Goal: Task Accomplishment & Management: Complete application form

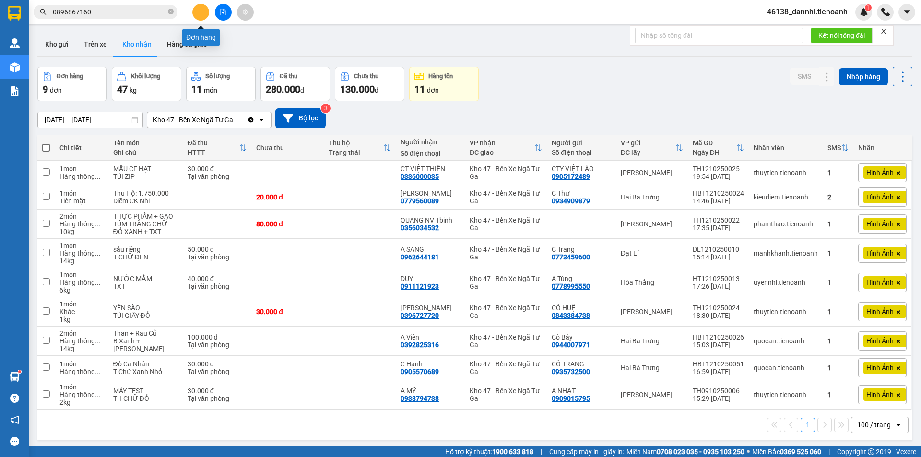
click at [208, 12] on button at bounding box center [200, 12] width 17 height 17
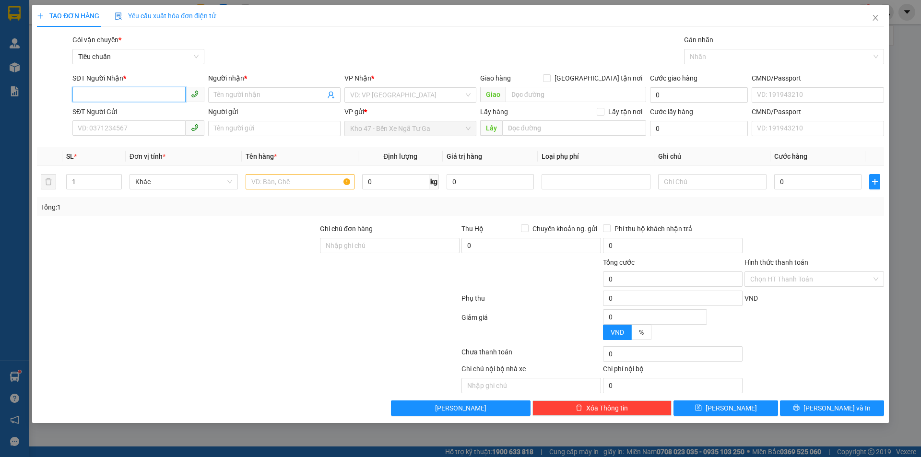
click at [150, 101] on input "SĐT Người Nhận *" at bounding box center [128, 94] width 113 height 15
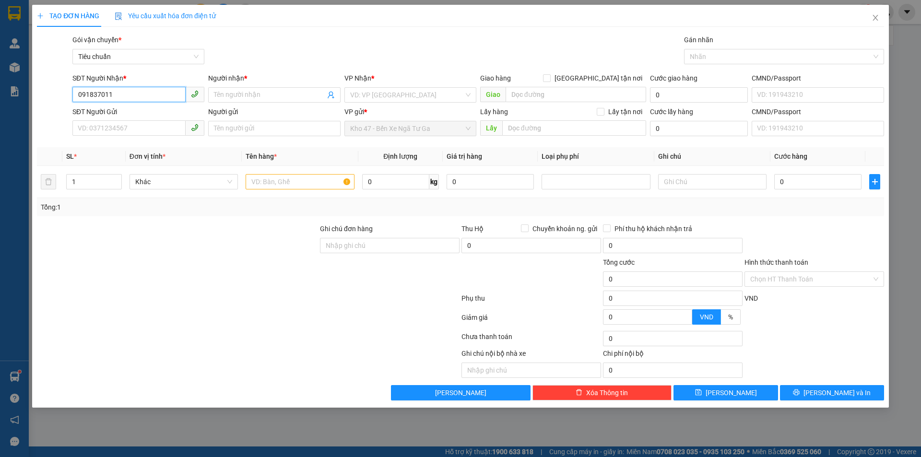
type input "0918370114"
click at [159, 111] on div "0918370114 - A LÂM" at bounding box center [138, 114] width 120 height 11
type input "A LÂM"
type input "40.000"
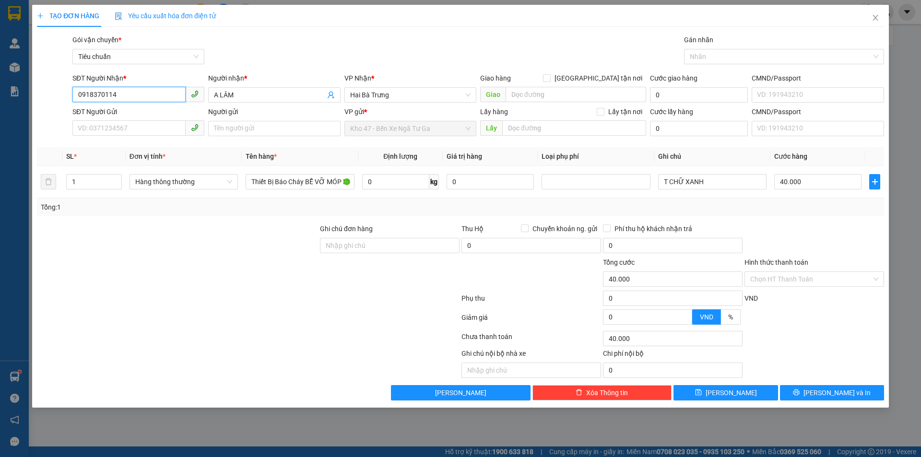
type input "0918370114"
click at [154, 137] on div "SĐT Người Gửi VD: 0371234567" at bounding box center [138, 123] width 132 height 34
click at [163, 122] on input "SĐT Người Gửi" at bounding box center [128, 127] width 113 height 15
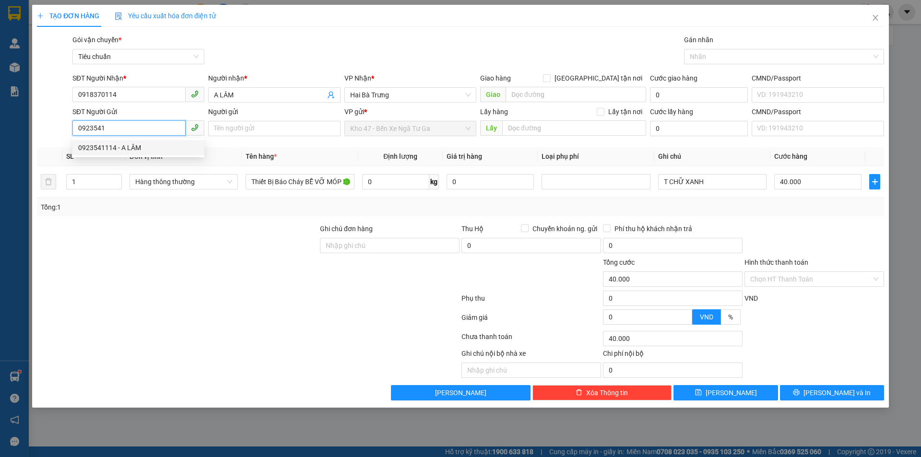
click at [159, 142] on div "0923541114 - A LÂM" at bounding box center [138, 147] width 120 height 11
type input "0923541114"
type input "A LÂM"
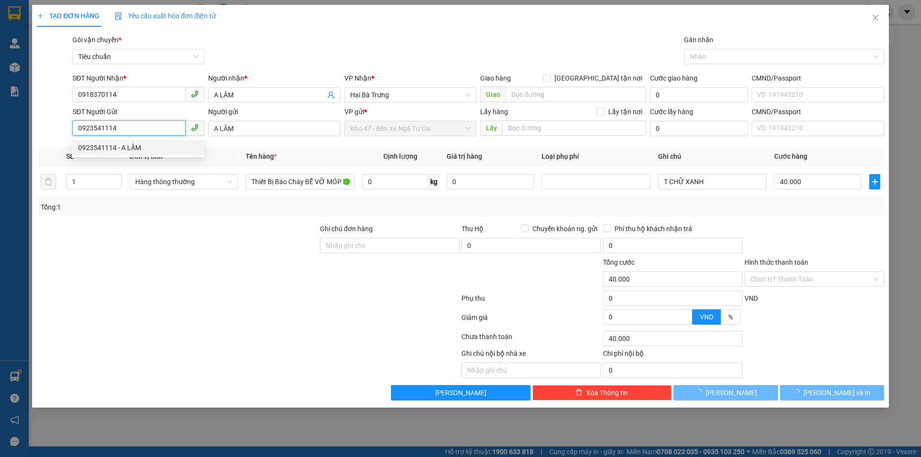
type input "100.000"
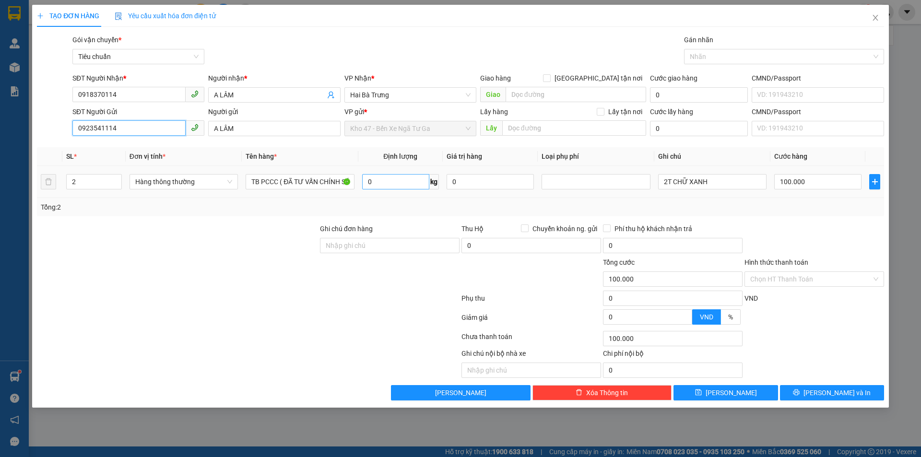
type input "0923541114"
click at [393, 181] on input "0" at bounding box center [395, 181] width 67 height 15
type input "11"
click at [102, 181] on input "2" at bounding box center [94, 182] width 55 height 14
type input "50.000"
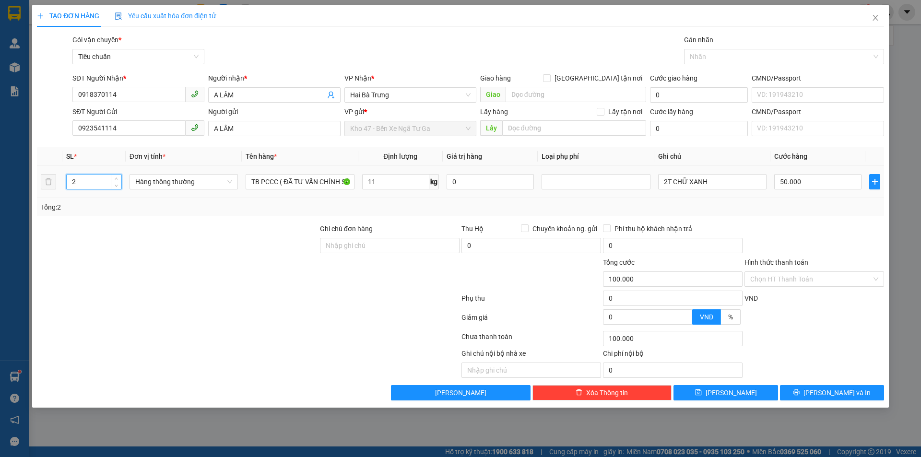
type input "50.000"
click at [102, 181] on input "2" at bounding box center [94, 182] width 55 height 14
type input "5"
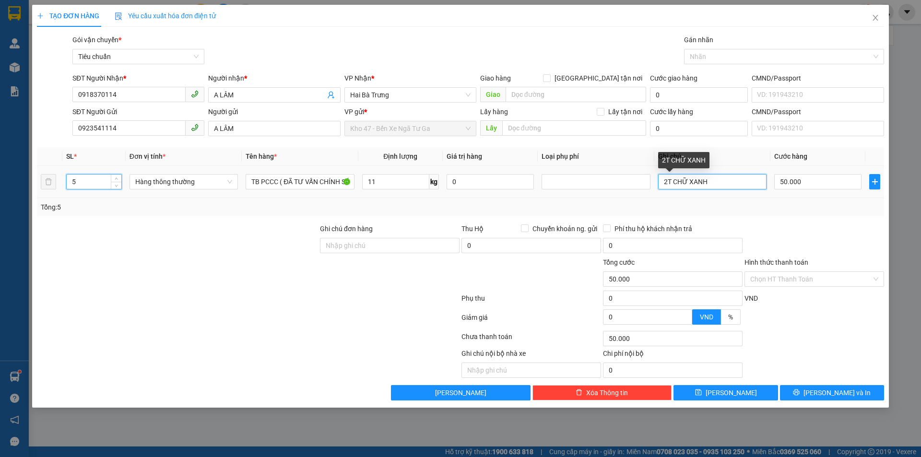
click at [703, 183] on input "2T CHỮ XANH" at bounding box center [712, 181] width 108 height 15
type input "5T CHỮ ĐEN"
click at [814, 182] on input "50.000" at bounding box center [817, 181] width 87 height 15
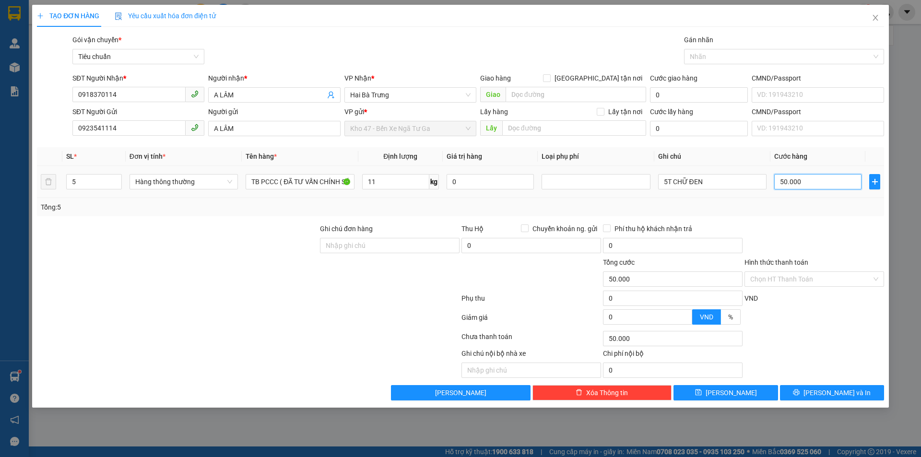
type input "2"
type input "25"
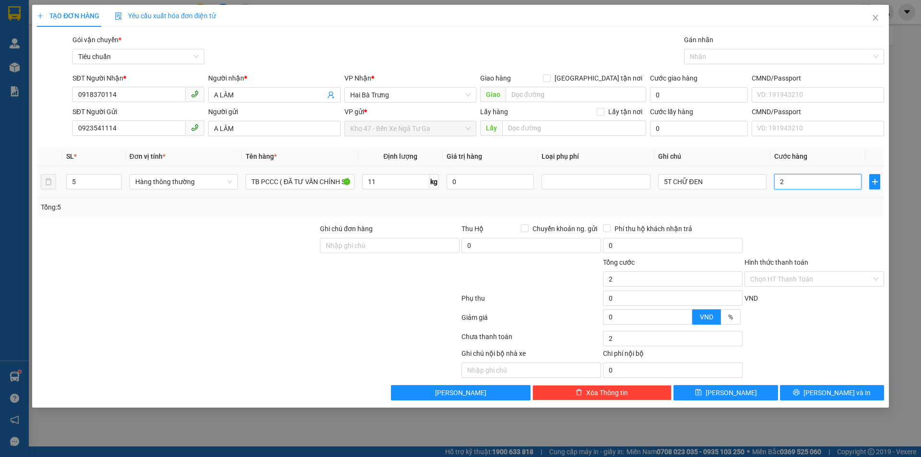
type input "25"
type input "250"
type input "250.000"
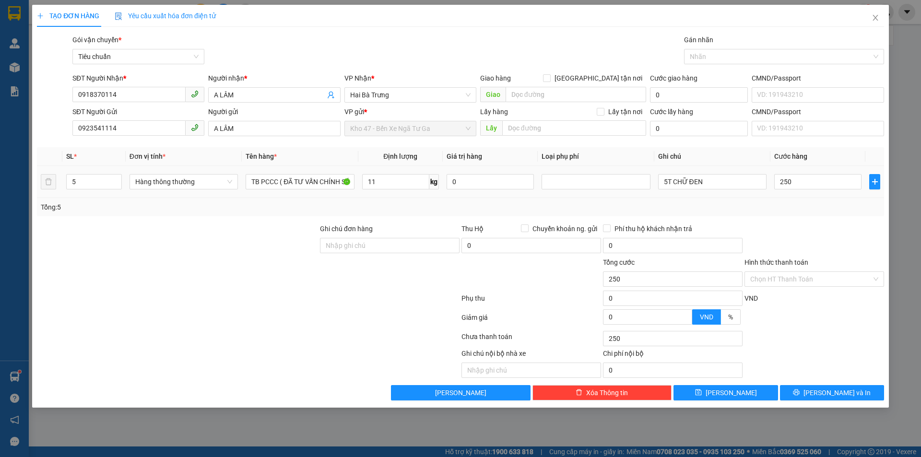
type input "250.000"
click at [814, 215] on div "Tổng: 5" at bounding box center [460, 207] width 847 height 18
click at [799, 389] on button "[PERSON_NAME] và In" at bounding box center [832, 392] width 104 height 15
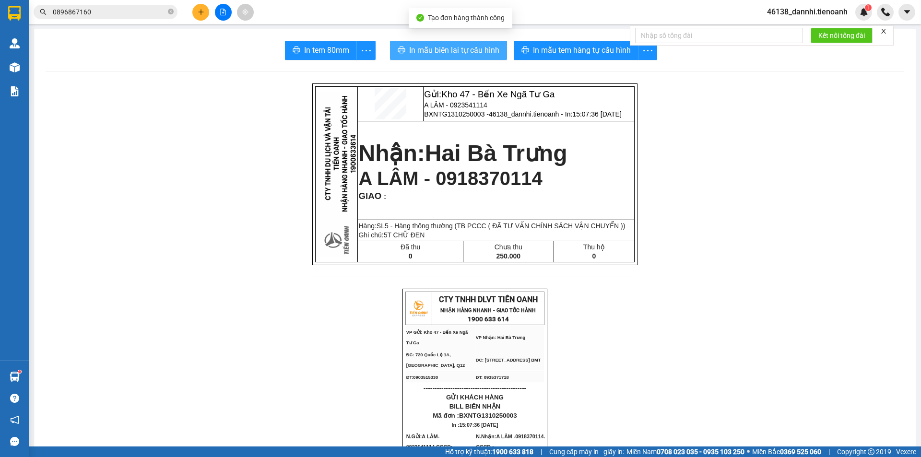
click at [457, 46] on span "In mẫu biên lai tự cấu hình" at bounding box center [454, 50] width 90 height 12
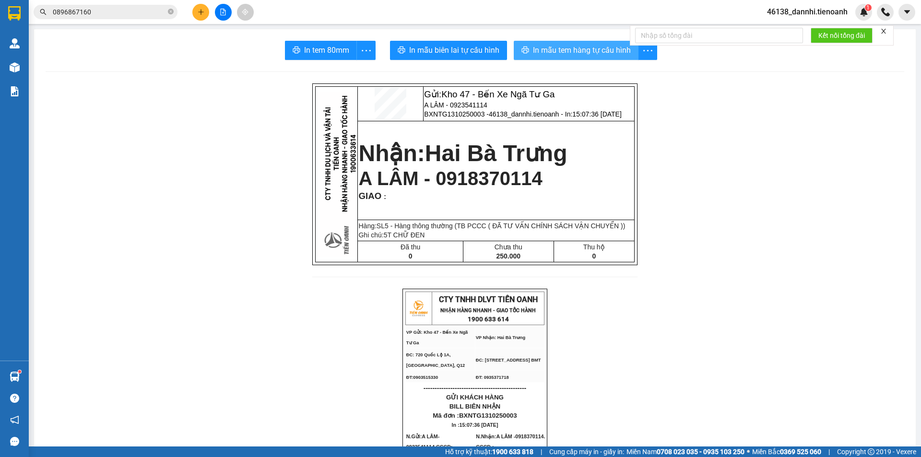
click at [579, 45] on span "In mẫu tem hàng tự cấu hình" at bounding box center [582, 50] width 98 height 12
click at [197, 14] on button at bounding box center [200, 12] width 17 height 17
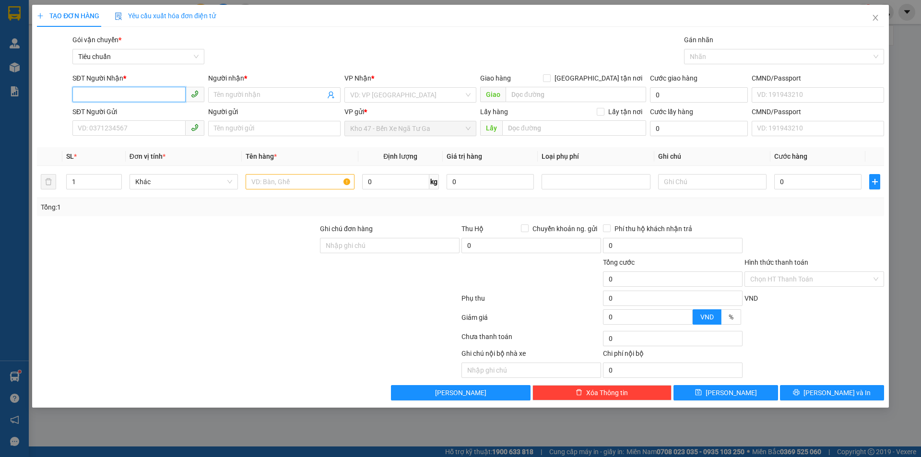
type input "3"
type input "0337020219"
click at [243, 100] on input "Người nhận *" at bounding box center [269, 95] width 111 height 11
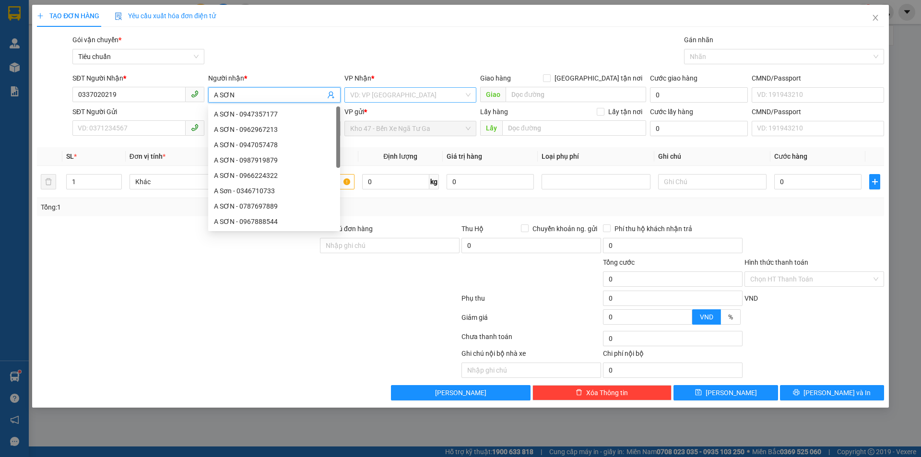
type input "A SƠN"
click at [400, 92] on input "search" at bounding box center [407, 95] width 114 height 14
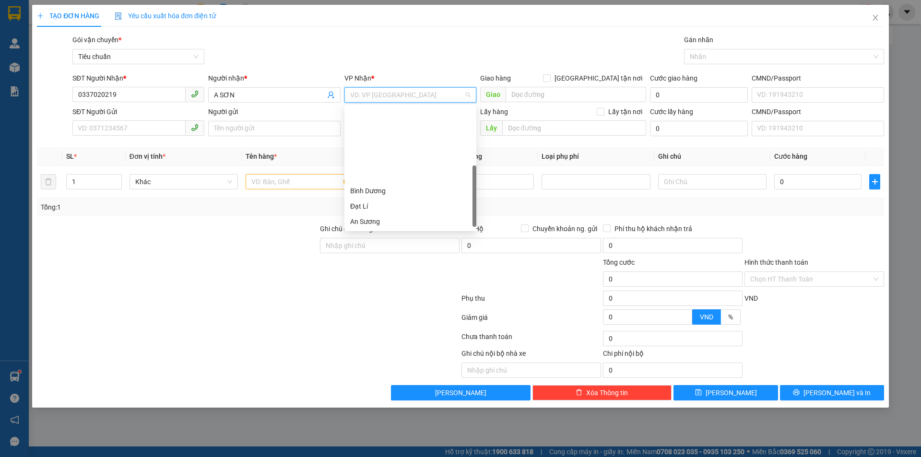
scroll to position [92, 0]
drag, startPoint x: 379, startPoint y: 179, endPoint x: 159, endPoint y: 132, distance: 224.8
click at [378, 179] on div "[PERSON_NAME]" at bounding box center [410, 175] width 120 height 11
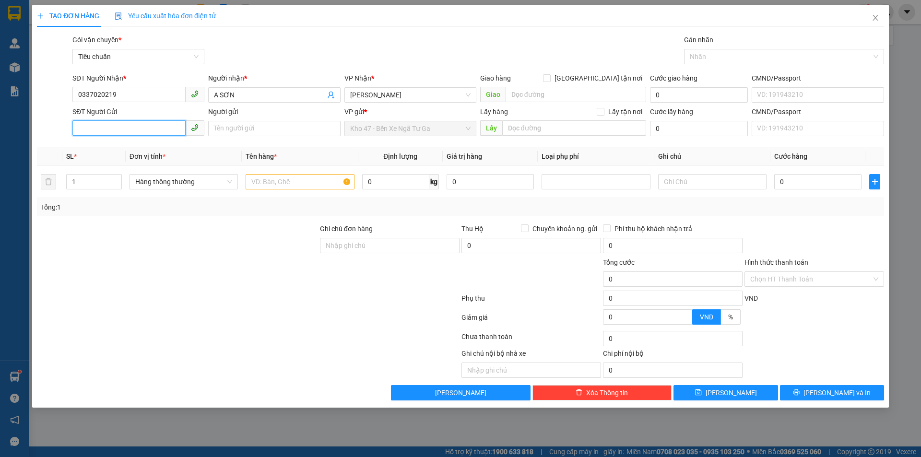
click at [146, 130] on input "SĐT Người Gửi" at bounding box center [128, 127] width 113 height 15
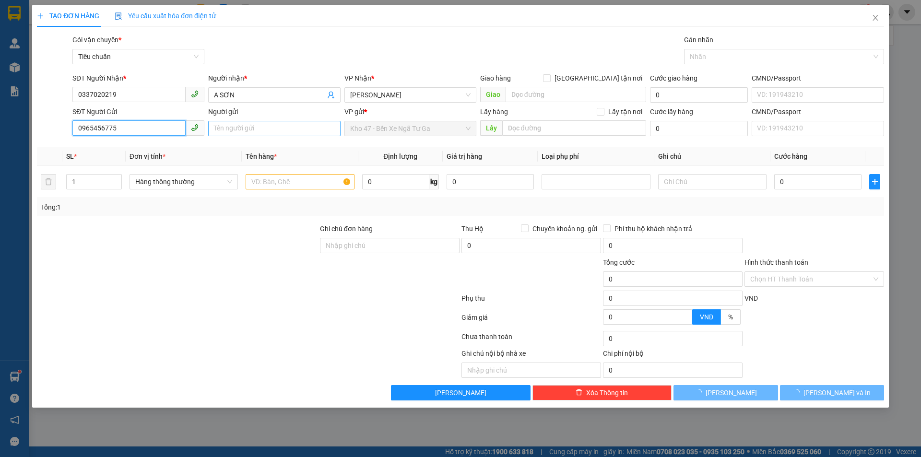
type input "0965456775"
click at [266, 133] on input "Người gửi" at bounding box center [274, 128] width 132 height 15
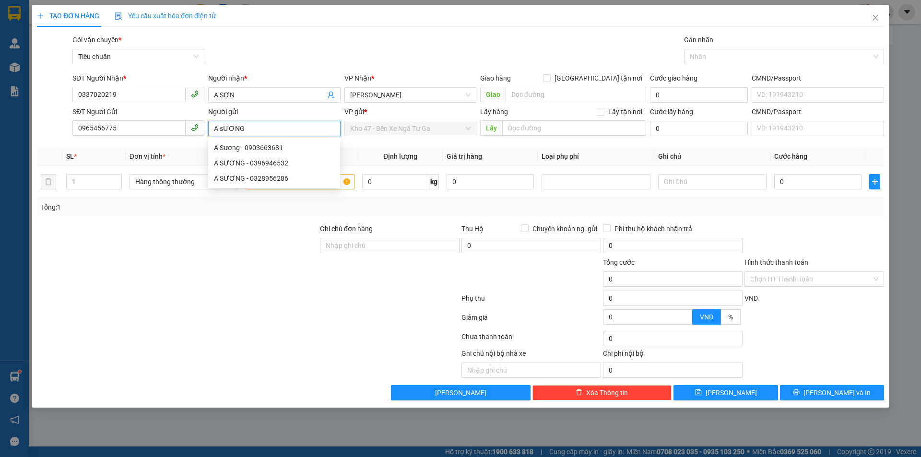
click at [223, 129] on input "A sƯƠNG" at bounding box center [274, 128] width 132 height 15
type input "A SƯƠNG"
click at [135, 295] on div at bounding box center [248, 300] width 425 height 19
click at [275, 188] on input "text" at bounding box center [300, 181] width 108 height 15
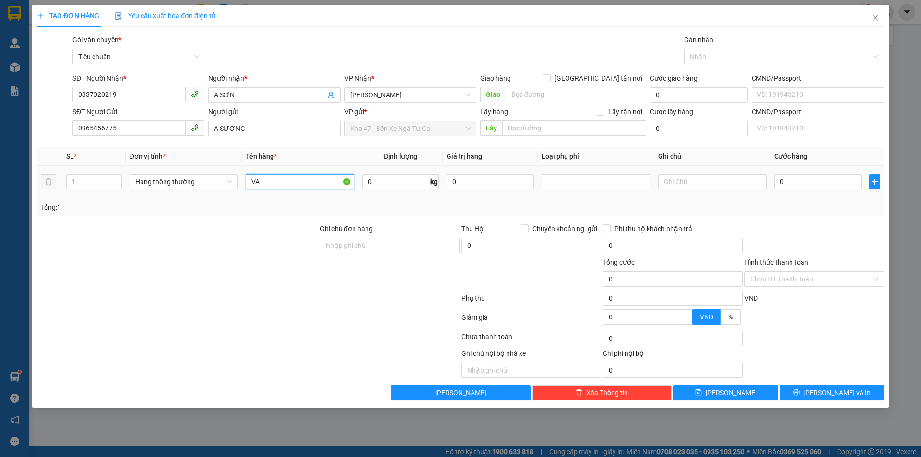
type input "V"
click at [316, 169] on td "TB NƯỚC" at bounding box center [300, 182] width 116 height 32
click at [313, 189] on div "TB NƯỚC" at bounding box center [300, 181] width 108 height 19
click at [310, 182] on input "TB NƯỚC" at bounding box center [300, 181] width 108 height 15
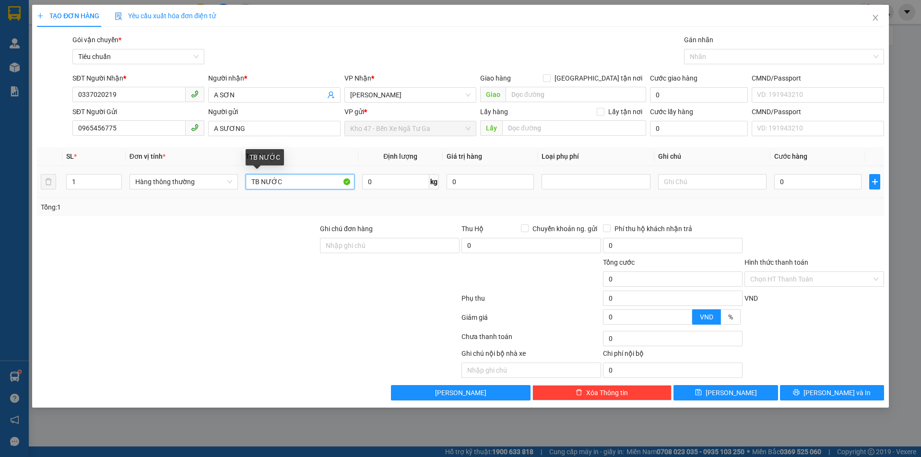
click at [310, 182] on input "TB NƯỚC" at bounding box center [300, 181] width 108 height 15
type input "T"
type input "VAN ĐIỀU ÁP"
click at [726, 181] on input "text" at bounding box center [712, 181] width 108 height 15
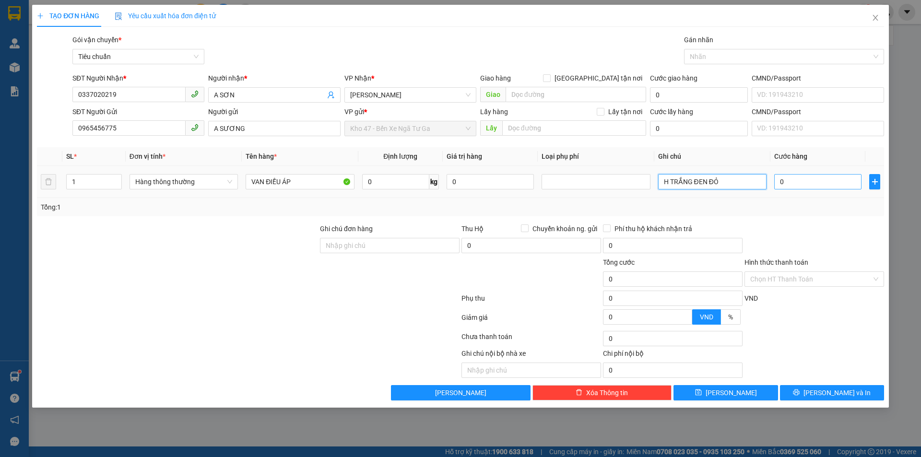
type input "H TRẮNG ĐEN ĐỎ"
click at [850, 182] on input "0" at bounding box center [817, 181] width 87 height 15
type input "3"
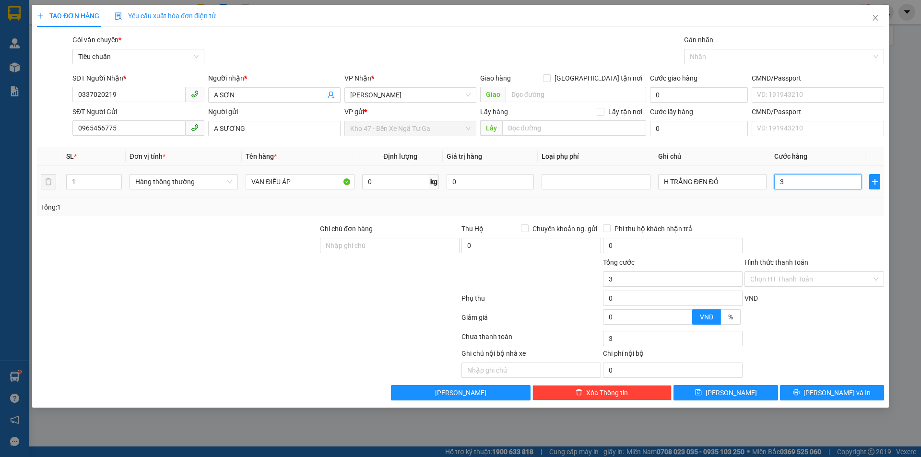
type input "30"
type input "30.000"
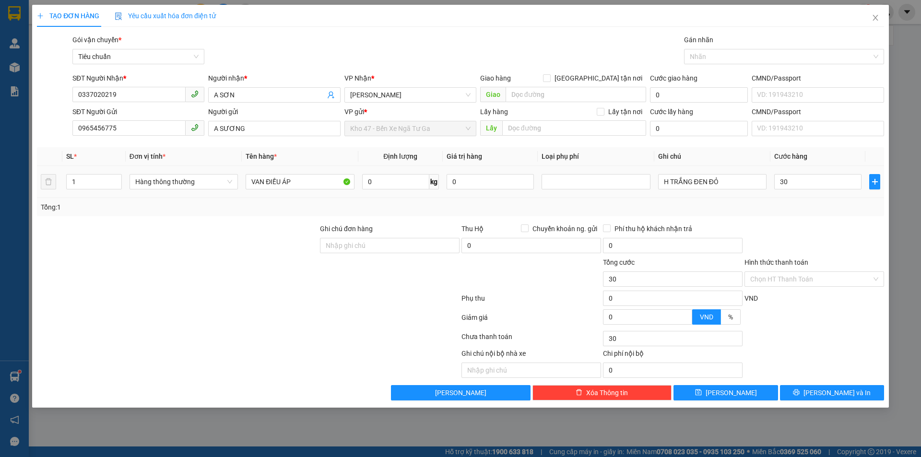
type input "30.000"
drag, startPoint x: 862, startPoint y: 248, endPoint x: 849, endPoint y: 323, distance: 75.9
click at [862, 249] on div at bounding box center [815, 241] width 142 height 34
drag, startPoint x: 840, startPoint y: 391, endPoint x: 830, endPoint y: 386, distance: 11.8
click at [839, 391] on span "[PERSON_NAME] và In" at bounding box center [836, 393] width 67 height 11
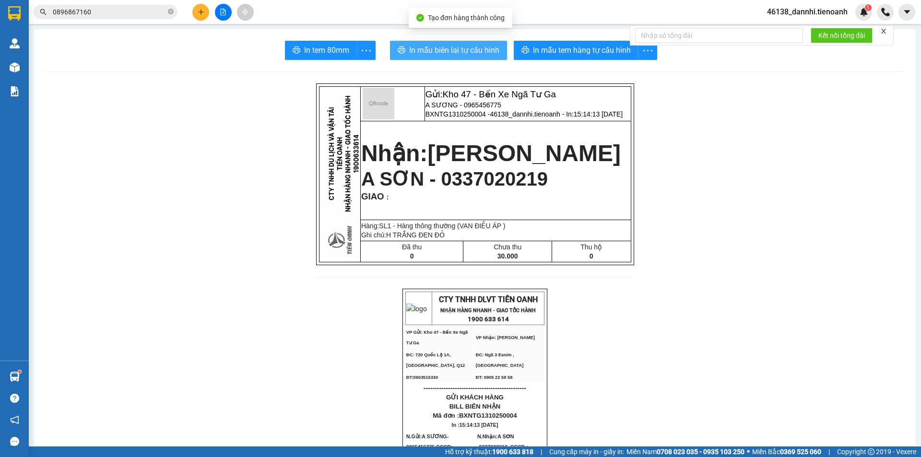
click at [444, 46] on span "In mẫu biên lai tự cấu hình" at bounding box center [454, 50] width 90 height 12
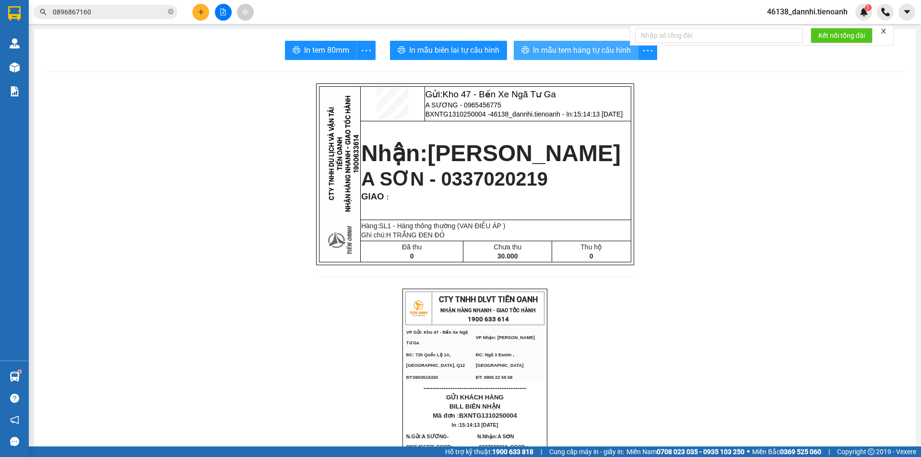
click at [542, 57] on button "In mẫu tem hàng tự cấu hình" at bounding box center [576, 50] width 125 height 19
click at [198, 12] on icon "plus" at bounding box center [201, 12] width 7 height 7
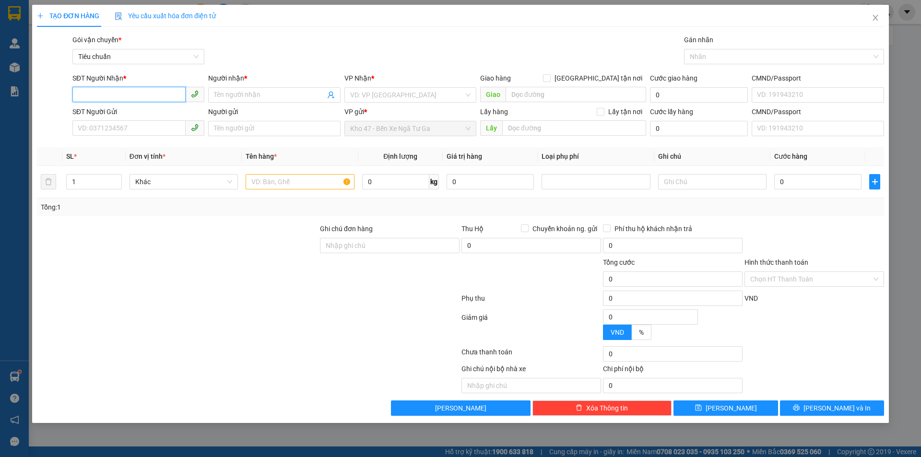
click at [98, 92] on input "SĐT Người Nhận *" at bounding box center [128, 94] width 113 height 15
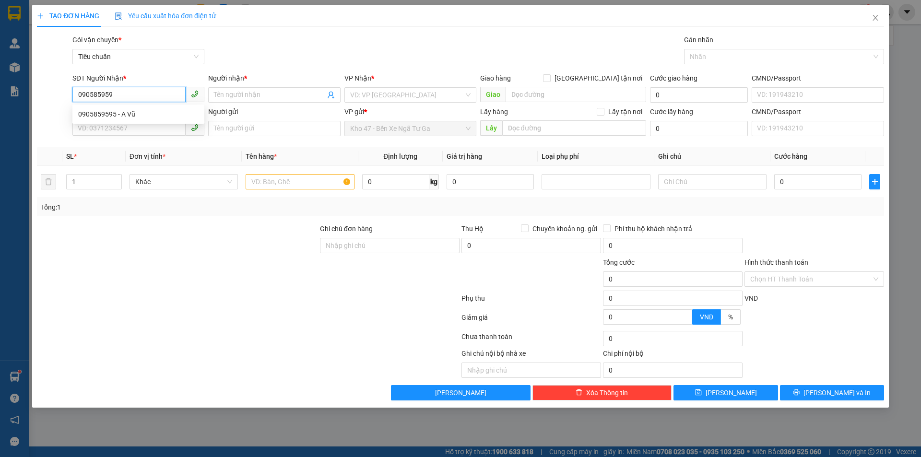
type input "0905859595"
click at [133, 115] on div "0905859595 - A Vũ" at bounding box center [138, 114] width 120 height 11
type input "A Vũ"
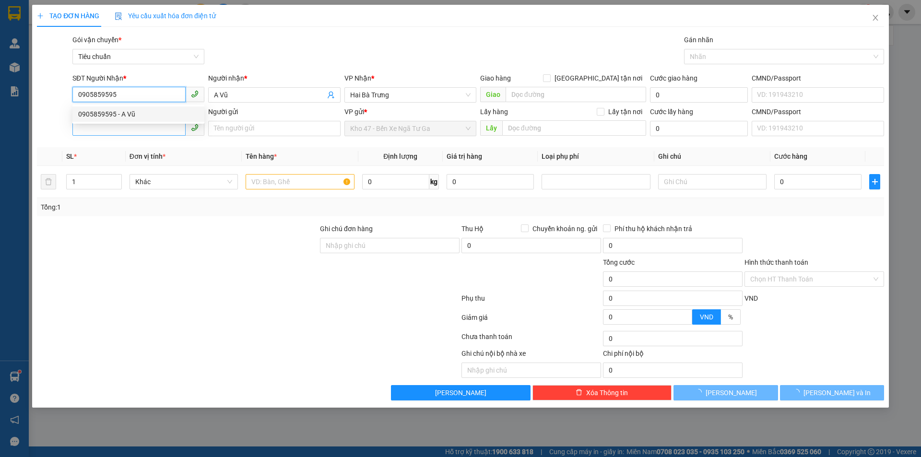
type input "30.000"
type input "0905859595"
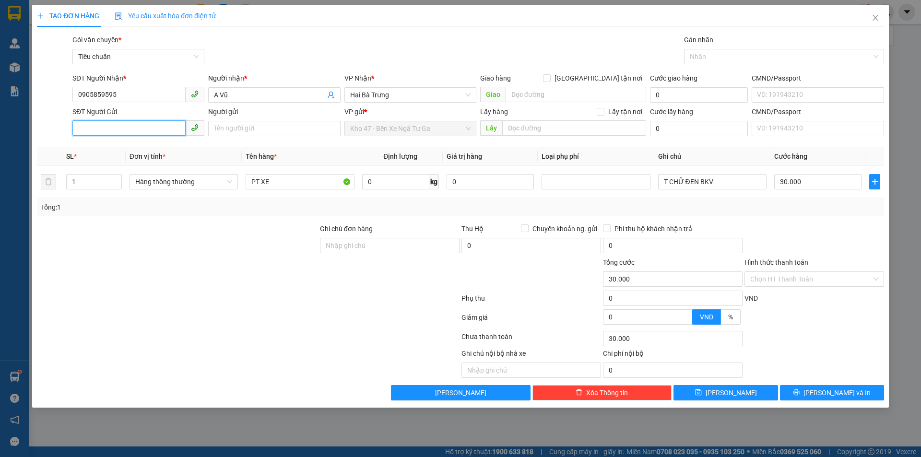
click at [138, 127] on input "SĐT Người Gửi" at bounding box center [128, 127] width 113 height 15
click at [154, 151] on div "0792025174 - A QUÝ" at bounding box center [138, 147] width 120 height 11
type input "0792025174"
type input "A QUÝ"
drag, startPoint x: 683, startPoint y: 182, endPoint x: 436, endPoint y: 201, distance: 247.7
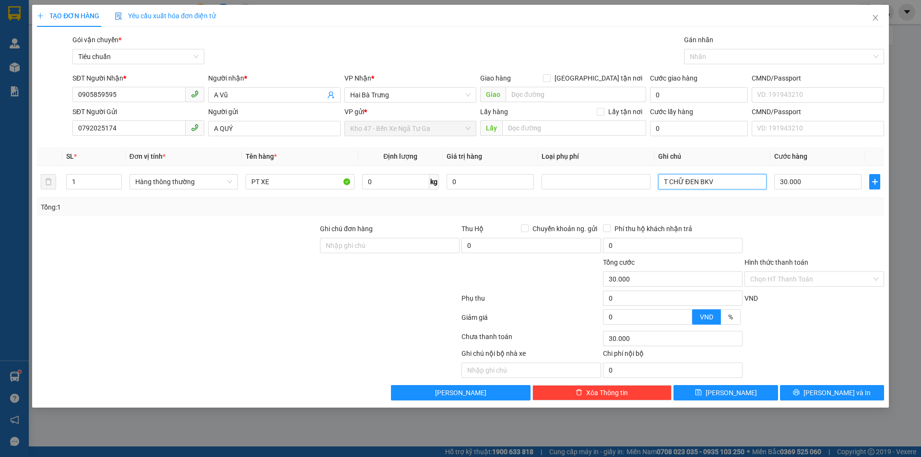
click at [436, 201] on div "SL * Đơn vị tính * Tên hàng * Định lượng Giá trị hàng Loại phụ phí Ghi chú Cước…" at bounding box center [460, 181] width 847 height 69
type input "H H ĐEN BKV"
click at [844, 395] on span "[PERSON_NAME] và In" at bounding box center [836, 393] width 67 height 11
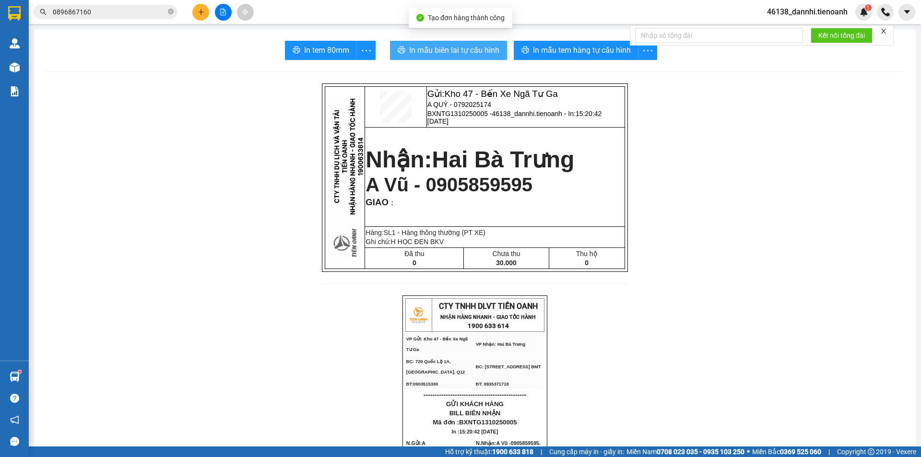
click at [422, 52] on span "In mẫu biên lai tự cấu hình" at bounding box center [454, 50] width 90 height 12
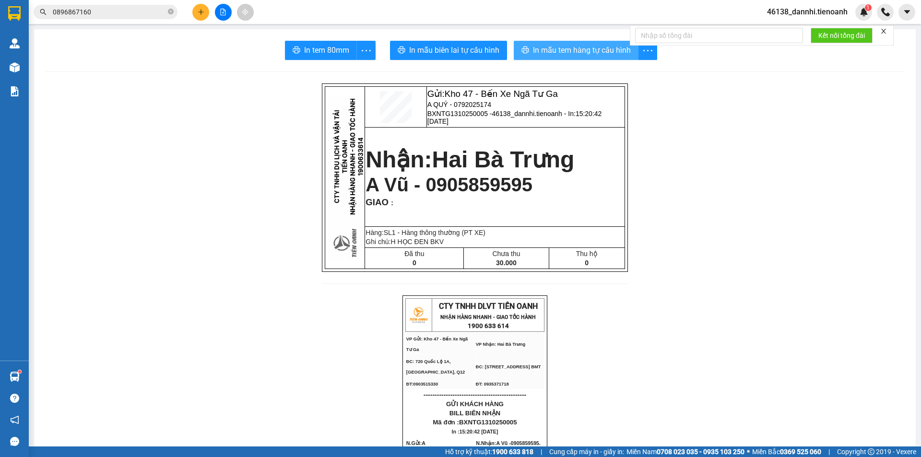
click at [580, 54] on span "In mẫu tem hàng tự cấu hình" at bounding box center [582, 50] width 98 height 12
click at [472, 101] on p "A QUÝ - 0792025174" at bounding box center [525, 105] width 197 height 8
click at [471, 103] on span "A QUÝ - 0792025174" at bounding box center [459, 105] width 64 height 8
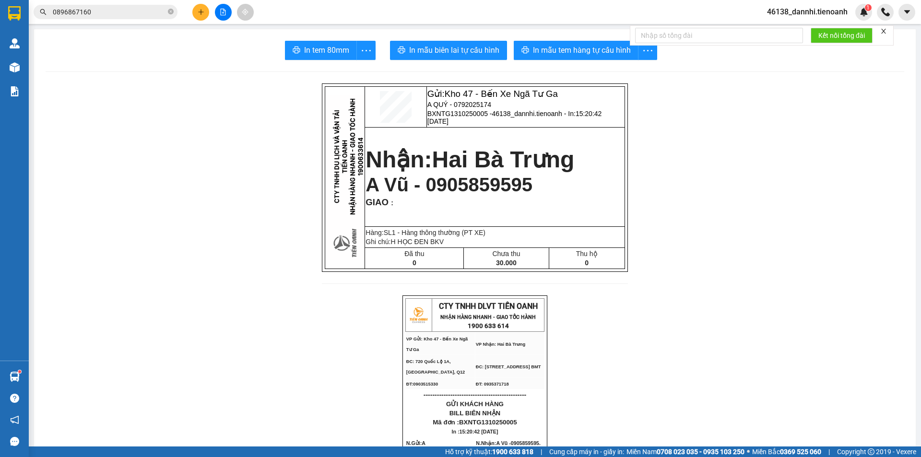
click at [471, 103] on span "A QUÝ - 0792025174" at bounding box center [459, 105] width 64 height 8
click at [204, 12] on icon "plus" at bounding box center [201, 12] width 7 height 7
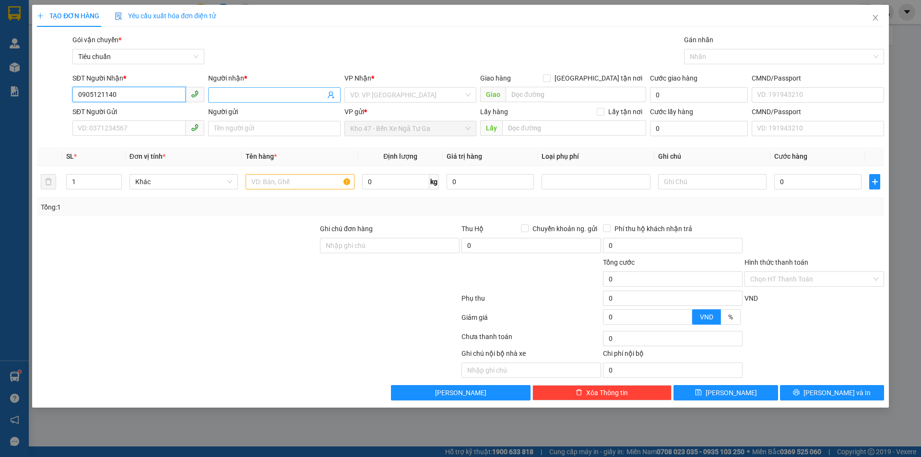
type input "0905121140"
click at [247, 91] on input "Người nhận *" at bounding box center [269, 95] width 111 height 11
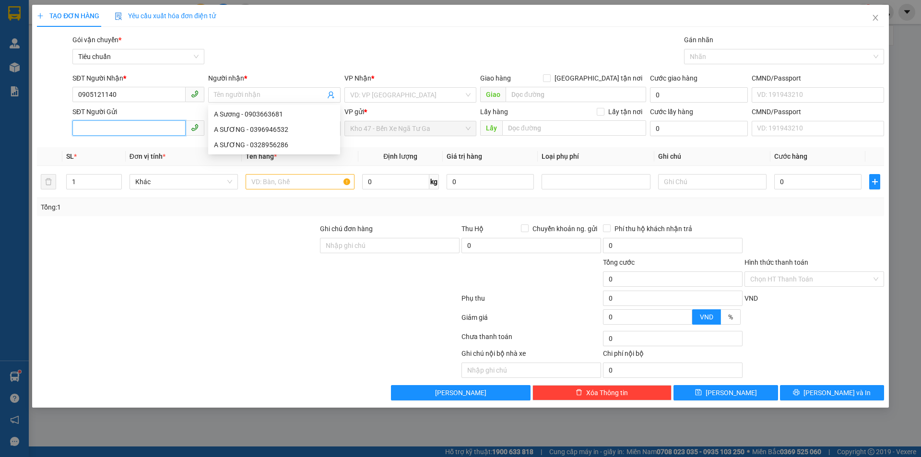
click at [142, 123] on input "SĐT Người Gửi" at bounding box center [128, 127] width 113 height 15
paste input "0792025174"
type input "0792025174"
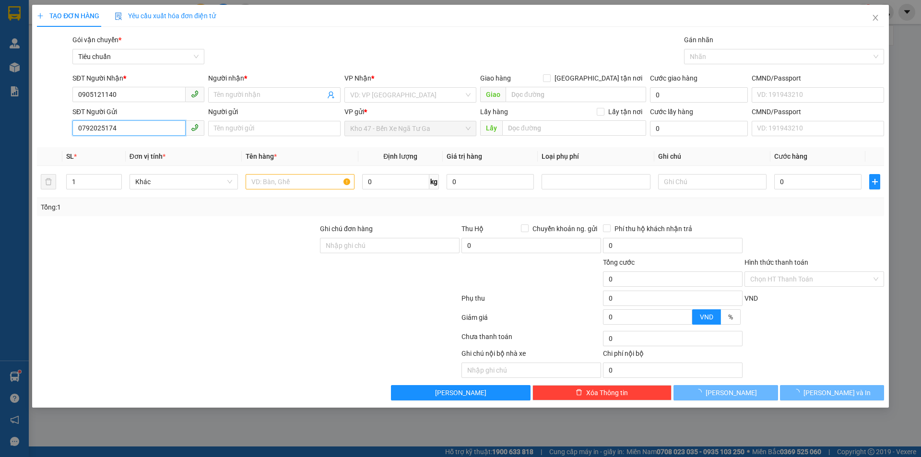
click at [147, 130] on input "0792025174" at bounding box center [128, 127] width 113 height 15
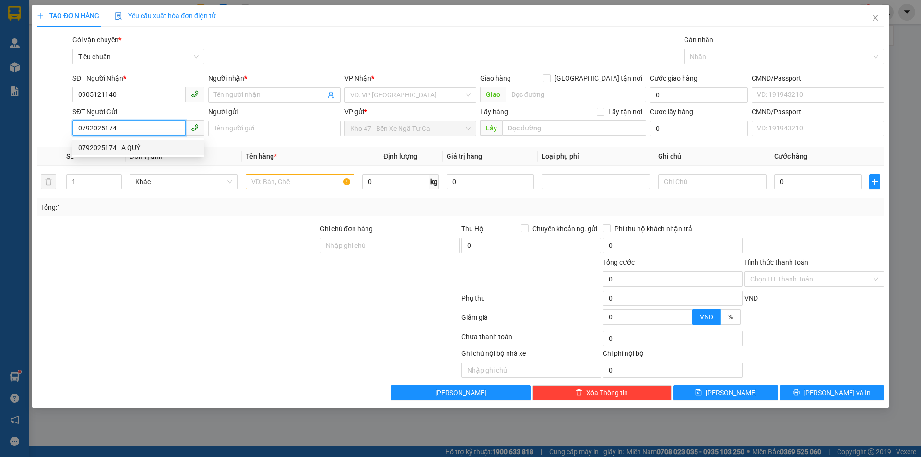
click at [153, 151] on div "0792025174 - A QUÝ" at bounding box center [138, 147] width 120 height 11
type input "A QUÝ"
type input "30.000"
type input "0792025174"
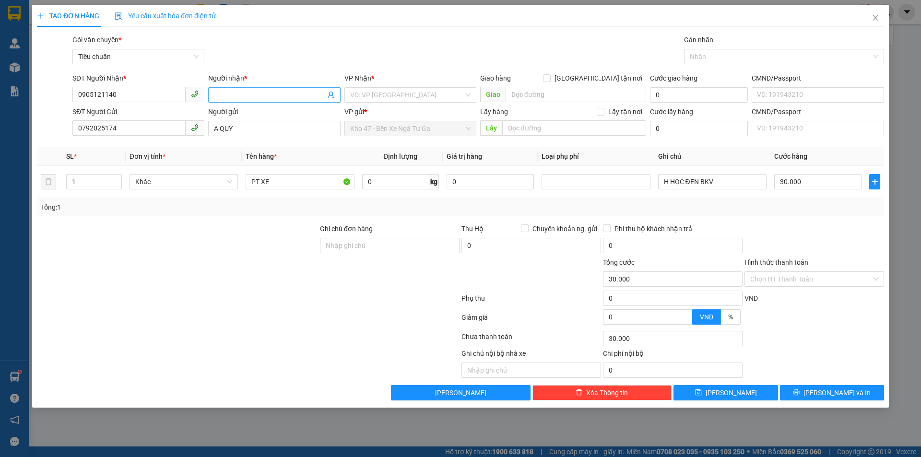
click at [241, 95] on input "Người nhận *" at bounding box center [269, 95] width 111 height 11
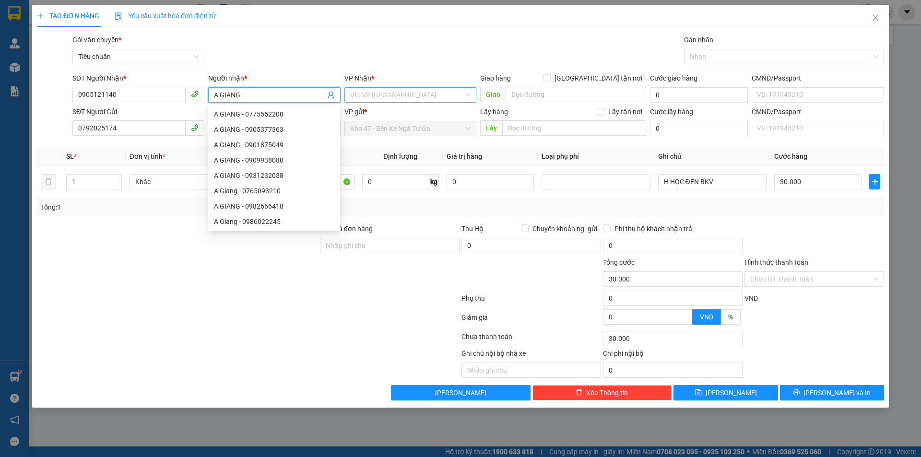
type input "A GIANG"
click at [404, 100] on input "search" at bounding box center [407, 95] width 114 height 14
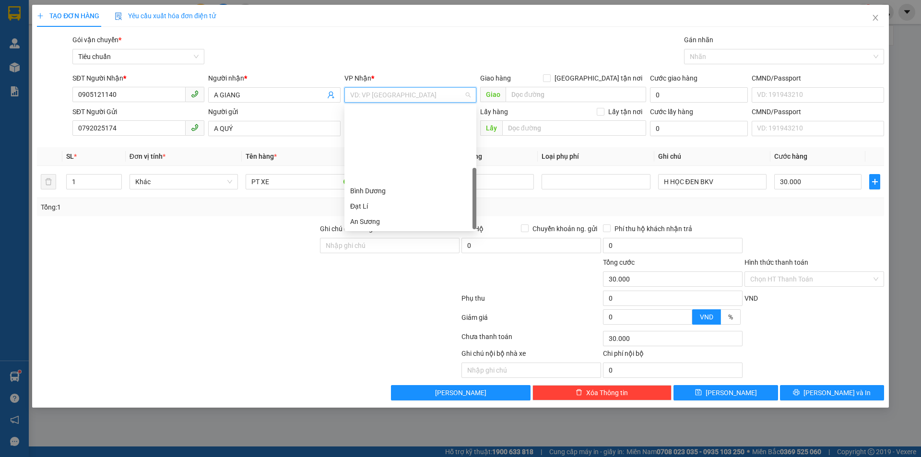
click at [402, 247] on div "[GEOGRAPHIC_DATA]" at bounding box center [410, 252] width 120 height 11
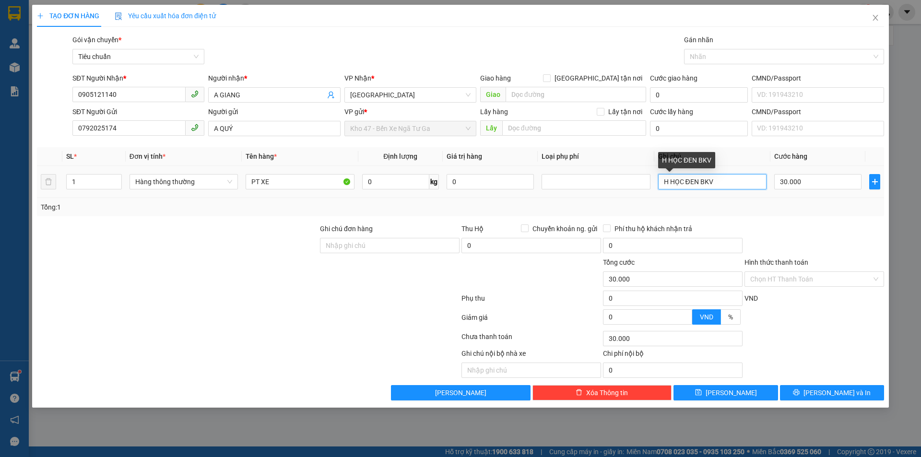
click at [748, 177] on input "H HỌC ĐEN BKV" at bounding box center [712, 181] width 108 height 15
type input "T ĐỎ DÂY"
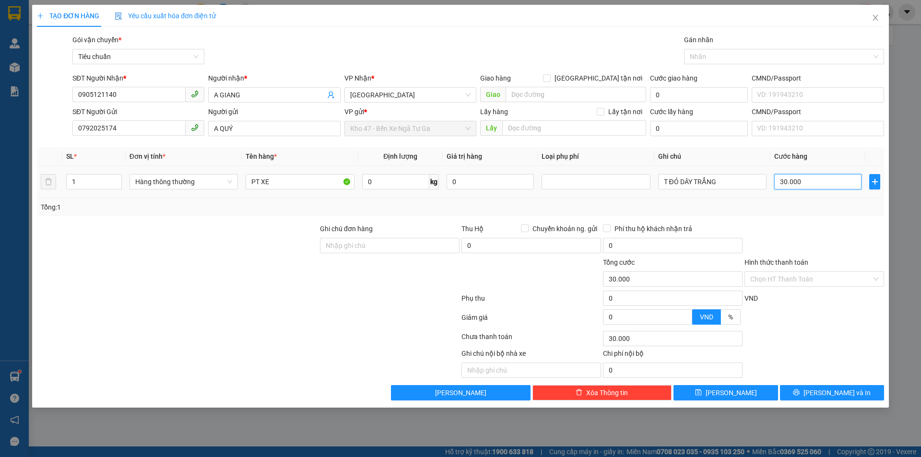
click at [821, 185] on input "30.000" at bounding box center [817, 181] width 87 height 15
click at [812, 224] on div at bounding box center [815, 241] width 142 height 34
click at [800, 395] on icon "printer" at bounding box center [796, 392] width 7 height 7
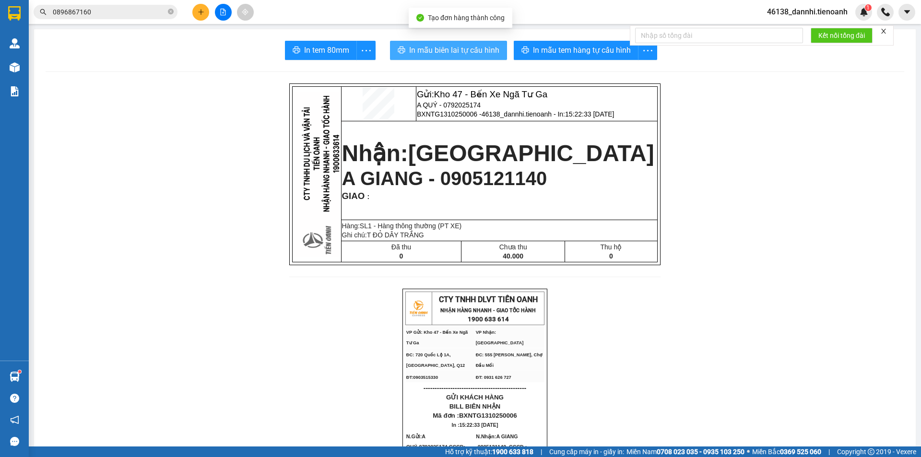
click at [467, 57] on button "In mẫu biên lai tự cấu hình" at bounding box center [448, 50] width 117 height 19
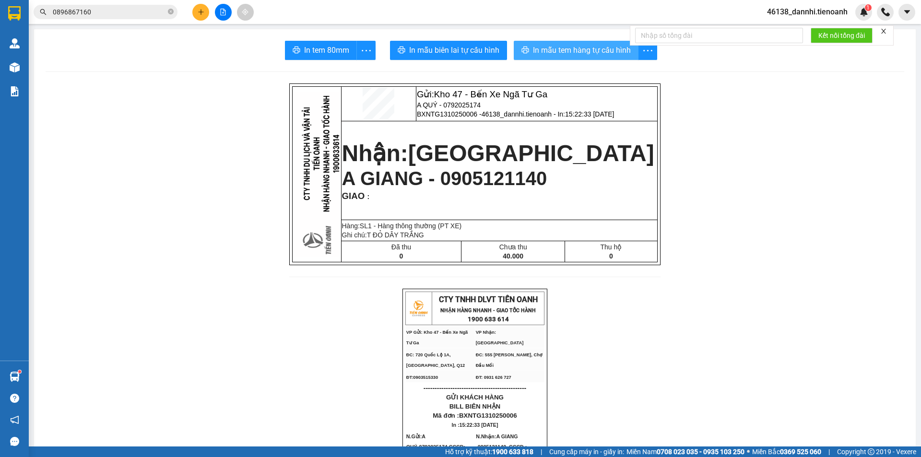
click at [552, 46] on span "In mẫu tem hàng tự cấu hình" at bounding box center [582, 50] width 98 height 12
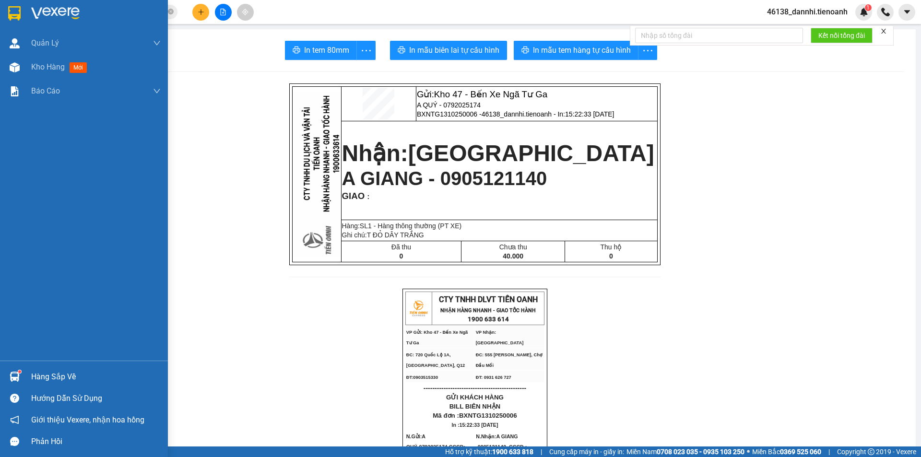
click at [16, 7] on img at bounding box center [14, 13] width 12 height 14
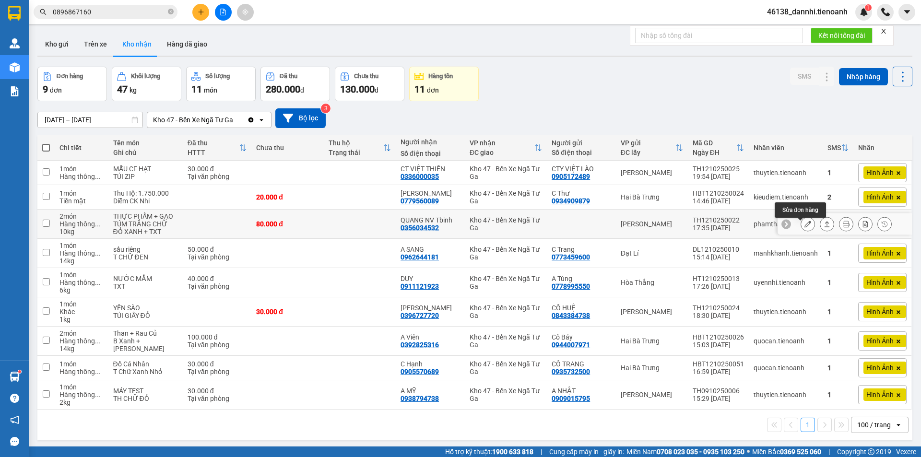
click at [804, 225] on icon at bounding box center [807, 224] width 7 height 7
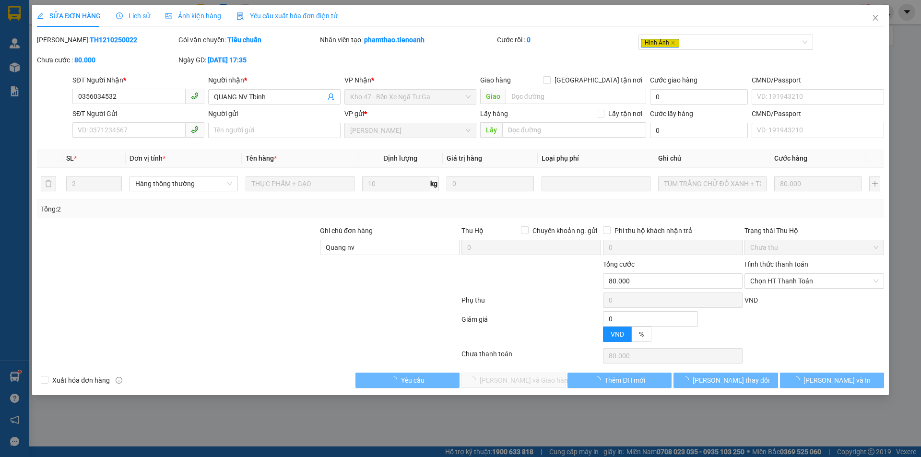
type input "0356034532"
type input "QUANG NV Tbinh"
type input "Quang nv"
type input "0"
type input "80.000"
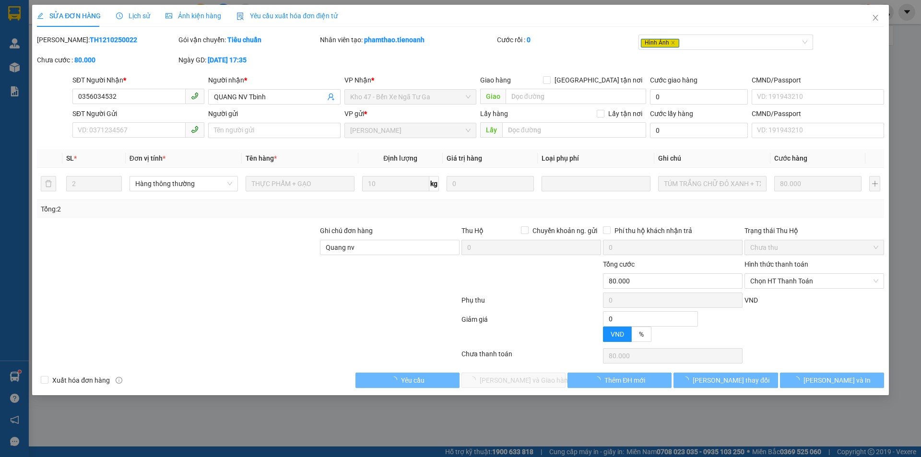
type input "80.000"
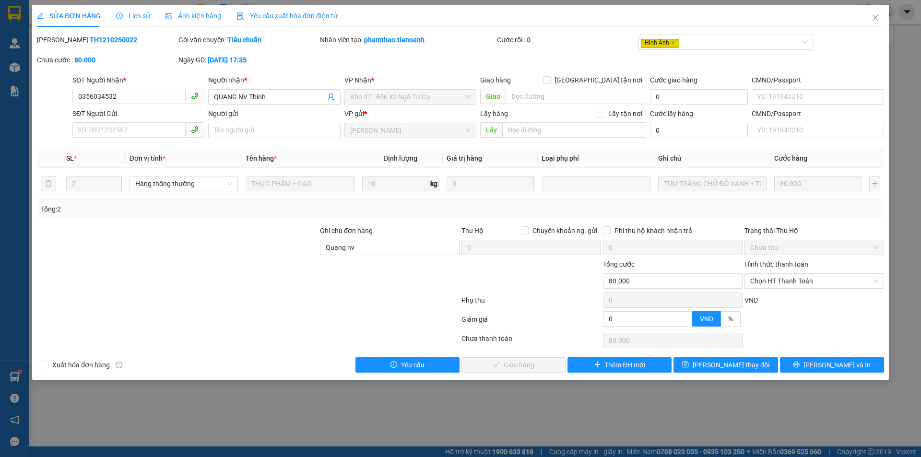
click at [401, 353] on div "Total Paid Fee 0 Total UnPaid Fee 80.000 Cash Collection Total Fee Mã ĐH: TH121…" at bounding box center [460, 204] width 847 height 338
click at [402, 363] on span "Yêu cầu" at bounding box center [413, 365] width 24 height 11
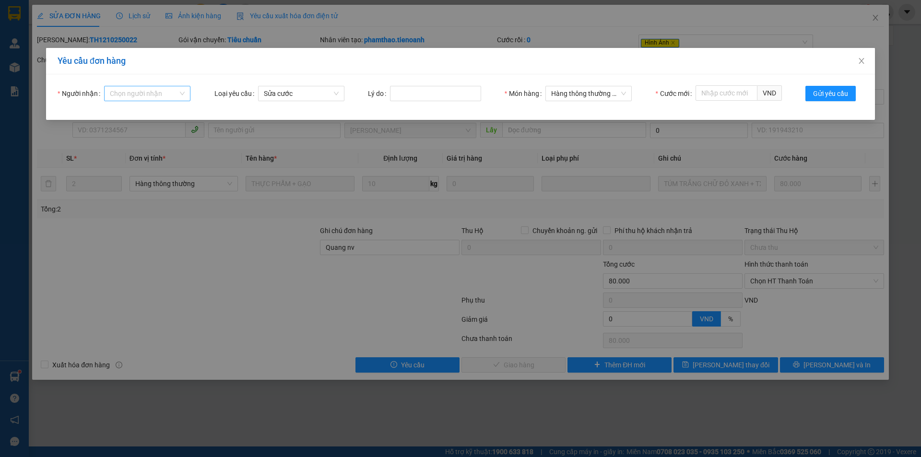
click at [159, 93] on input "Người nhận" at bounding box center [144, 93] width 68 height 14
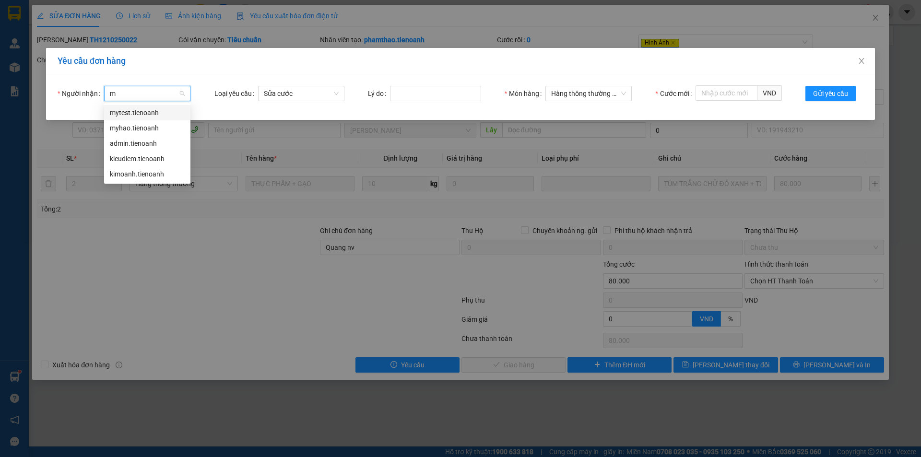
type input "my"
click at [159, 128] on div "myhao.tienoanh" at bounding box center [147, 128] width 75 height 11
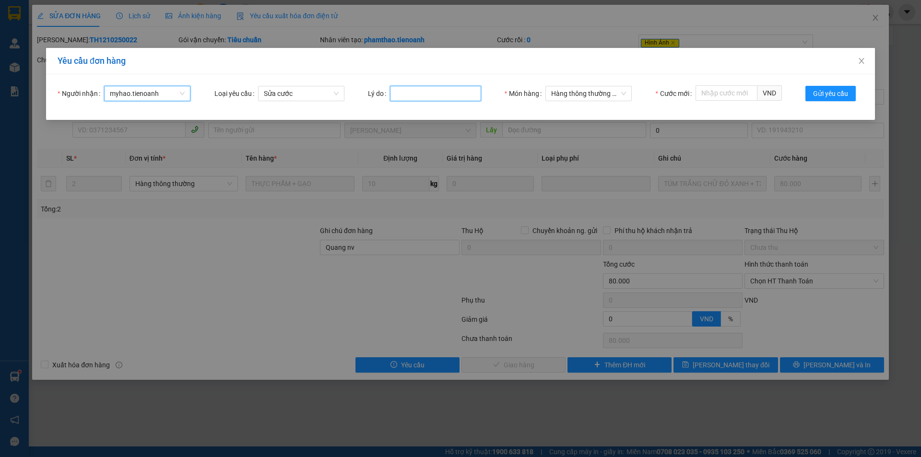
click at [434, 97] on input "Lý do" at bounding box center [435, 93] width 91 height 15
click at [721, 91] on input "Cước mới" at bounding box center [727, 92] width 62 height 15
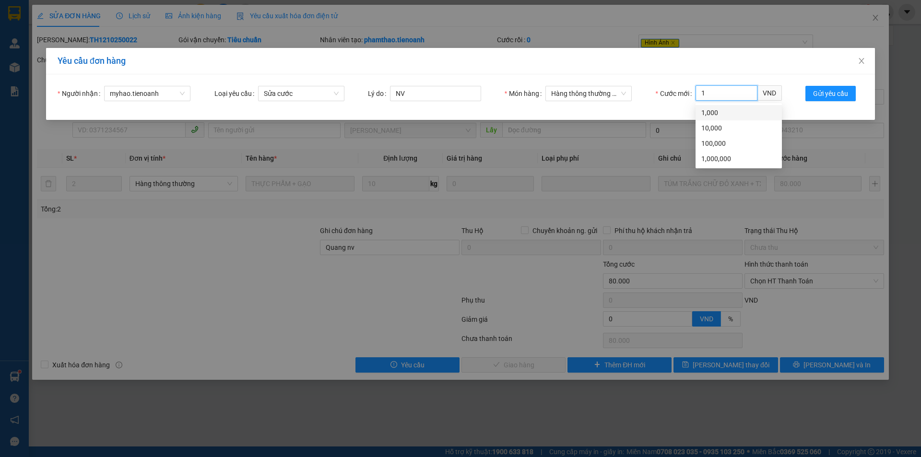
click at [724, 111] on div "1,000" at bounding box center [738, 112] width 75 height 11
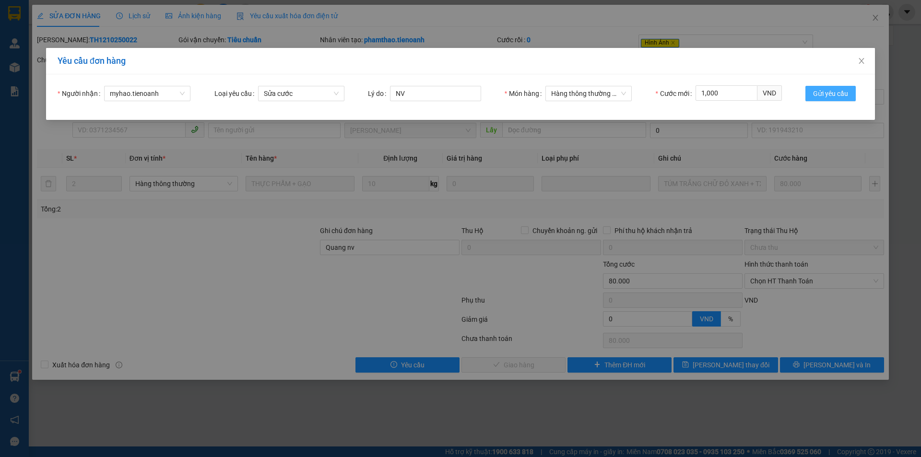
click at [820, 91] on span "Gửi yêu cầu" at bounding box center [830, 93] width 35 height 11
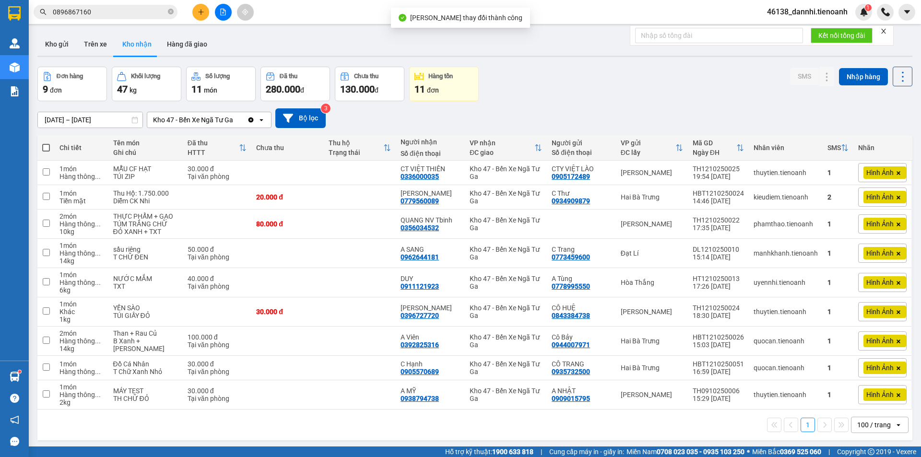
click at [881, 30] on form "Kết nối tổng đài" at bounding box center [762, 35] width 264 height 20
click at [885, 33] on icon "close" at bounding box center [883, 31] width 7 height 7
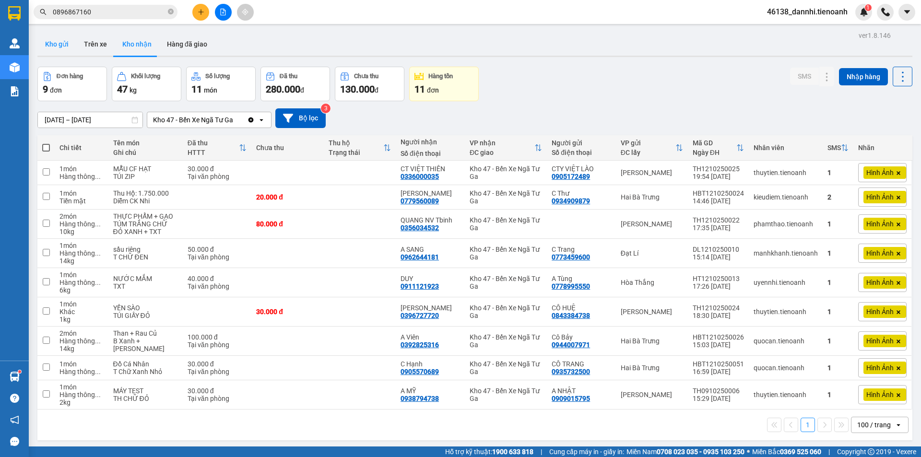
click at [56, 47] on button "Kho gửi" at bounding box center [56, 44] width 39 height 23
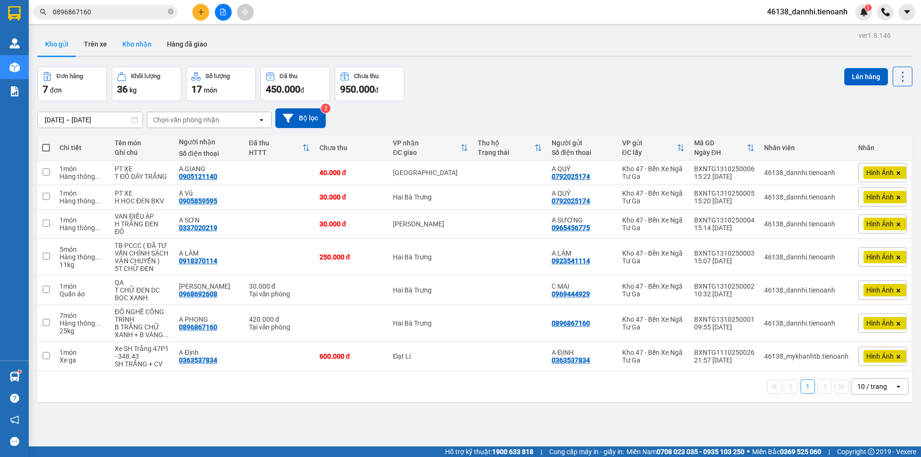
click at [134, 51] on button "Kho nhận" at bounding box center [137, 44] width 45 height 23
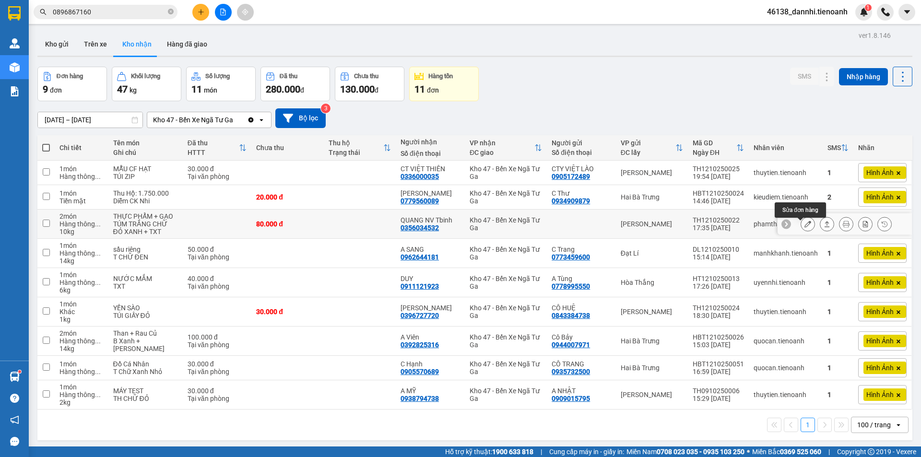
click at [804, 227] on icon at bounding box center [807, 224] width 7 height 7
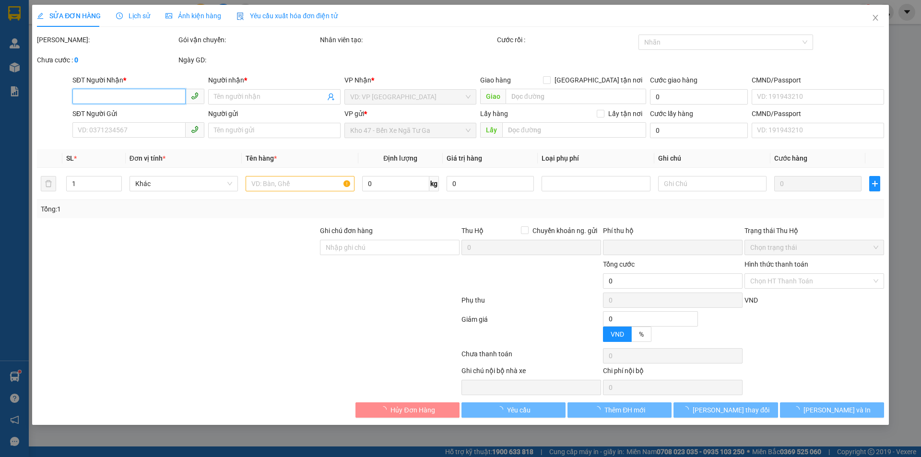
type input "0356034532"
type input "QUANG NV Tbinh"
type input "Quang nv"
type input "0"
type input "80.000"
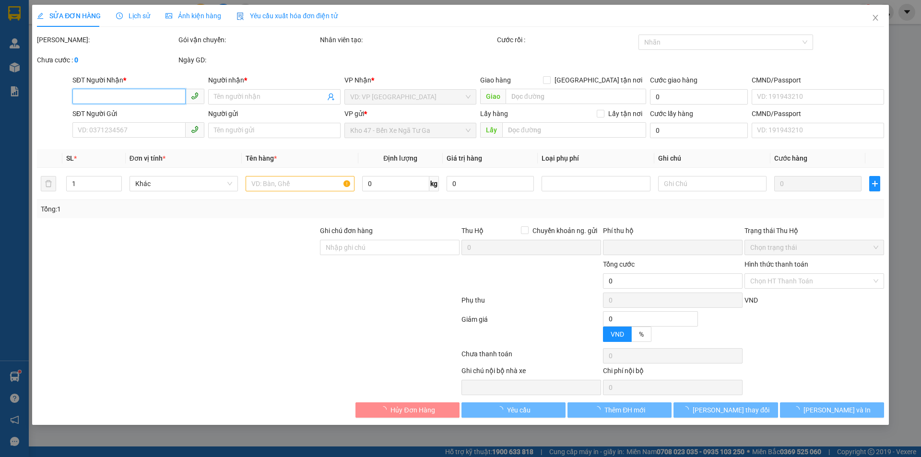
type input "80.000"
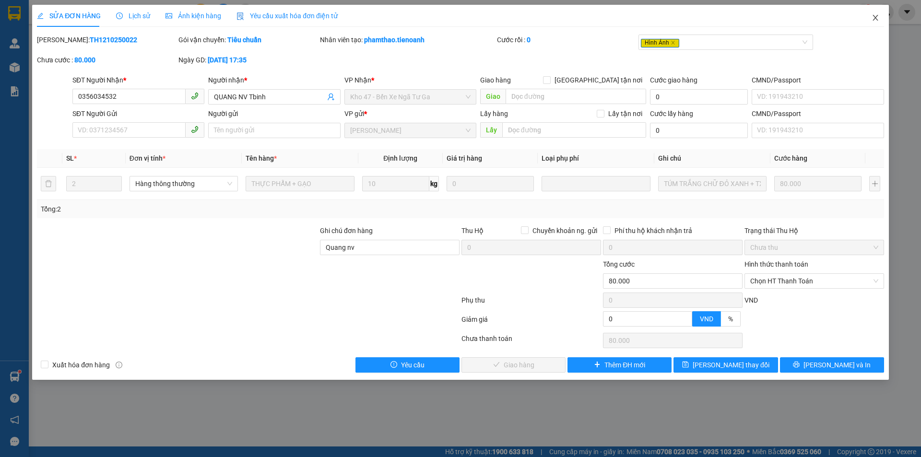
click at [881, 17] on span "Close" at bounding box center [875, 18] width 27 height 27
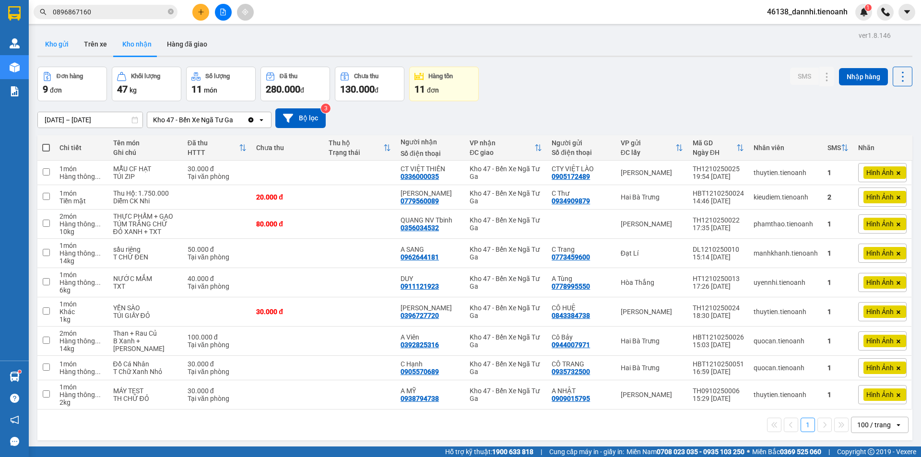
click at [62, 48] on button "Kho gửi" at bounding box center [56, 44] width 39 height 23
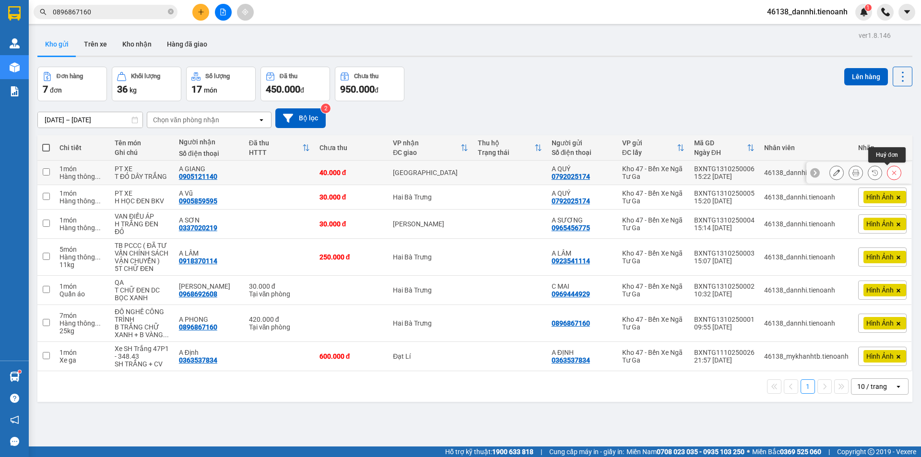
click at [891, 169] on icon at bounding box center [894, 172] width 7 height 7
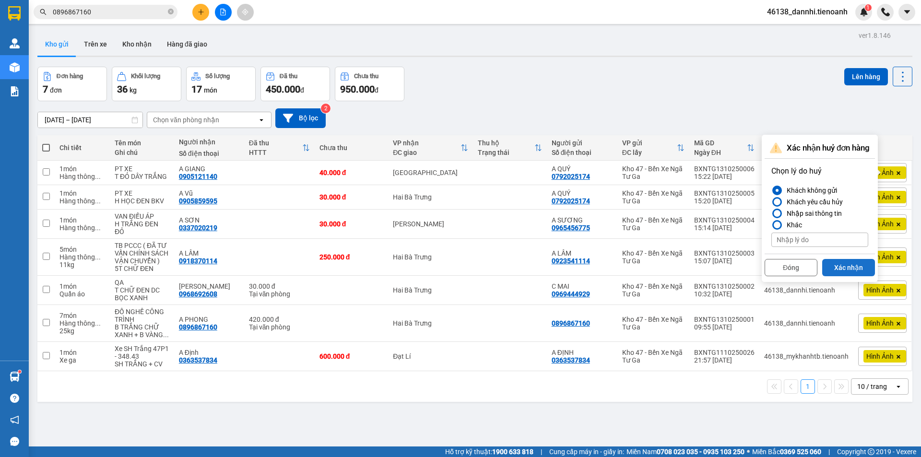
click at [852, 259] on button "Xác nhận" at bounding box center [848, 267] width 53 height 17
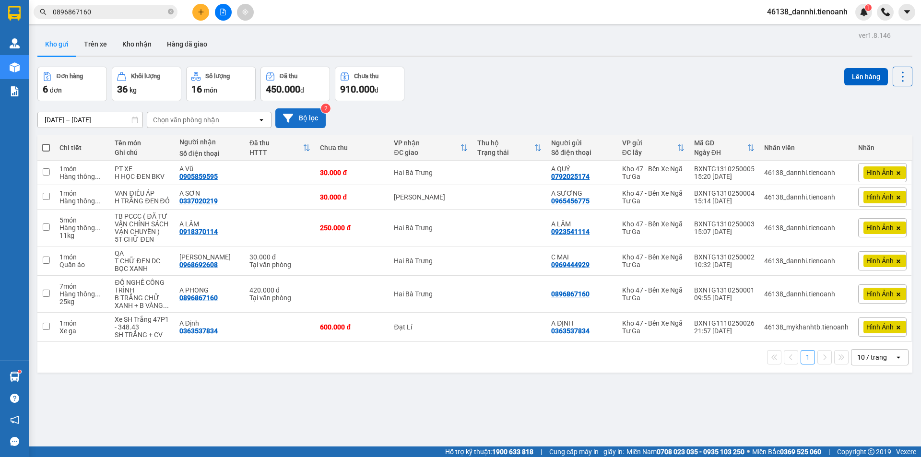
drag, startPoint x: 300, startPoint y: 77, endPoint x: 297, endPoint y: 82, distance: 5.9
click at [297, 108] on button "Bộ lọc" at bounding box center [300, 118] width 50 height 20
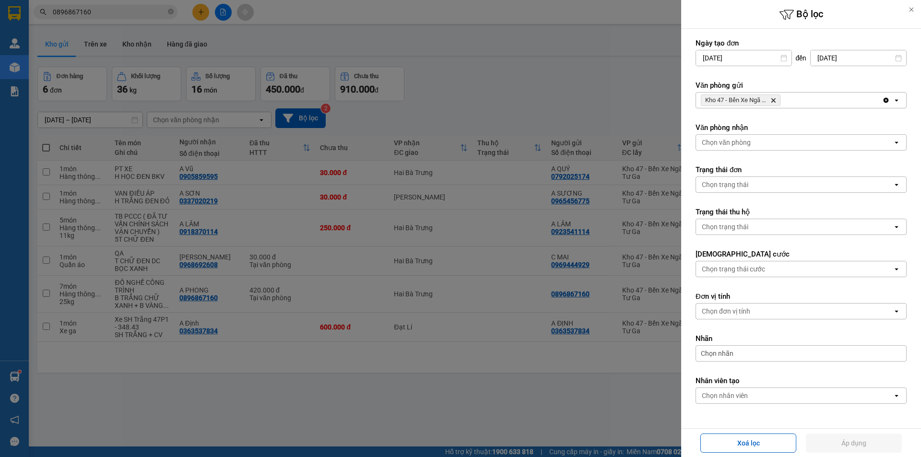
click at [755, 223] on div "Chọn trạng thái" at bounding box center [794, 226] width 197 height 15
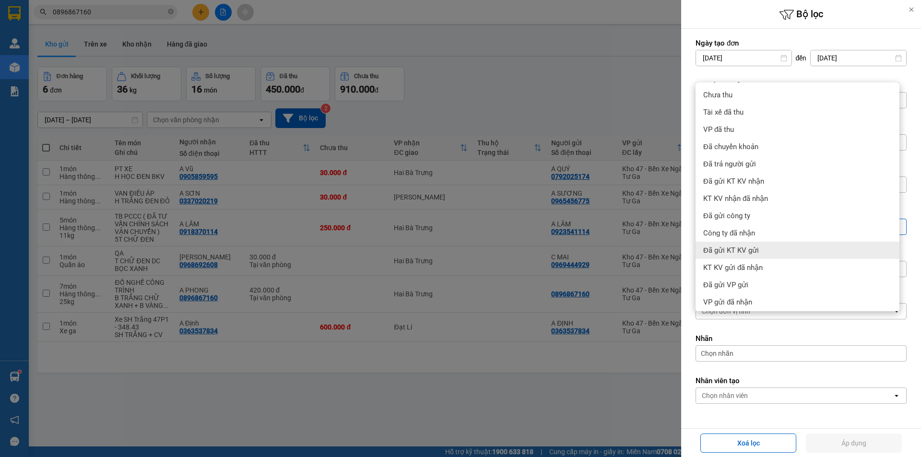
click at [522, 375] on div at bounding box center [460, 228] width 921 height 457
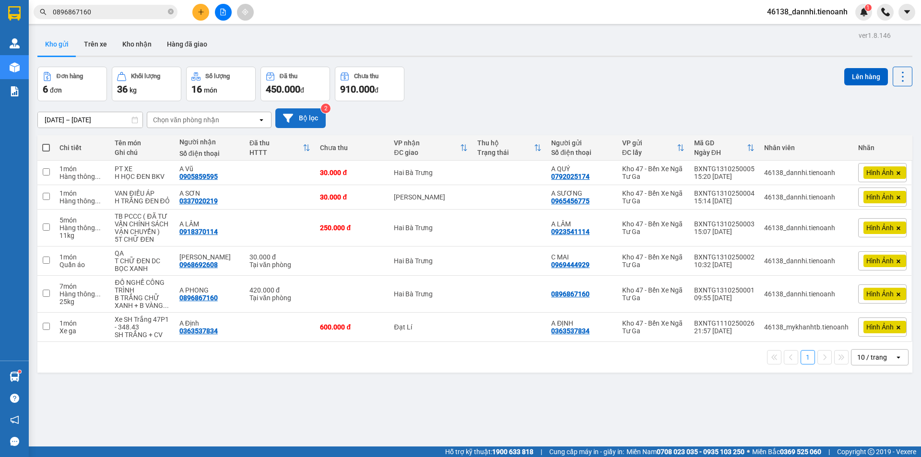
click at [311, 108] on button "Bộ lọc" at bounding box center [300, 118] width 50 height 20
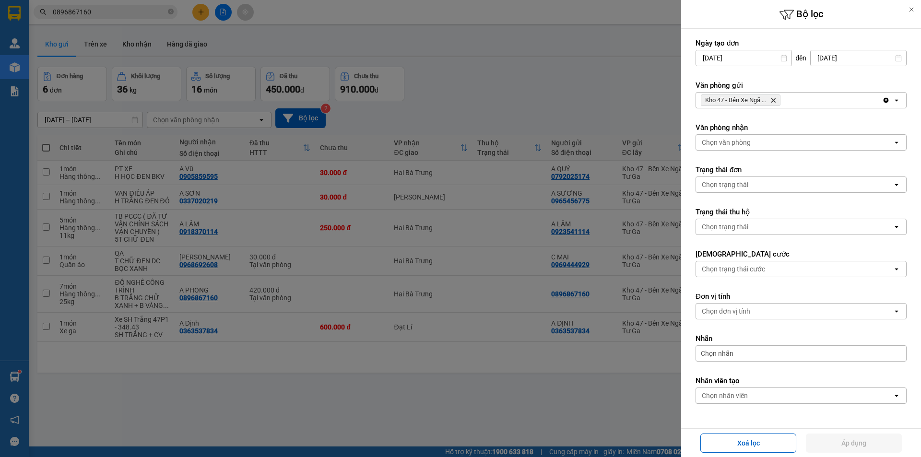
click at [746, 179] on div "Chọn trạng thái" at bounding box center [794, 184] width 197 height 15
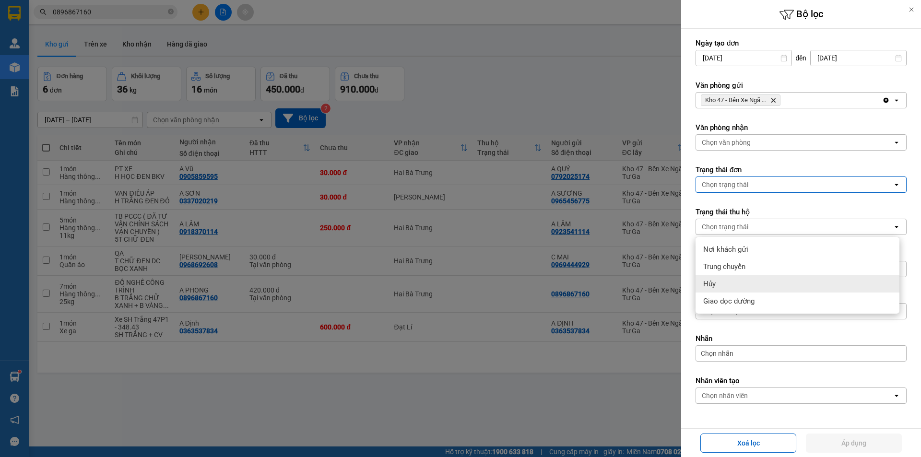
click at [755, 275] on div "Hủy" at bounding box center [798, 283] width 204 height 17
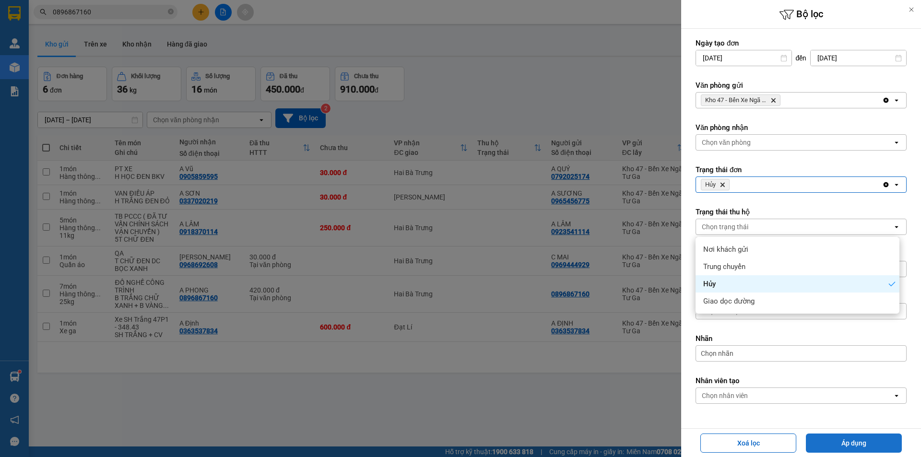
click at [839, 443] on button "Áp dụng" at bounding box center [854, 443] width 96 height 19
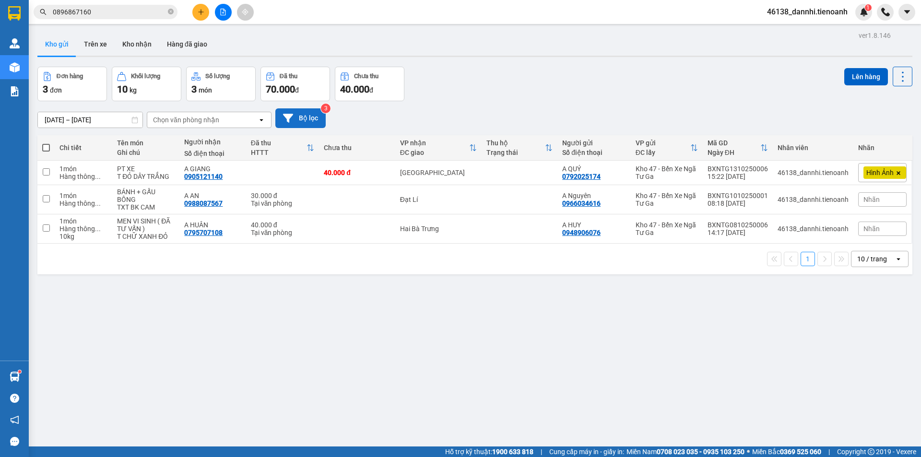
click at [283, 108] on button "Bộ lọc" at bounding box center [300, 118] width 50 height 20
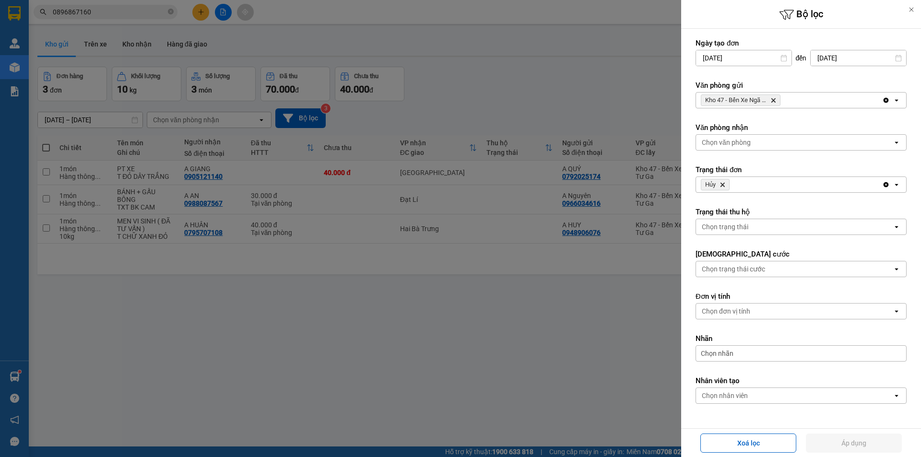
click at [722, 186] on icon "Hủy, close by backspace" at bounding box center [722, 185] width 4 height 4
drag, startPoint x: 840, startPoint y: 443, endPoint x: 698, endPoint y: 386, distance: 152.4
click at [835, 437] on button "Áp dụng" at bounding box center [854, 443] width 96 height 19
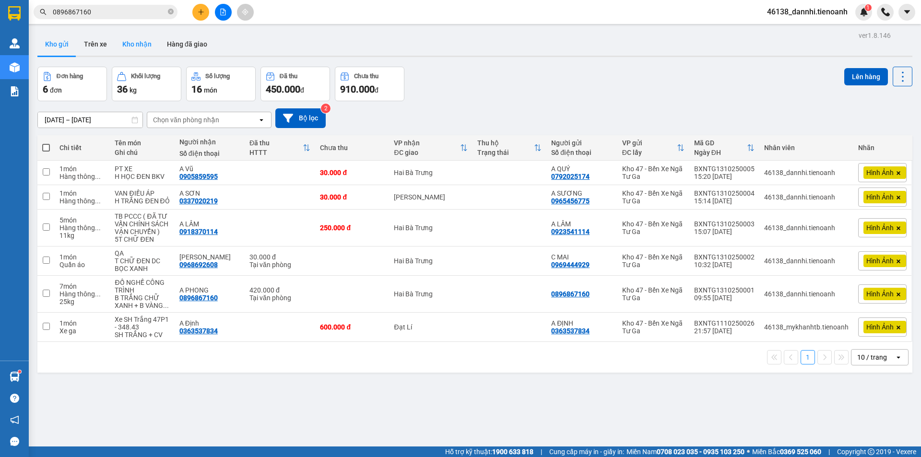
click at [134, 45] on button "Kho nhận" at bounding box center [137, 44] width 45 height 23
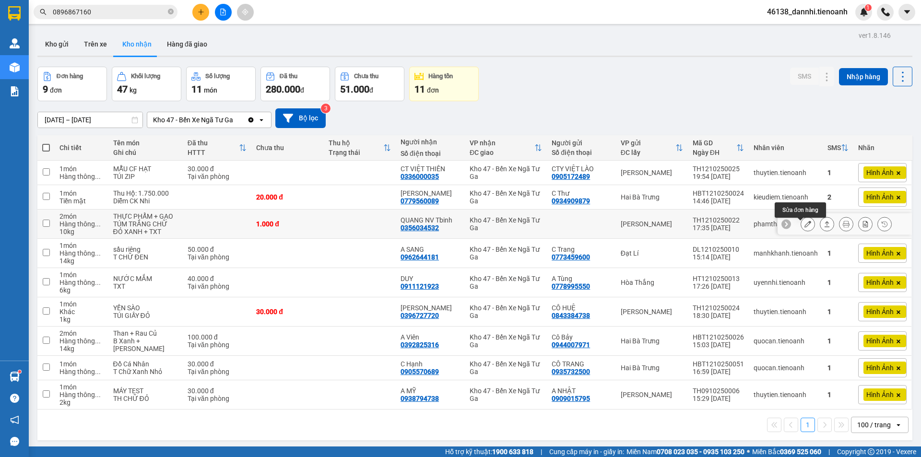
click at [801, 226] on button at bounding box center [807, 224] width 13 height 17
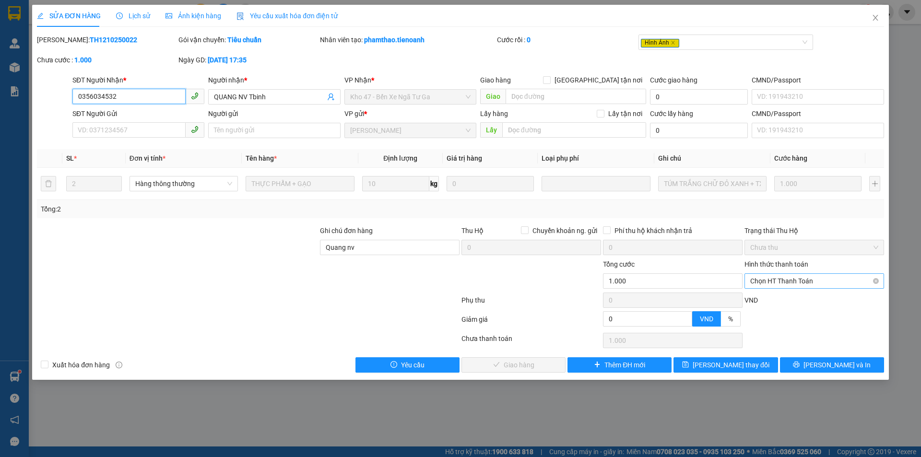
click at [796, 280] on span "Chọn HT Thanh Toán" at bounding box center [814, 281] width 128 height 14
click at [782, 300] on div "Tại văn phòng" at bounding box center [814, 300] width 128 height 11
click at [547, 367] on button "[PERSON_NAME] và Giao hàng" at bounding box center [513, 364] width 104 height 15
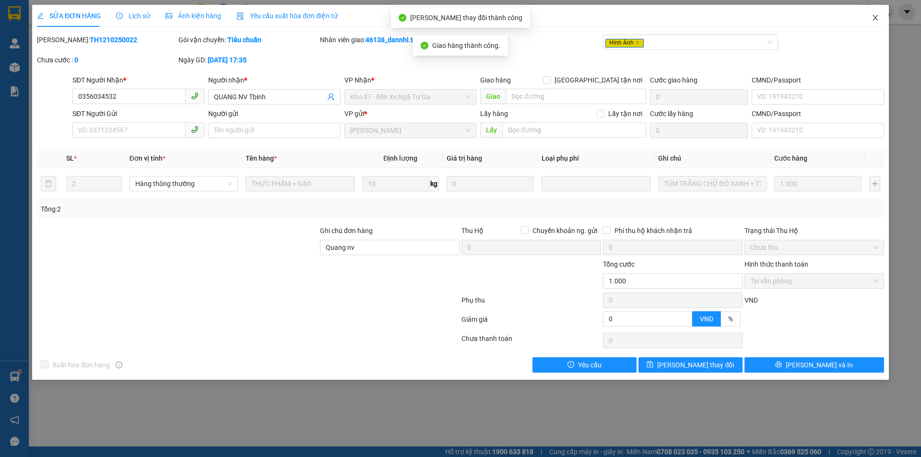
click at [875, 22] on icon "close" at bounding box center [876, 18] width 8 height 8
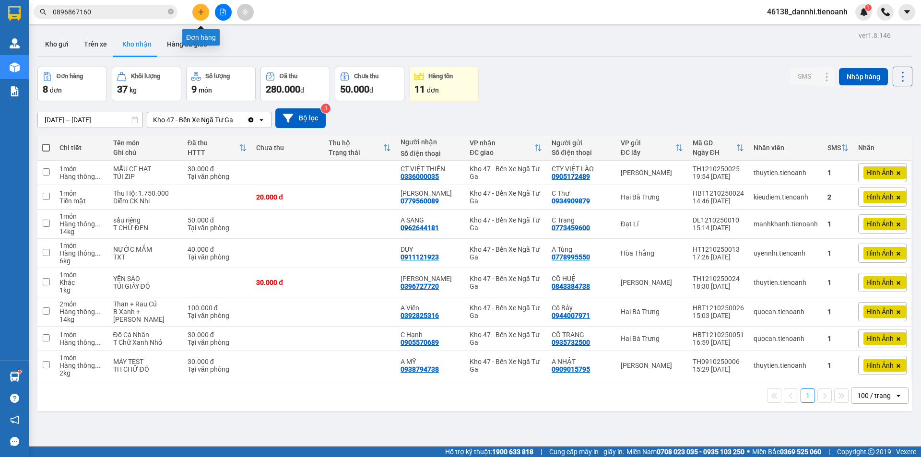
click at [204, 11] on button at bounding box center [200, 12] width 17 height 17
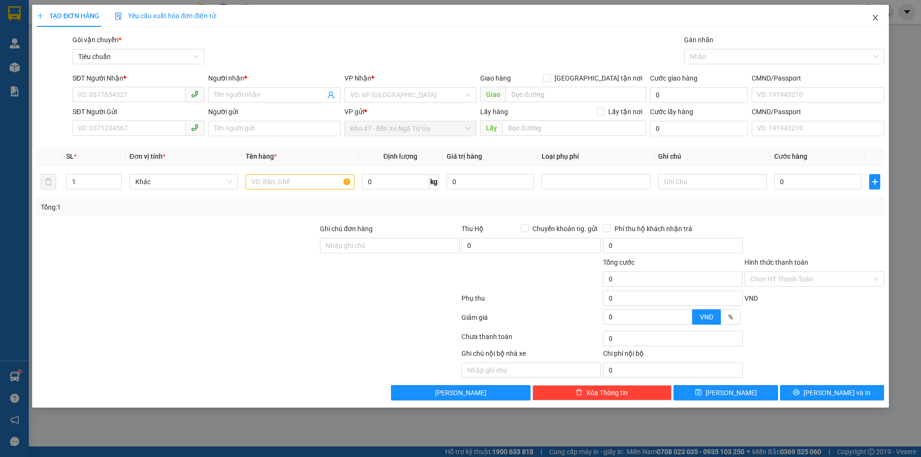
click at [878, 13] on span "Close" at bounding box center [875, 18] width 27 height 27
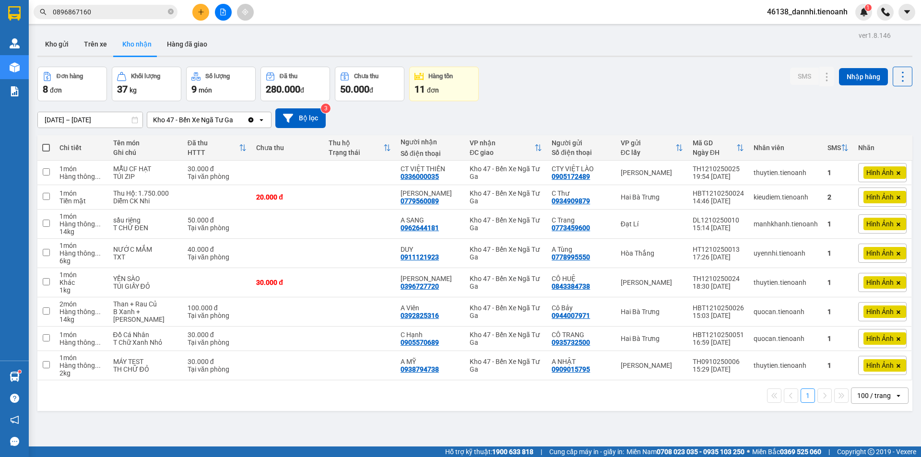
click at [196, 12] on button at bounding box center [200, 12] width 17 height 17
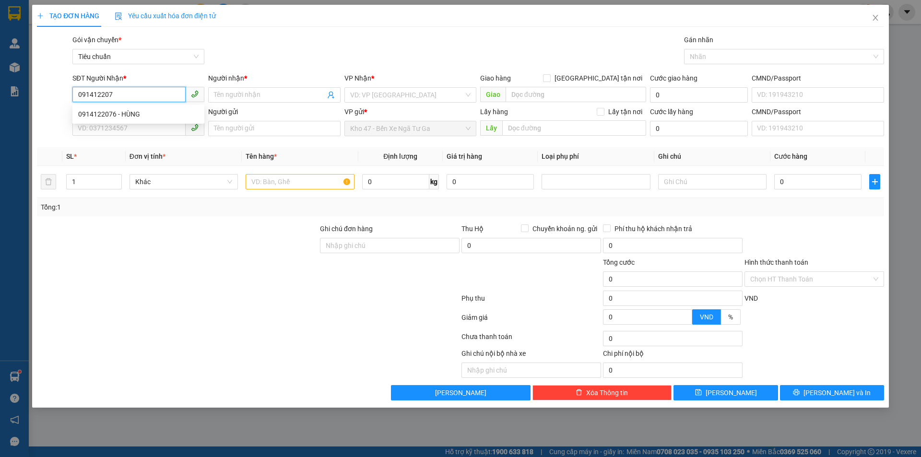
type input "0914122076"
click at [139, 112] on div "0914122076 - HÙNG" at bounding box center [138, 114] width 120 height 11
type input "HÙNG"
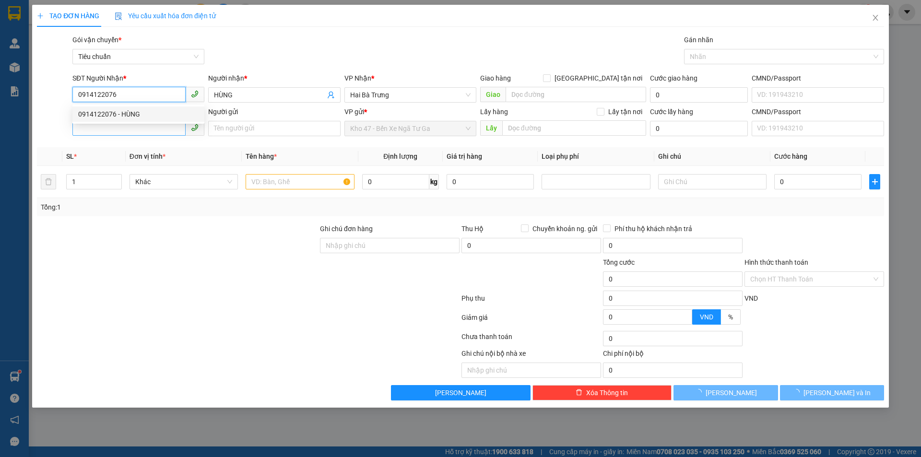
type input "30.000"
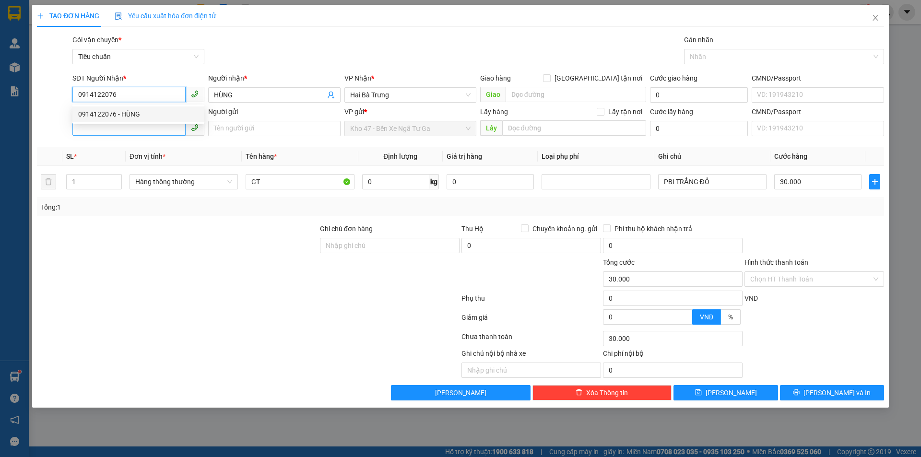
type input "0914122076"
click at [145, 123] on input "SĐT Người Gửi" at bounding box center [128, 127] width 113 height 15
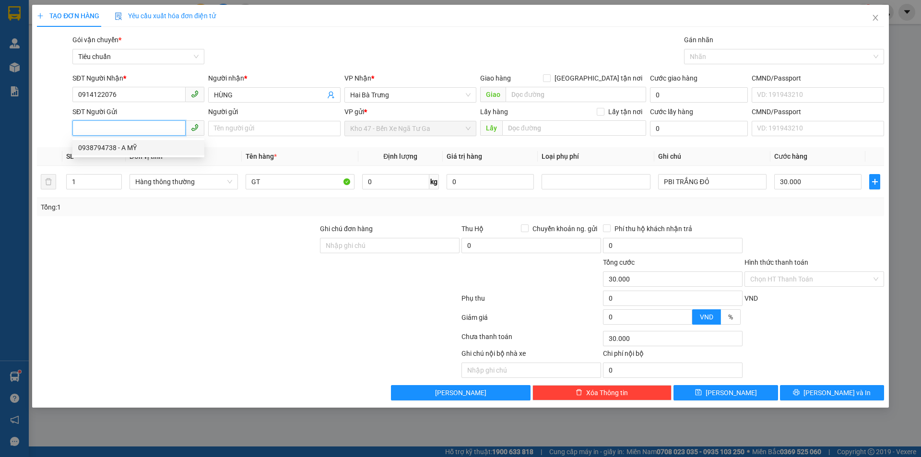
click at [138, 153] on div "0938794738 - A MỸ" at bounding box center [138, 147] width 120 height 11
type input "0938794738"
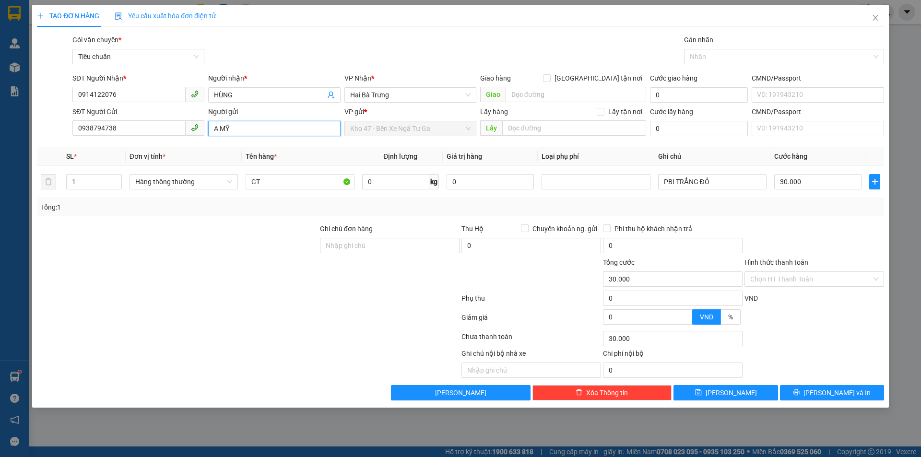
drag, startPoint x: 221, startPoint y: 127, endPoint x: 139, endPoint y: 143, distance: 83.3
click at [139, 143] on div "Transit Pickup Surcharge Ids Transit Deliver Surcharge Ids Transit Deliver Surc…" at bounding box center [460, 218] width 847 height 366
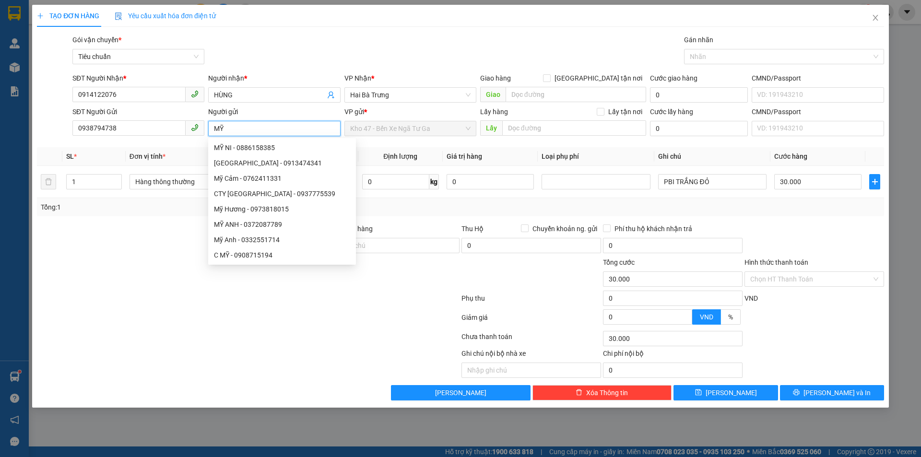
type input "MỸ"
drag, startPoint x: 148, startPoint y: 274, endPoint x: 115, endPoint y: 276, distance: 33.2
click at [142, 273] on div at bounding box center [177, 274] width 283 height 34
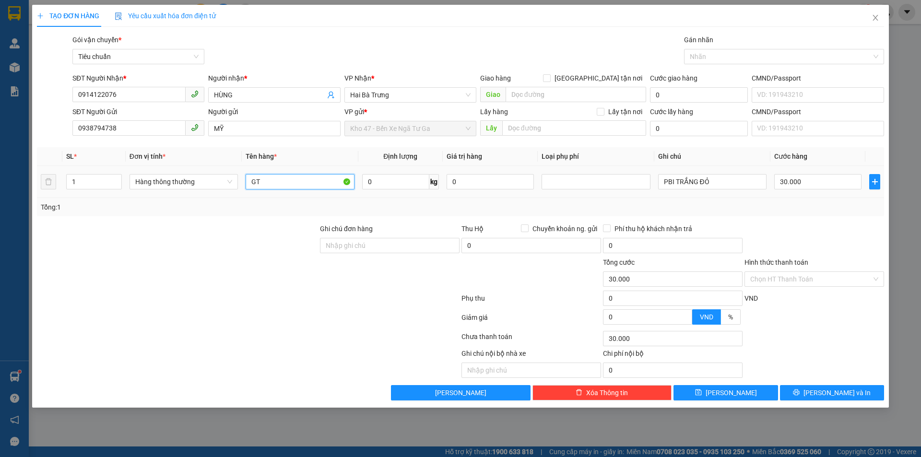
click at [280, 178] on input "GT" at bounding box center [300, 181] width 108 height 15
type input "GT"
click at [739, 178] on input "PBI TRẮNG ĐỎ" at bounding box center [712, 181] width 108 height 15
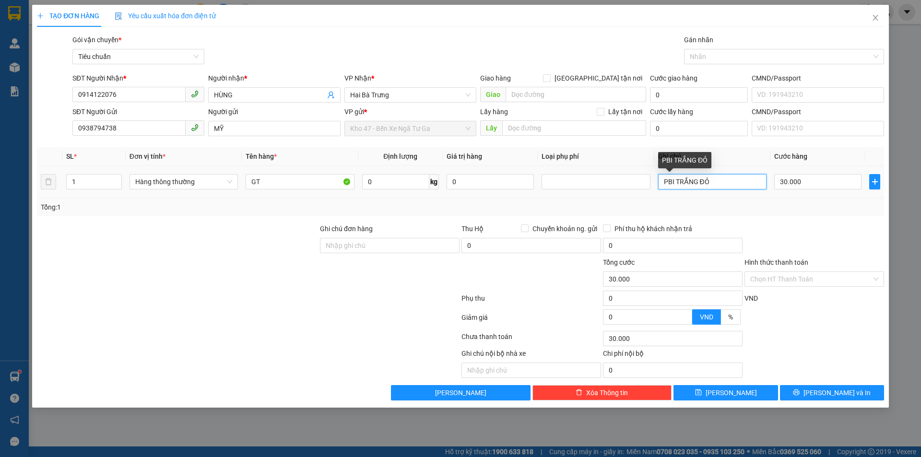
click at [739, 178] on input "PBI TRẮNG ĐỎ" at bounding box center [712, 181] width 108 height 15
type input "H CHỮ ĐEN"
click at [812, 277] on input "Hình thức thanh toán" at bounding box center [810, 279] width 121 height 14
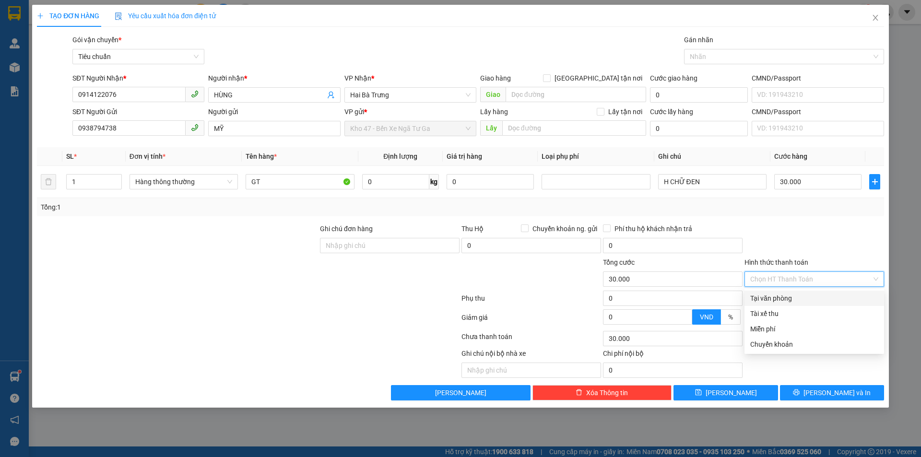
click at [804, 299] on div "Tại văn phòng" at bounding box center [814, 298] width 128 height 11
type input "0"
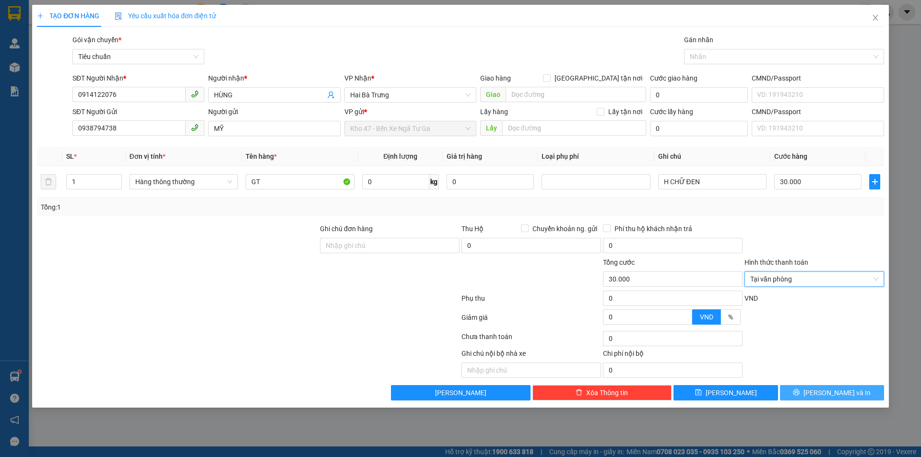
click at [827, 391] on span "[PERSON_NAME] và In" at bounding box center [836, 393] width 67 height 11
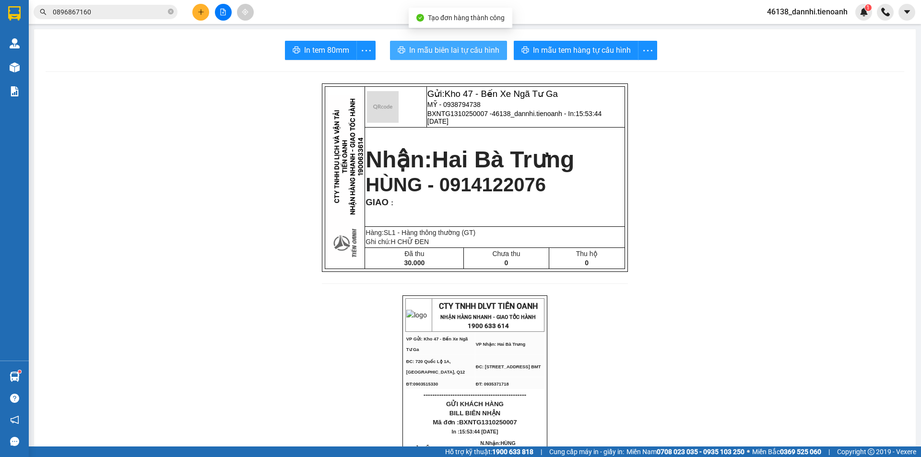
click at [462, 55] on span "In mẫu biên lai tự cấu hình" at bounding box center [454, 50] width 90 height 12
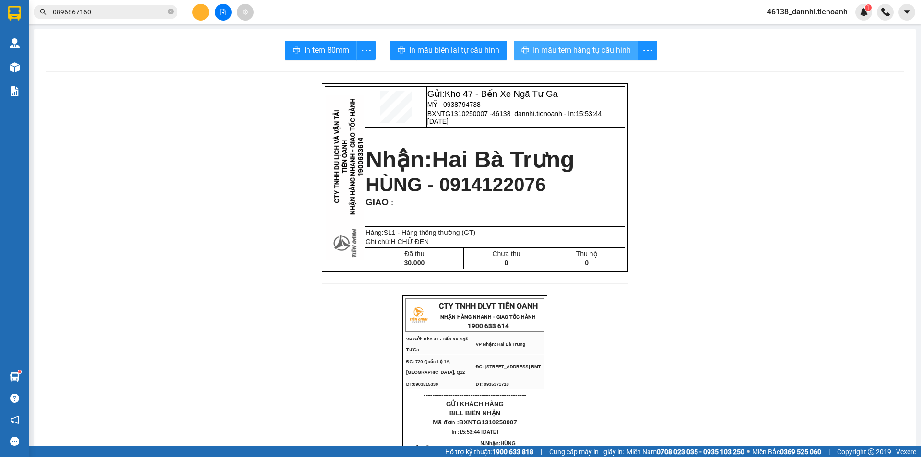
click at [581, 47] on span "In mẫu tem hàng tự cấu hình" at bounding box center [582, 50] width 98 height 12
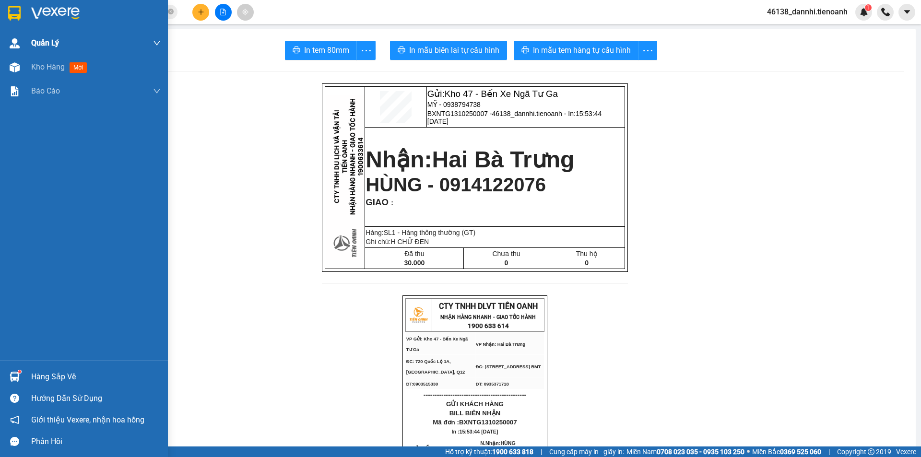
click at [16, 17] on img at bounding box center [14, 13] width 12 height 14
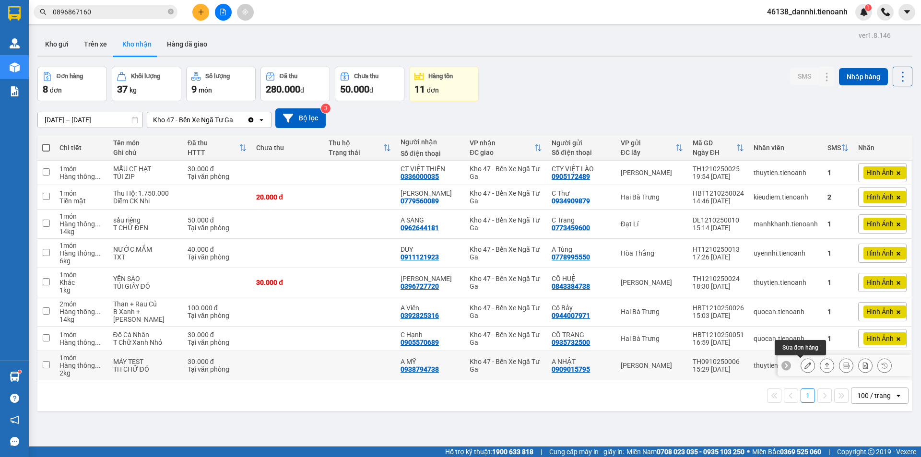
click at [804, 366] on icon at bounding box center [807, 365] width 7 height 7
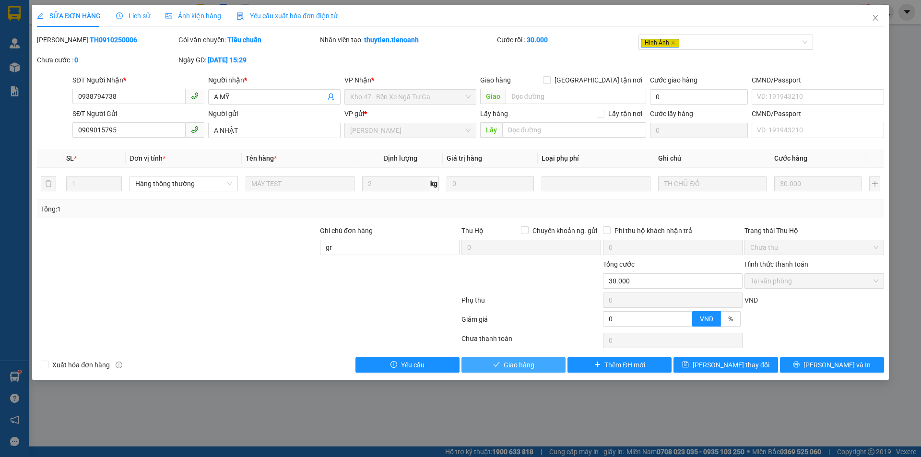
click at [486, 362] on button "Giao hàng" at bounding box center [513, 364] width 104 height 15
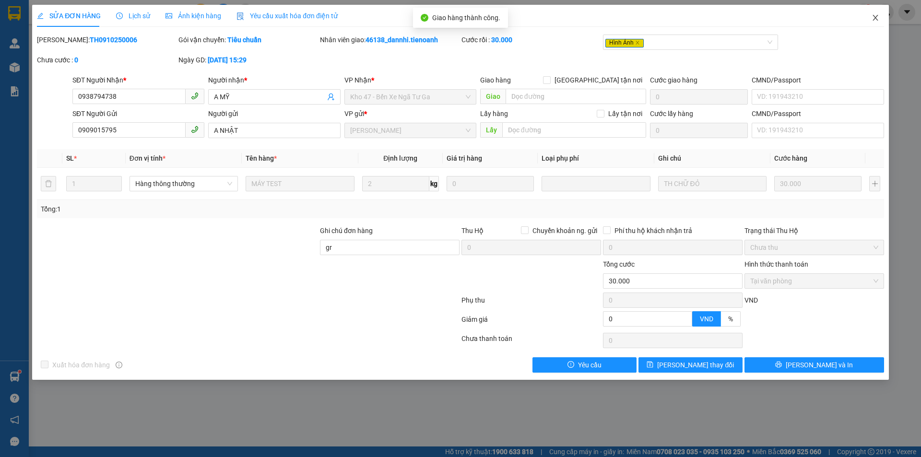
click at [875, 14] on icon "close" at bounding box center [876, 18] width 8 height 8
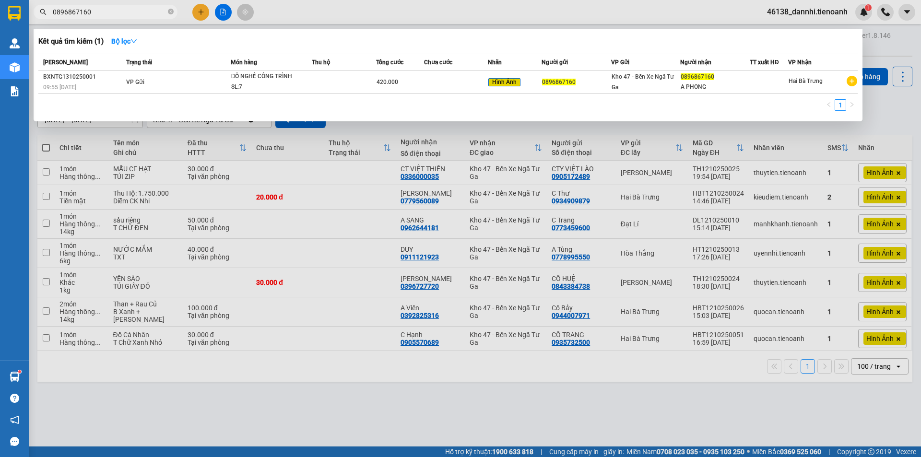
click at [118, 11] on input "0896867160" at bounding box center [109, 12] width 113 height 11
click at [269, 425] on div at bounding box center [460, 228] width 921 height 457
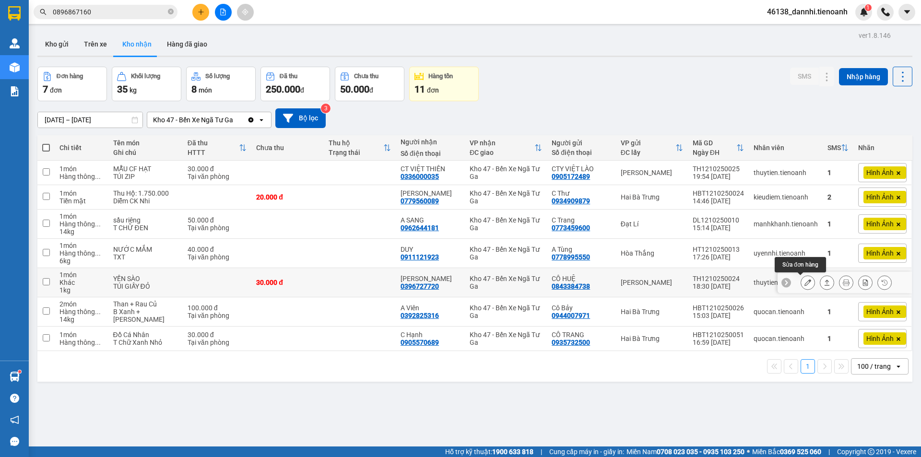
click at [801, 282] on button at bounding box center [807, 282] width 13 height 17
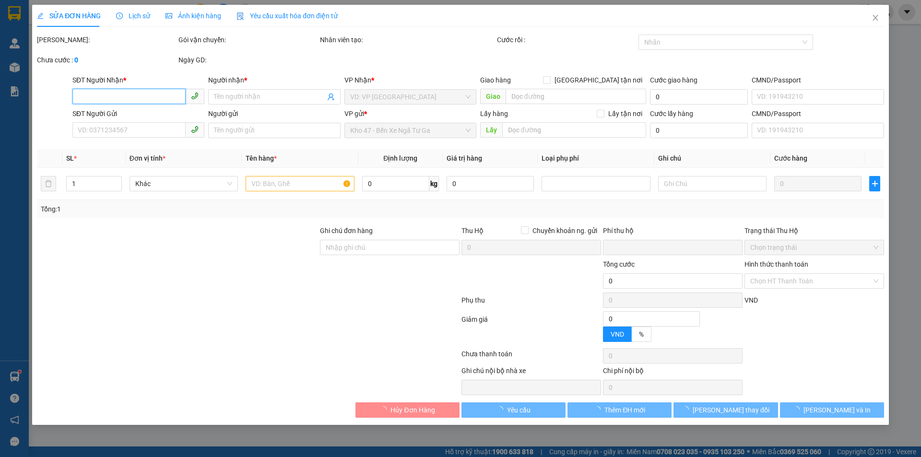
type input "0396727720"
type input "[PERSON_NAME]"
type input "0843384738"
type input "CÔ HUỆ"
type input "gọi lấy hàng knm"
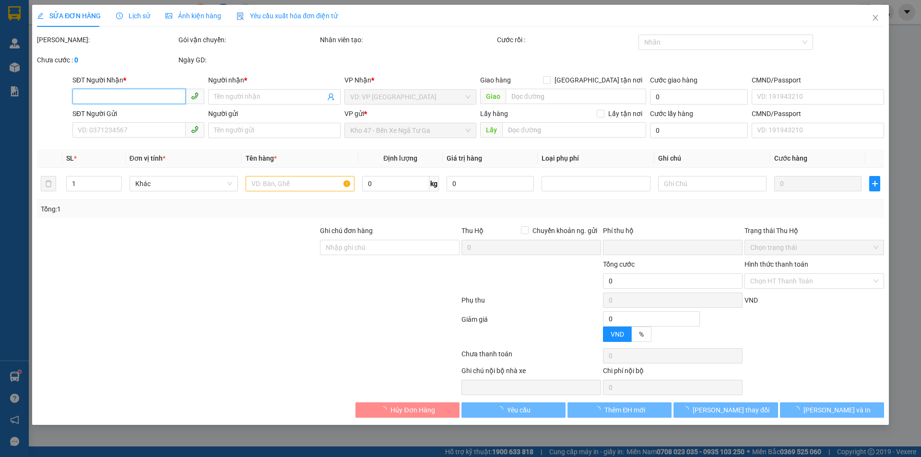
type input "0"
type input "30.000"
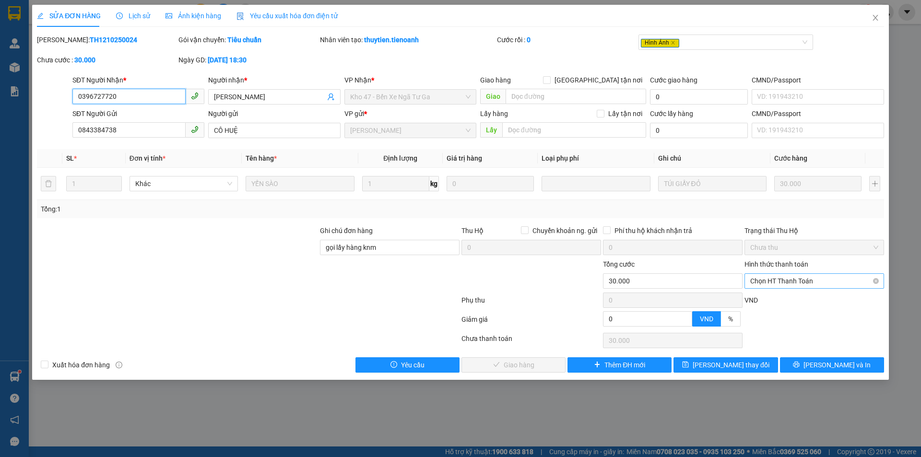
click at [796, 282] on span "Chọn HT Thanh Toán" at bounding box center [814, 281] width 128 height 14
click at [788, 292] on div "Total Paid Fee 0 Total UnPaid Fee 30.000 Cash Collection Total Fee Mã ĐH: TH121…" at bounding box center [460, 204] width 847 height 338
click at [790, 284] on span "Chọn HT Thanh Toán" at bounding box center [814, 281] width 128 height 14
click at [785, 296] on div "Tại văn phòng" at bounding box center [814, 300] width 128 height 11
drag, startPoint x: 497, startPoint y: 365, endPoint x: 492, endPoint y: 378, distance: 14.6
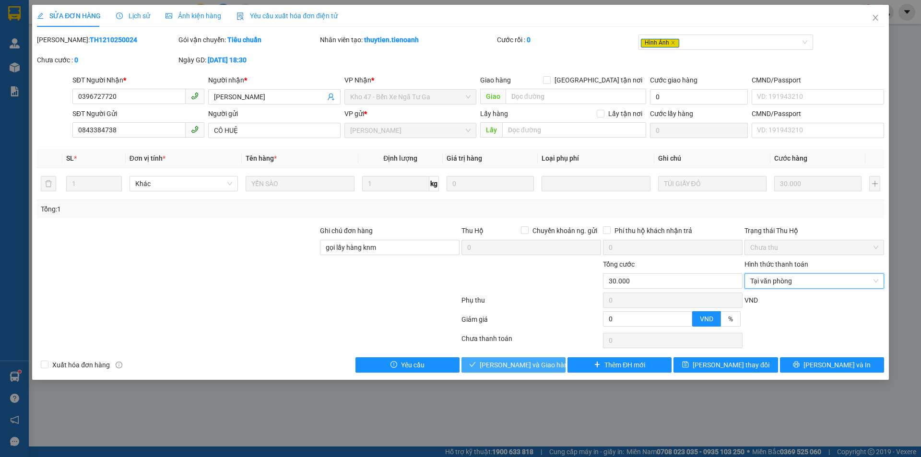
click at [498, 365] on span "[PERSON_NAME] và Giao hàng" at bounding box center [526, 365] width 92 height 11
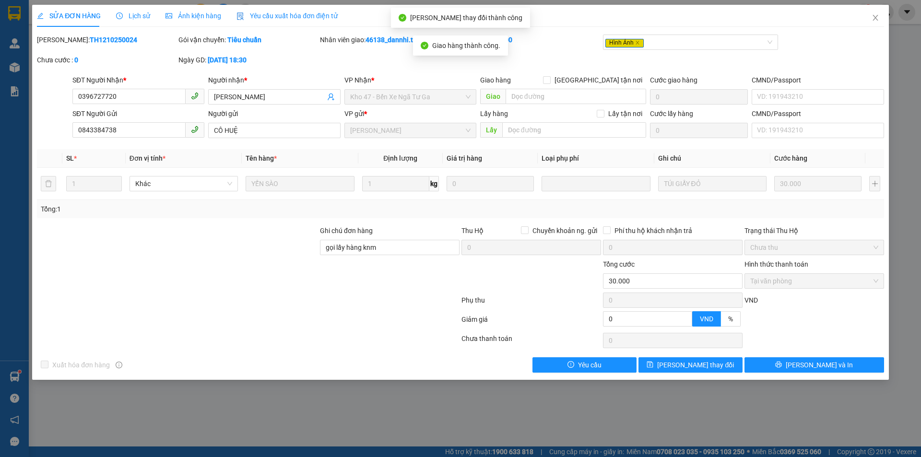
click at [212, 14] on span "Ảnh kiện hàng" at bounding box center [193, 16] width 56 height 8
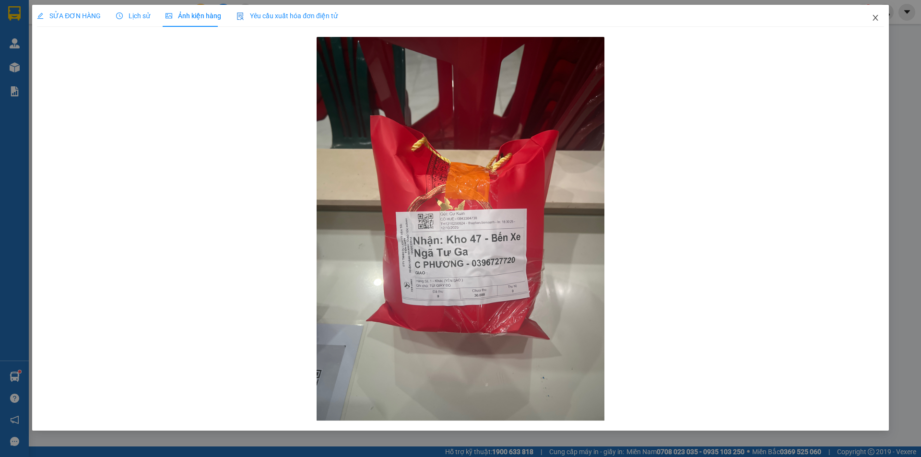
click at [878, 19] on icon "close" at bounding box center [876, 18] width 8 height 8
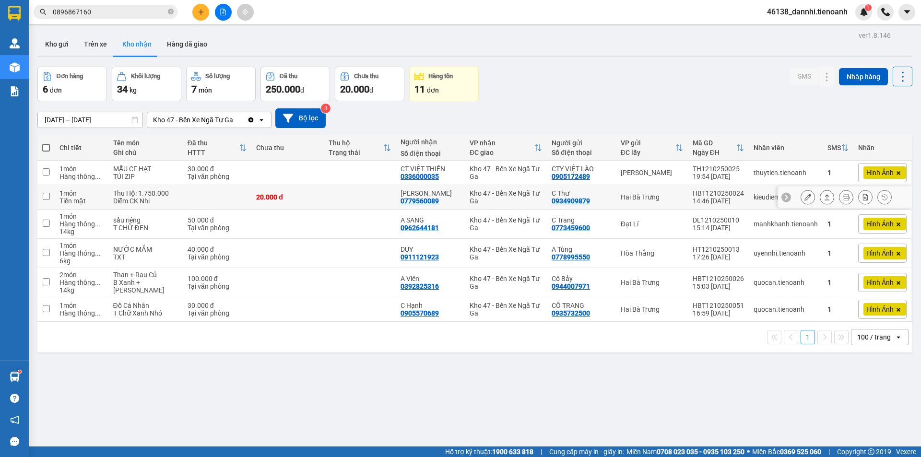
click at [804, 194] on icon at bounding box center [807, 197] width 7 height 7
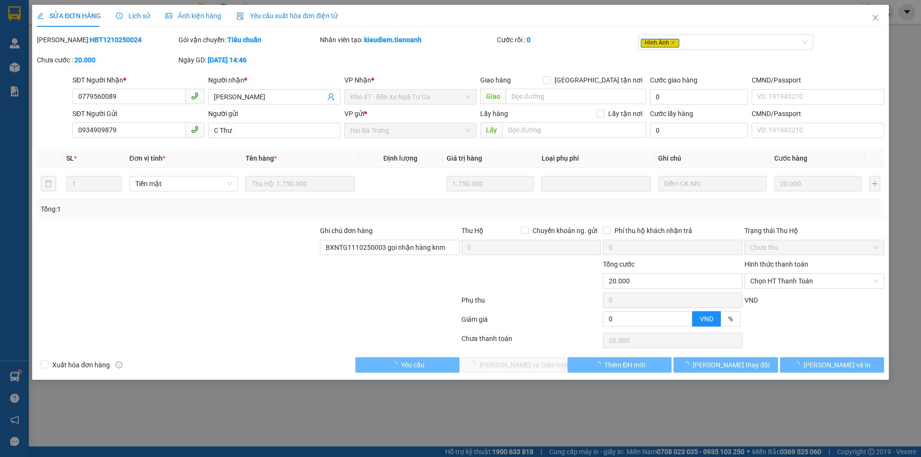
click at [140, 14] on span "Lịch sử" at bounding box center [133, 16] width 34 height 8
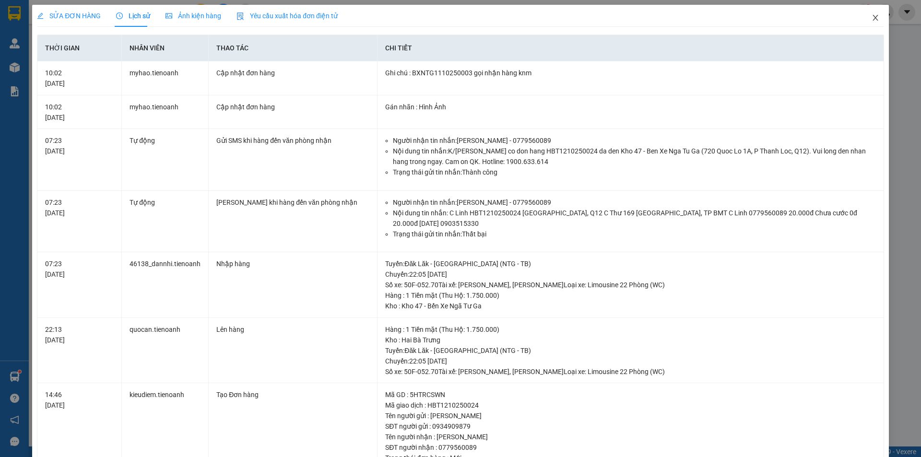
click at [872, 17] on icon "close" at bounding box center [876, 18] width 8 height 8
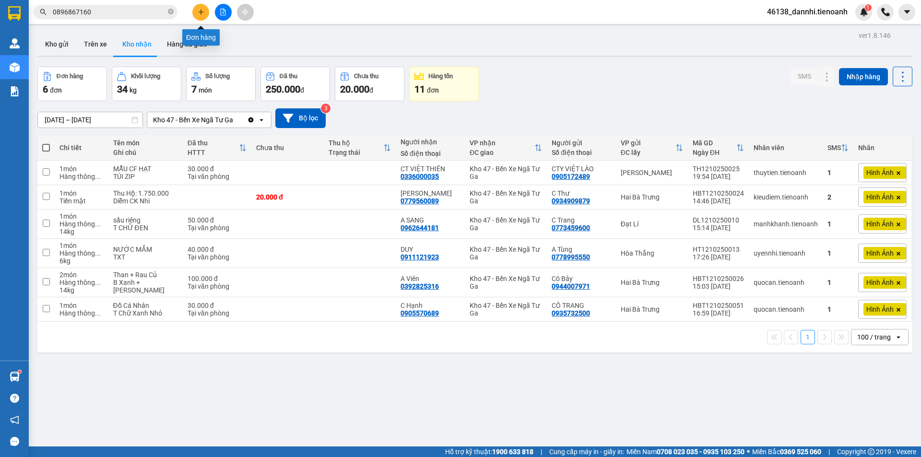
click at [201, 14] on icon "plus" at bounding box center [201, 12] width 7 height 7
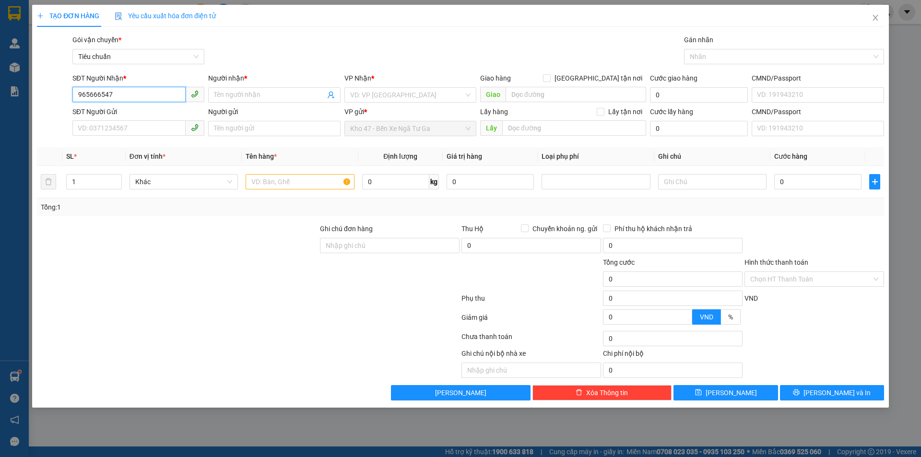
click at [74, 91] on input "965666547" at bounding box center [128, 94] width 113 height 15
type input "0965666547"
click at [138, 114] on div "0965666547 - A QUANG" at bounding box center [138, 114] width 120 height 11
type input "A QUANG"
type input "60.000"
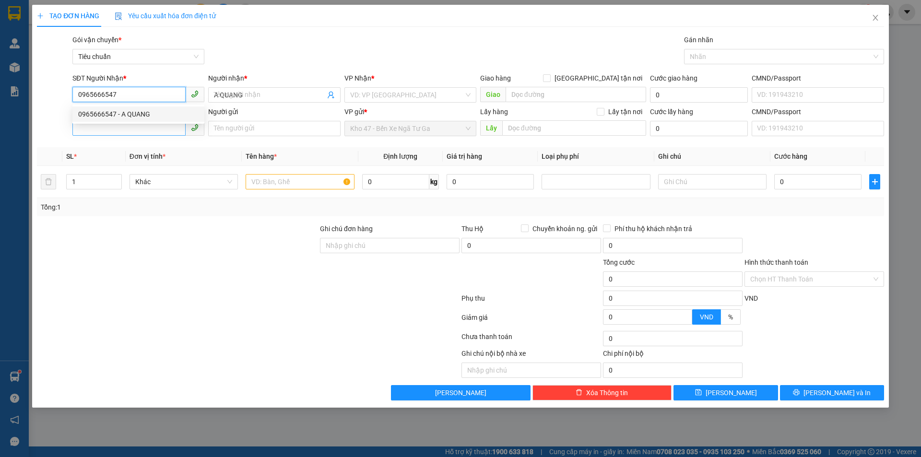
type input "60.000"
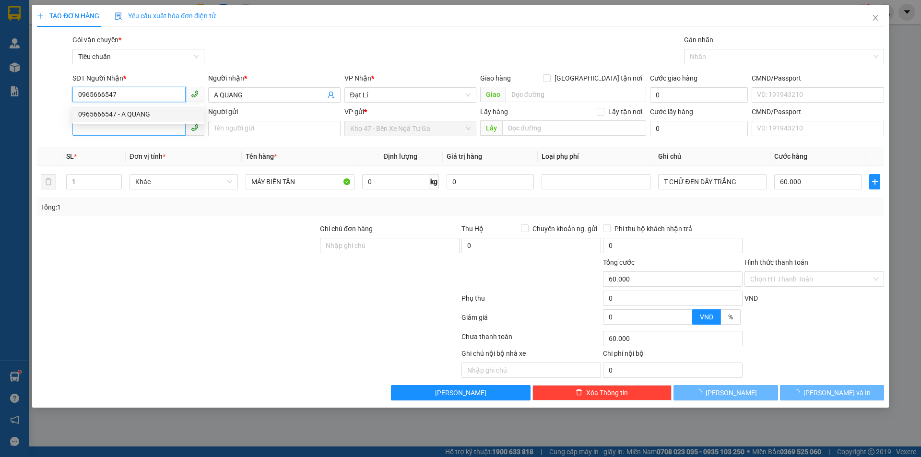
type input "0965666547"
click at [130, 130] on input "SĐT Người Gửi" at bounding box center [128, 127] width 113 height 15
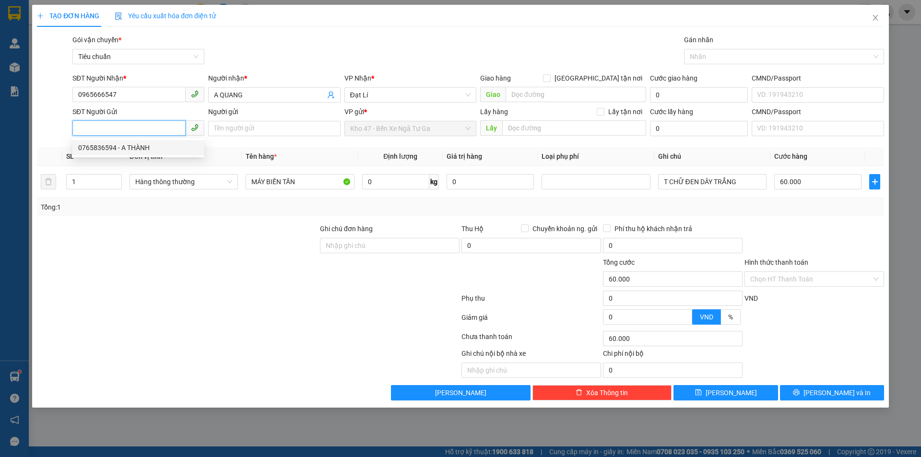
click at [127, 147] on div "0765836594 - A THÀNH" at bounding box center [138, 147] width 120 height 11
type input "0765836594"
type input "A THÀNH"
click at [409, 179] on input "0" at bounding box center [395, 181] width 67 height 15
type input "12"
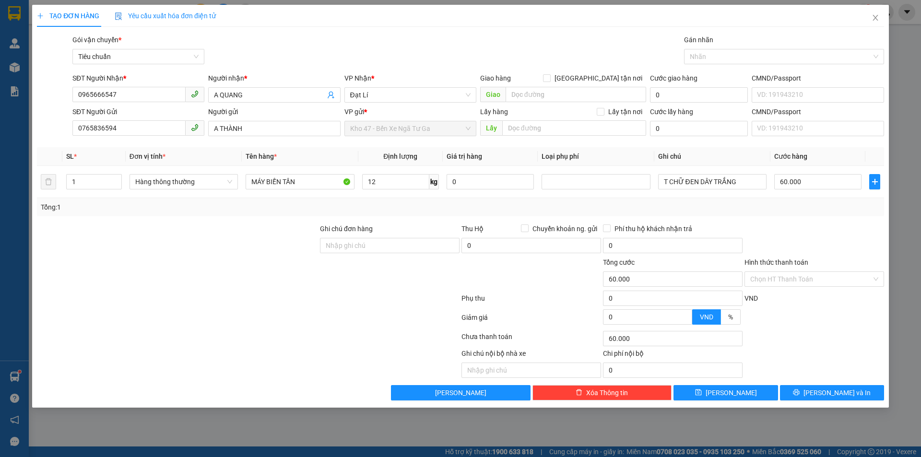
click at [399, 212] on div "Tổng: 1" at bounding box center [460, 207] width 839 height 11
type input "50.000"
click at [696, 184] on input "T CHỮ ĐEN DÂY TRẮNG" at bounding box center [712, 181] width 108 height 15
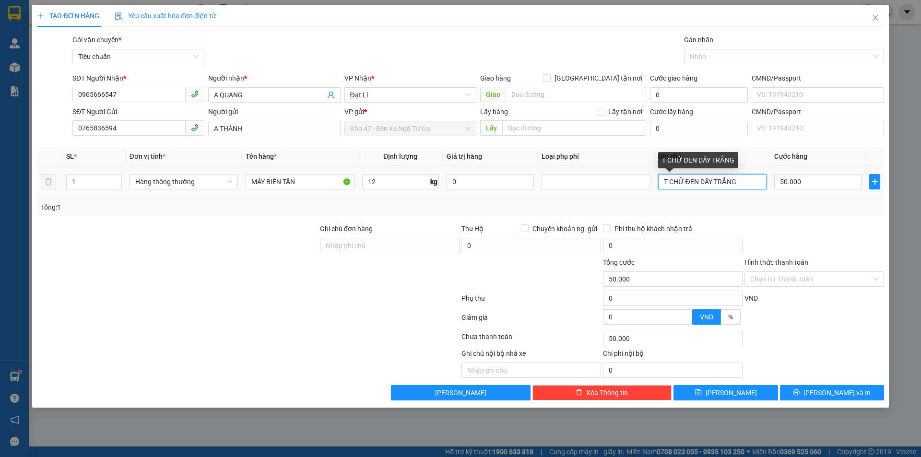
click at [696, 184] on input "T CHỮ ĐEN DÂY TRẮNG" at bounding box center [712, 181] width 108 height 15
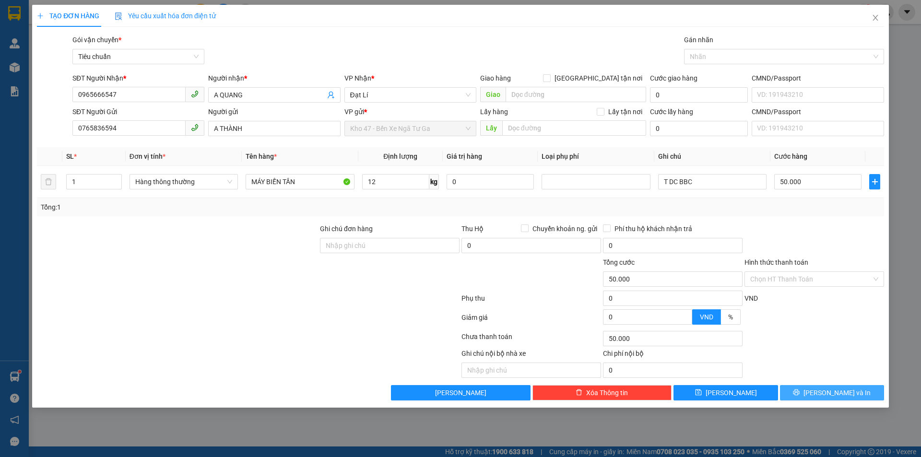
click at [826, 388] on span "[PERSON_NAME] và In" at bounding box center [836, 393] width 67 height 11
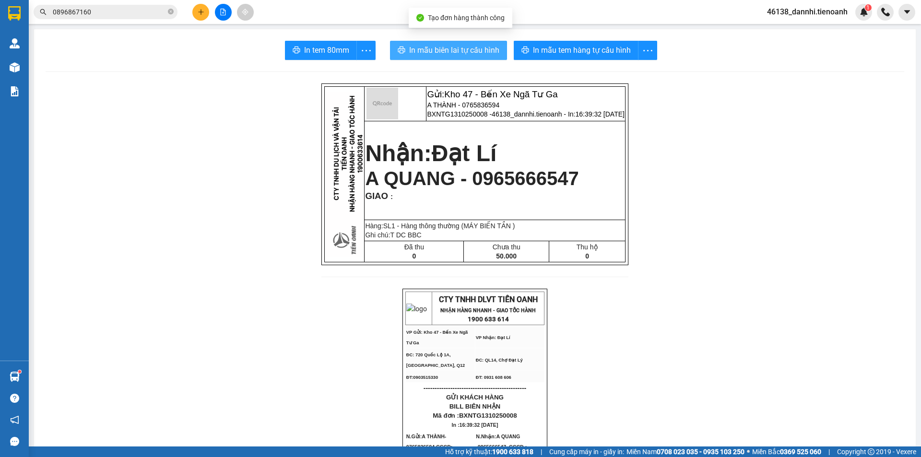
click at [392, 58] on button "In mẫu biên lai tự cấu hình" at bounding box center [448, 50] width 117 height 19
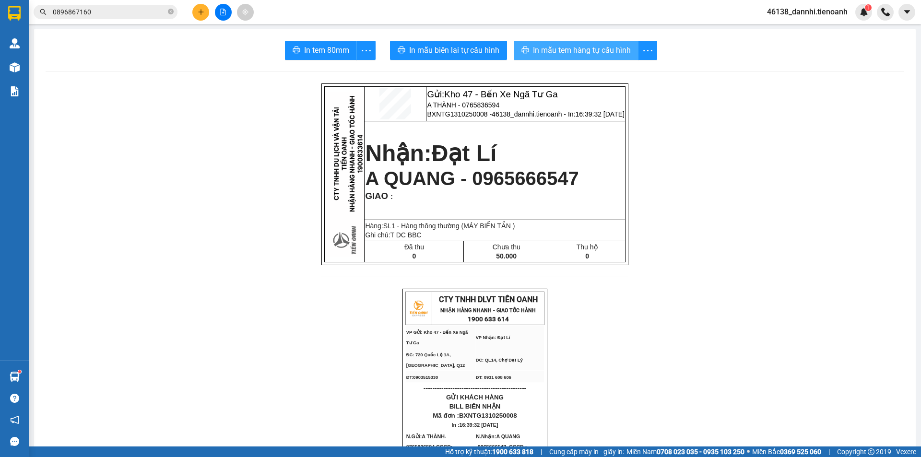
click at [612, 47] on span "In mẫu tem hàng tự cấu hình" at bounding box center [582, 50] width 98 height 12
click at [190, 12] on div at bounding box center [223, 12] width 72 height 17
click at [201, 16] on button at bounding box center [200, 12] width 17 height 17
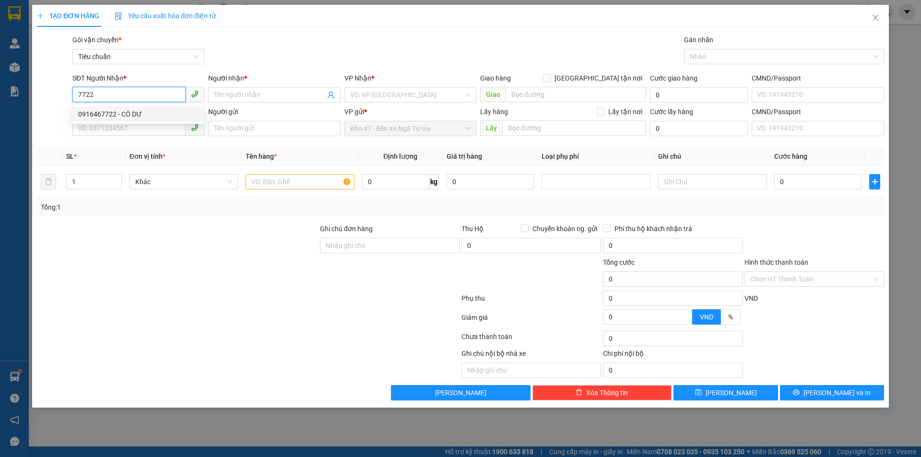
drag, startPoint x: 161, startPoint y: 111, endPoint x: 154, endPoint y: 121, distance: 12.4
click at [160, 111] on div "0916467722 - CÔ DƯ" at bounding box center [138, 114] width 120 height 11
type input "0916467722"
type input "CÔ DƯ"
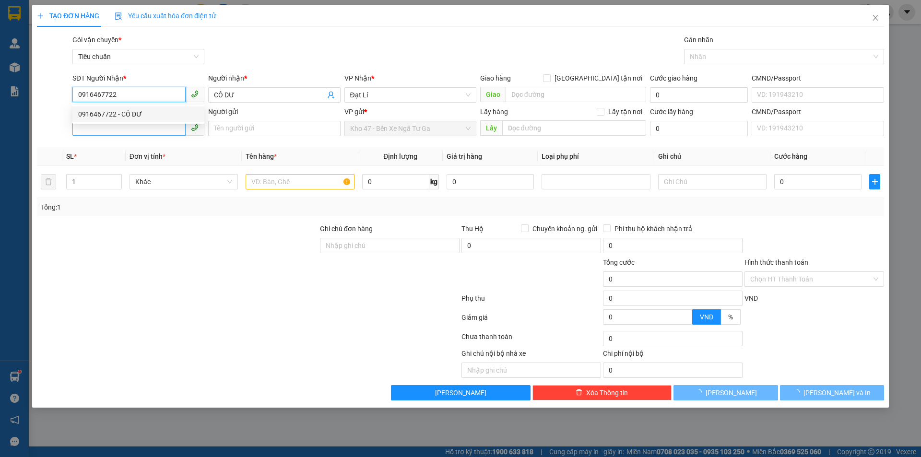
type input "0916467722"
type input "200.000"
click at [147, 129] on input "SĐT Người Gửi" at bounding box center [128, 127] width 113 height 15
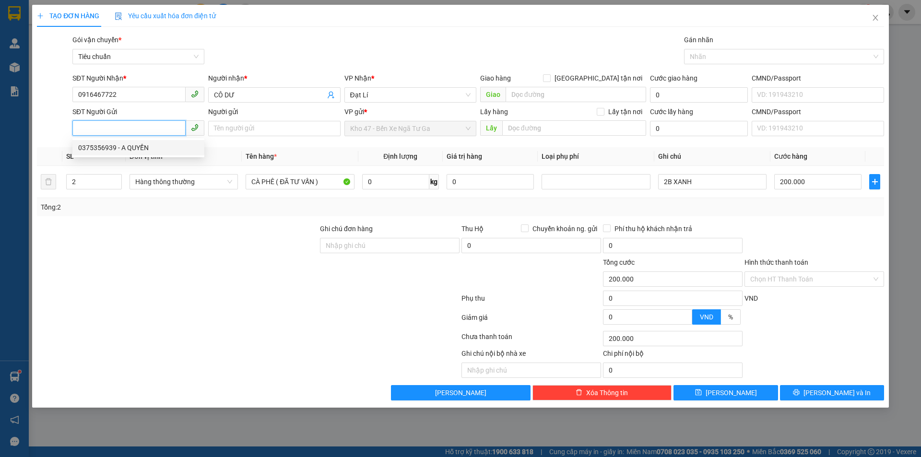
click at [144, 145] on div "0375356939 - A QUYỀN" at bounding box center [138, 147] width 120 height 11
type input "0375356939"
type input "A QUYỀN"
click at [79, 182] on input "2" at bounding box center [94, 182] width 55 height 14
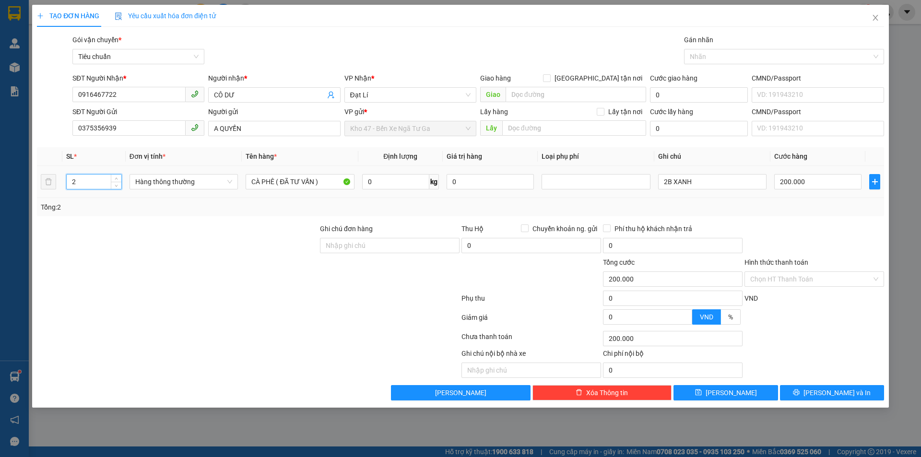
click at [79, 182] on input "2" at bounding box center [94, 182] width 55 height 14
type input "6"
click at [395, 187] on input "0" at bounding box center [395, 181] width 67 height 15
type input "0"
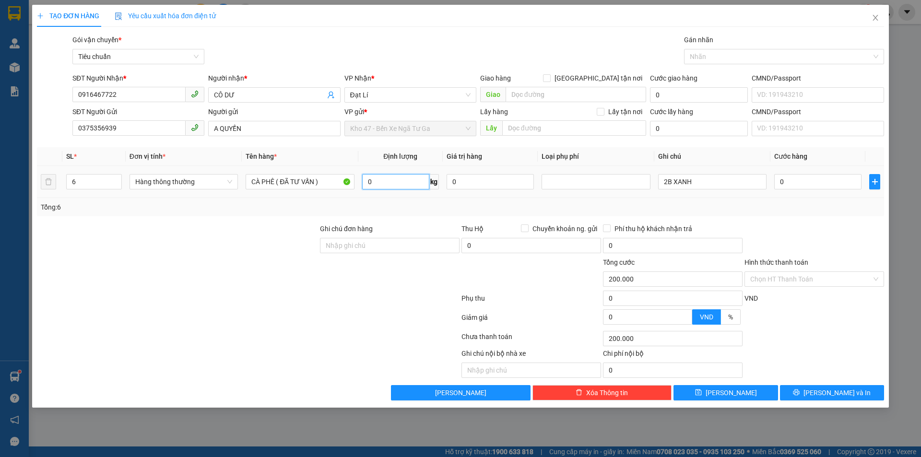
type input "0"
type input "60"
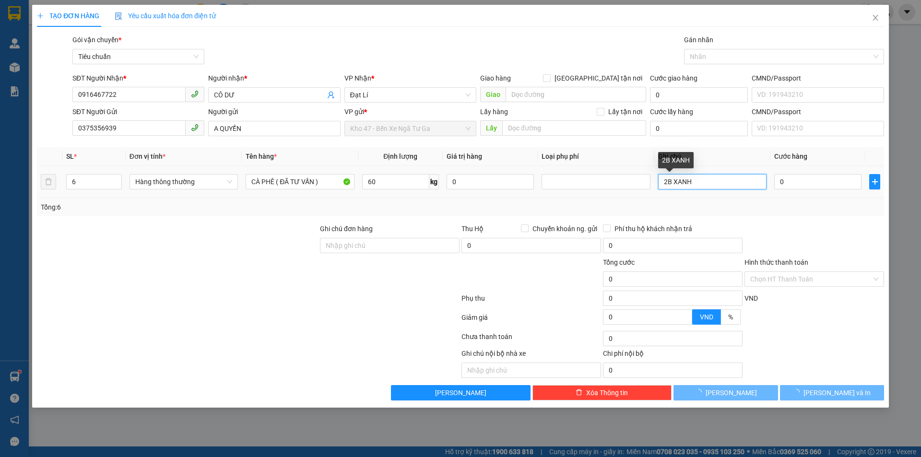
click at [667, 183] on input "2B XANH" at bounding box center [712, 181] width 108 height 15
type input "100.000"
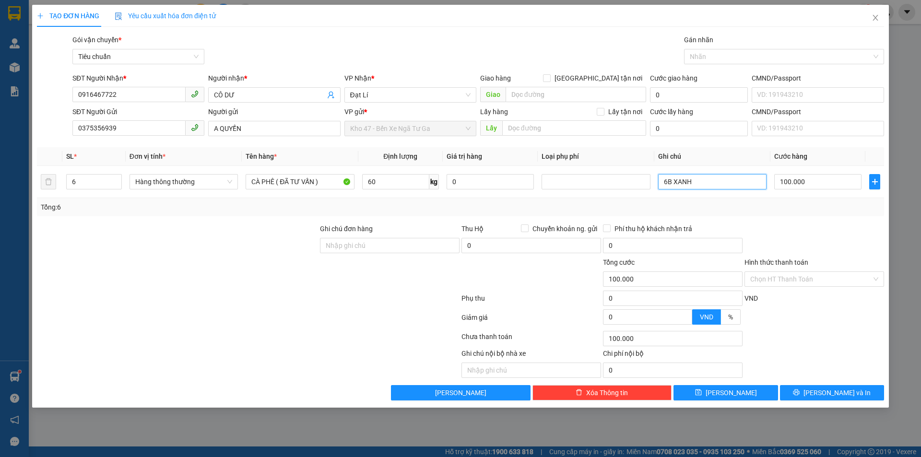
type input "6B XANH"
click at [762, 200] on div "Tổng: 6" at bounding box center [460, 207] width 847 height 18
click at [814, 180] on input "100.000" at bounding box center [817, 181] width 87 height 15
type input "6"
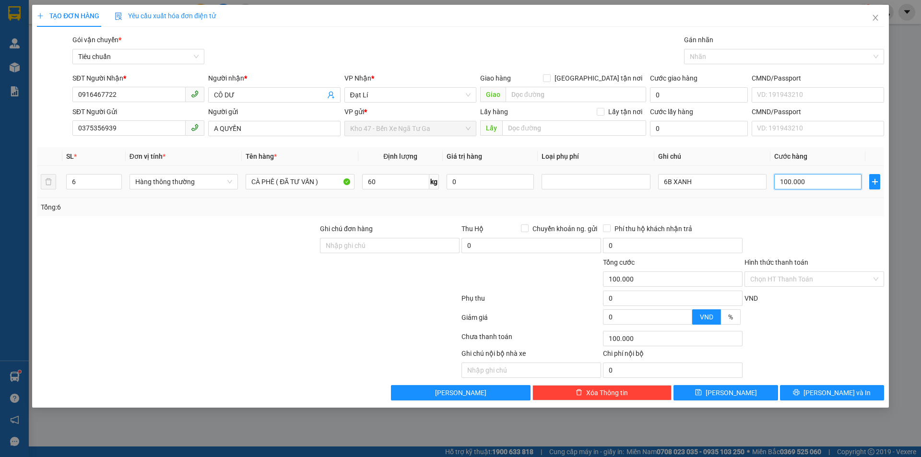
type input "6"
type input "60"
type input "600"
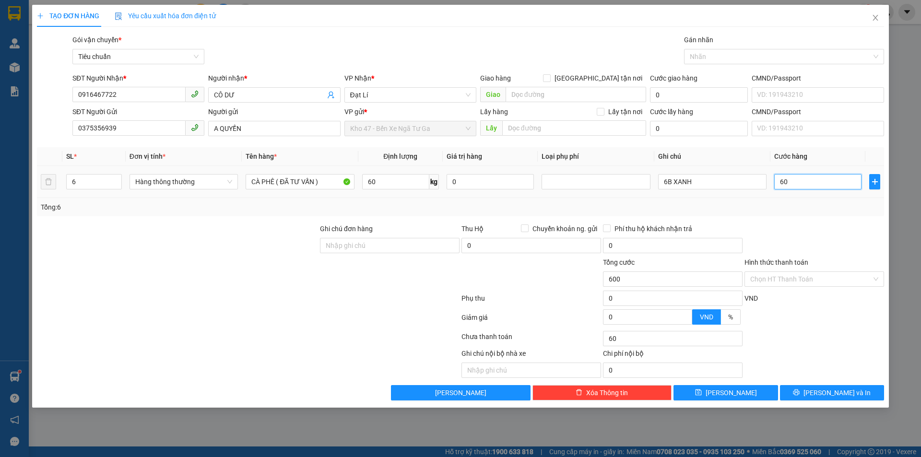
type input "600"
type input "600.000"
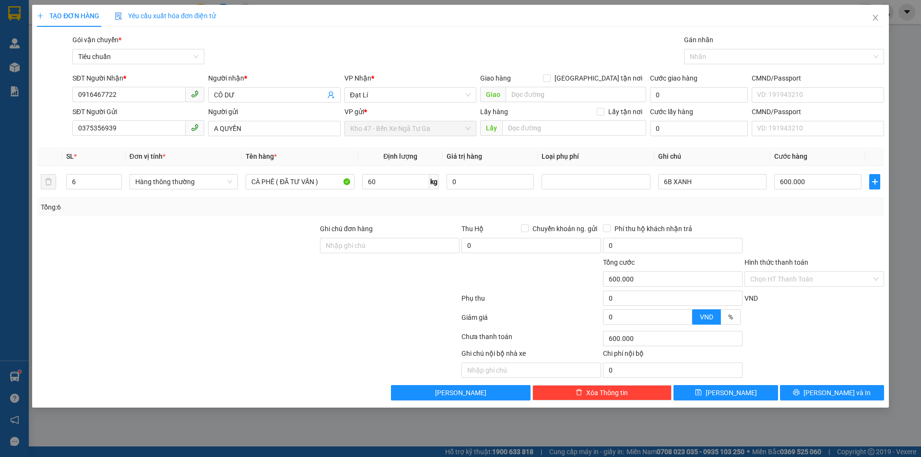
click at [821, 220] on div "Transit Pickup Surcharge Ids Transit Deliver Surcharge Ids Transit Deliver Surc…" at bounding box center [460, 218] width 847 height 366
click at [822, 389] on button "[PERSON_NAME] và In" at bounding box center [832, 392] width 104 height 15
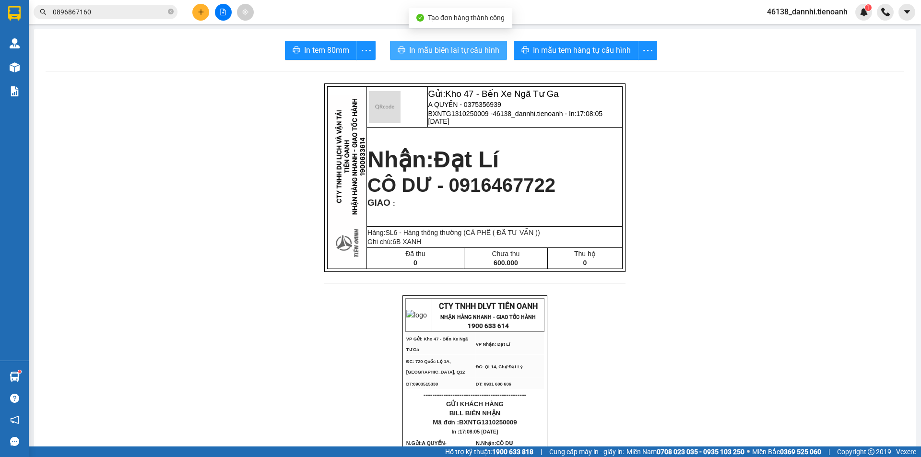
click at [453, 51] on span "In mẫu biên lai tự cấu hình" at bounding box center [454, 50] width 90 height 12
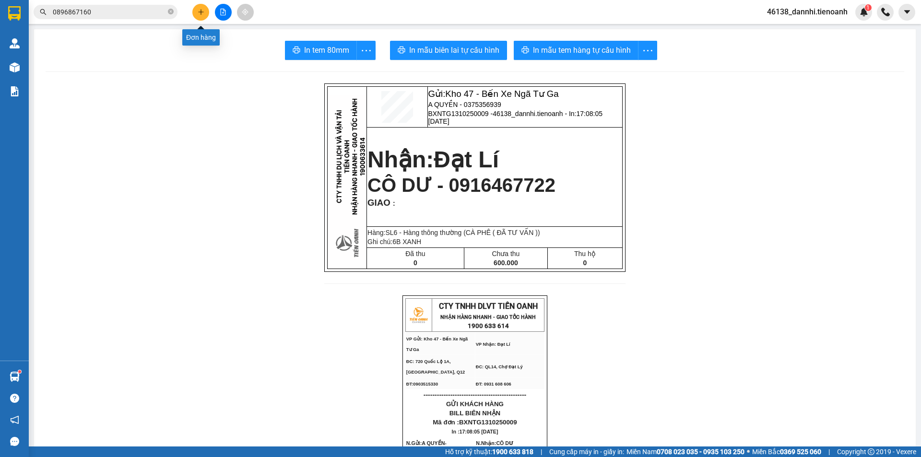
click at [204, 11] on icon "plus" at bounding box center [201, 12] width 7 height 7
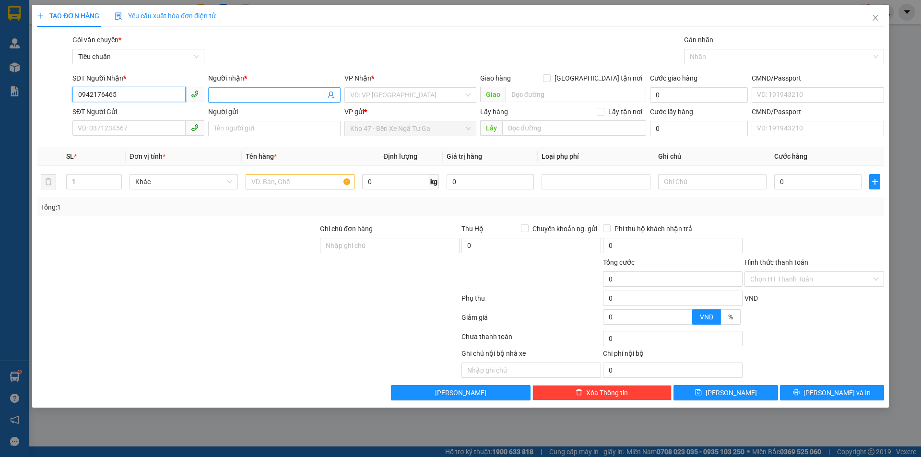
type input "0942176465"
click at [238, 92] on input "Người nhận *" at bounding box center [269, 95] width 111 height 11
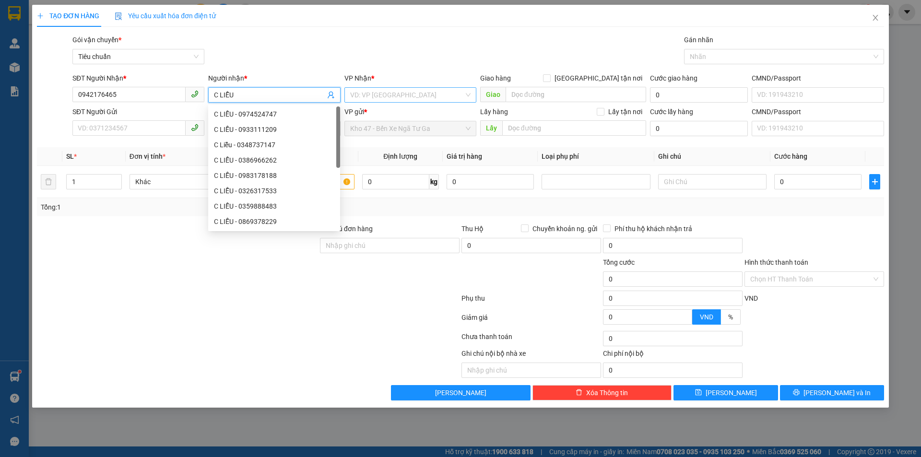
type input "C LIỄU"
click at [398, 94] on input "search" at bounding box center [407, 95] width 114 height 14
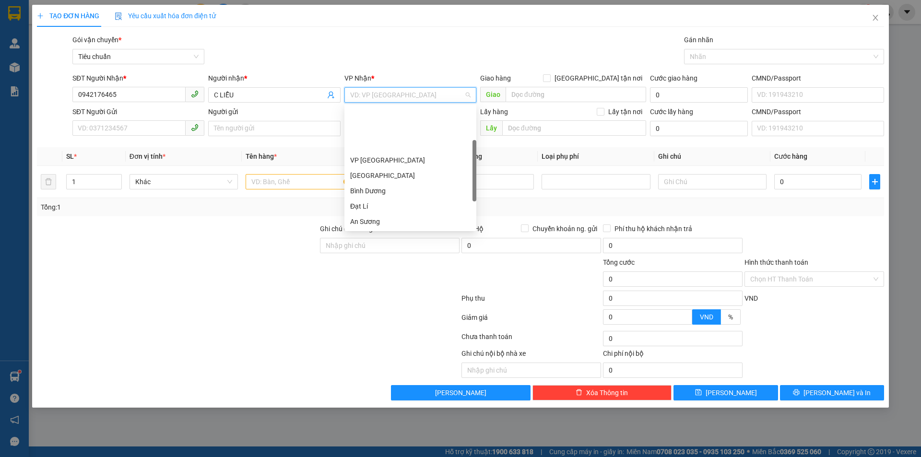
drag, startPoint x: 377, startPoint y: 191, endPoint x: 131, endPoint y: 154, distance: 248.9
click at [371, 232] on div "Hai Bà Trưng" at bounding box center [410, 237] width 120 height 11
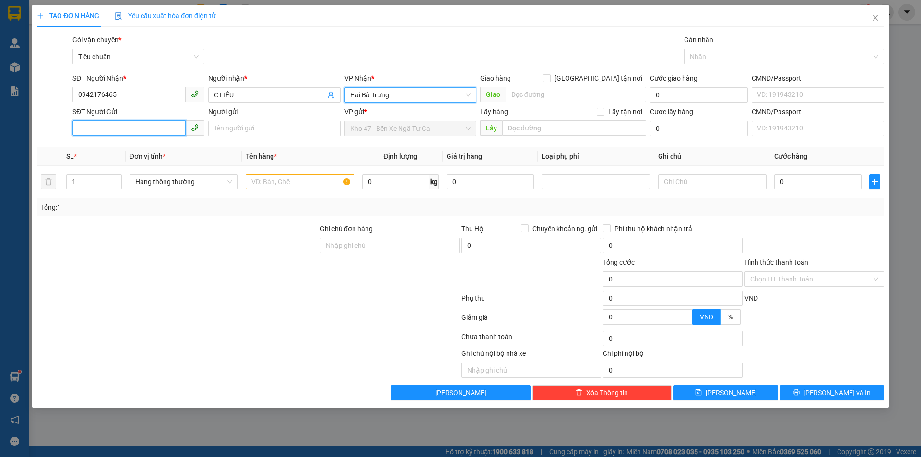
click at [123, 130] on input "SĐT Người Gửi" at bounding box center [128, 127] width 113 height 15
type input "0978864395"
click at [141, 147] on div "0978864395 - C THÙY" at bounding box center [138, 147] width 120 height 11
type input "C THÙY"
type input "40.000"
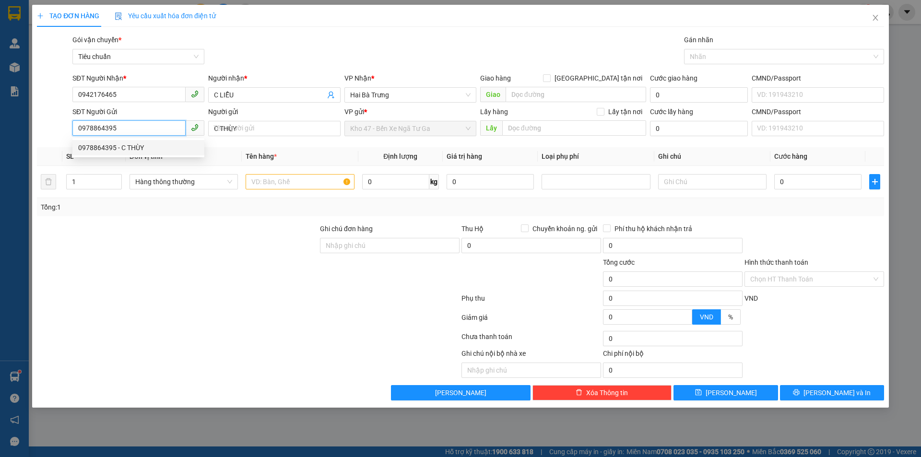
type input "40.000"
type input "0978864395"
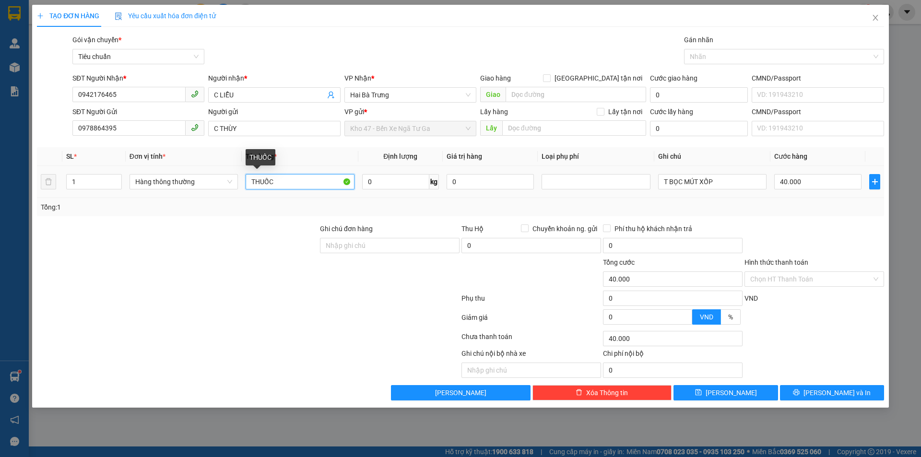
click at [277, 183] on input "THUỐC" at bounding box center [300, 181] width 108 height 15
type input "THỰC PHẨM CHỨC NĂNG ( ĐÃ TƯ VẤN )"
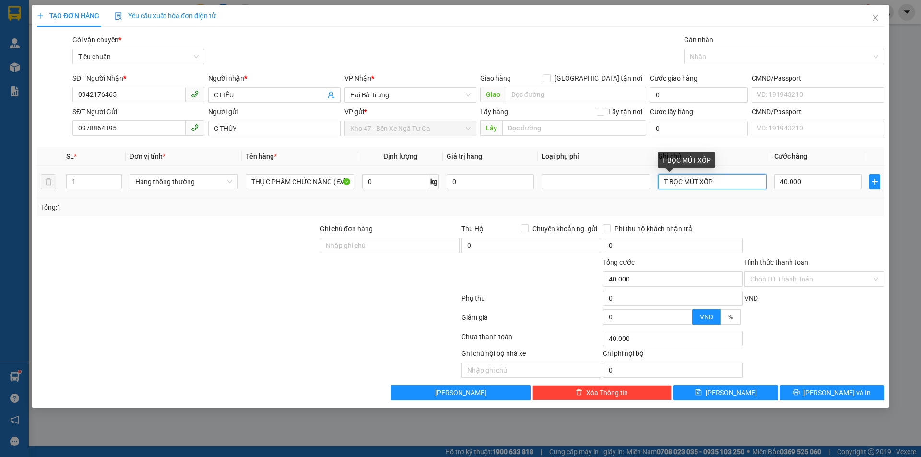
click at [708, 177] on input "T BỌC MÚT XỐP" at bounding box center [712, 181] width 108 height 15
click at [708, 176] on input "T BỌC MÚT XỐP" at bounding box center [712, 181] width 108 height 15
type input "T CHỮ ĐEN"
click at [826, 178] on input "40.000" at bounding box center [817, 181] width 87 height 15
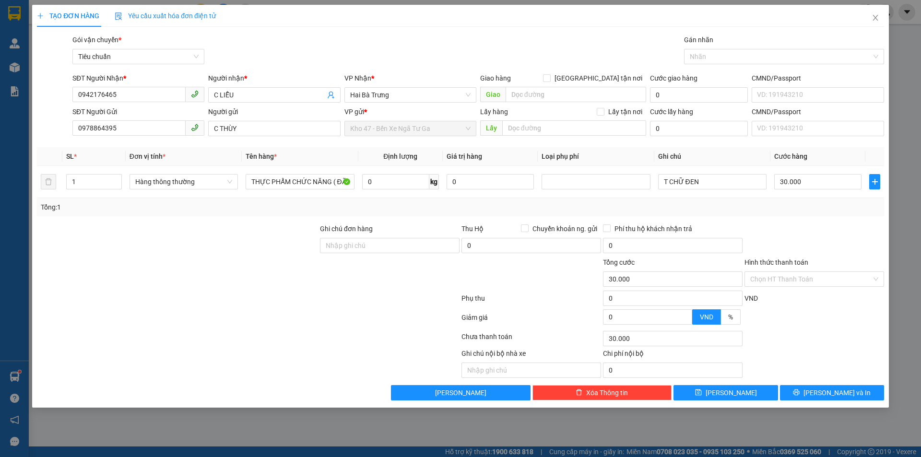
drag, startPoint x: 816, startPoint y: 226, endPoint x: 815, endPoint y: 236, distance: 10.7
click at [815, 233] on div at bounding box center [815, 241] width 142 height 34
click at [811, 289] on div "Hình thức thanh toán Chọn HT Thanh Toán" at bounding box center [814, 274] width 140 height 34
drag, startPoint x: 806, startPoint y: 279, endPoint x: 800, endPoint y: 297, distance: 19.6
click at [805, 283] on input "Hình thức thanh toán" at bounding box center [810, 279] width 121 height 14
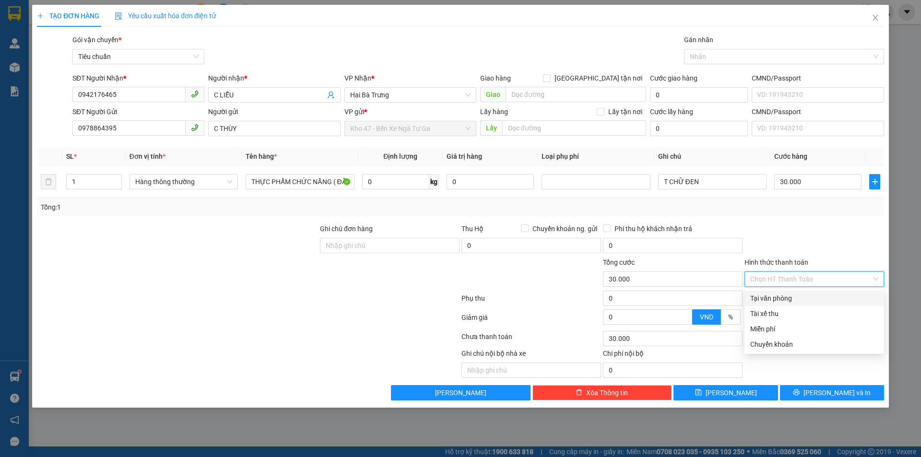
click at [800, 297] on div "Tại văn phòng" at bounding box center [814, 298] width 128 height 11
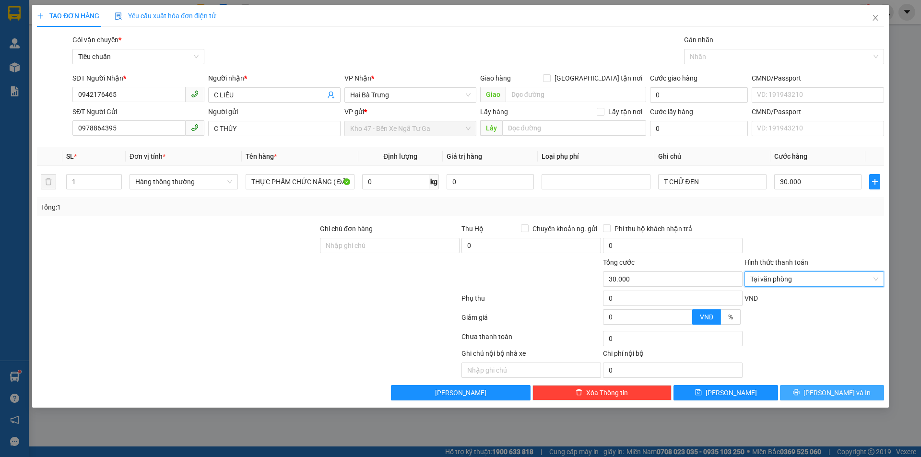
click at [817, 398] on button "[PERSON_NAME] và In" at bounding box center [832, 392] width 104 height 15
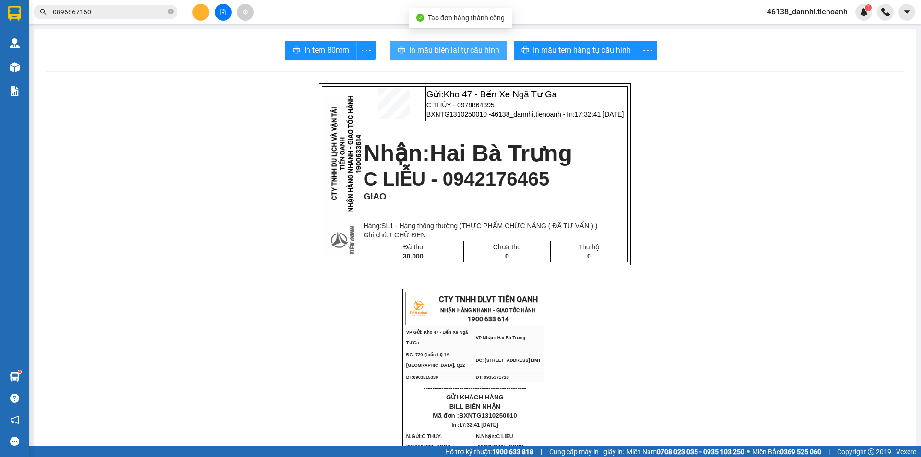
click at [489, 57] on button "In mẫu biên lai tự cấu hình" at bounding box center [448, 50] width 117 height 19
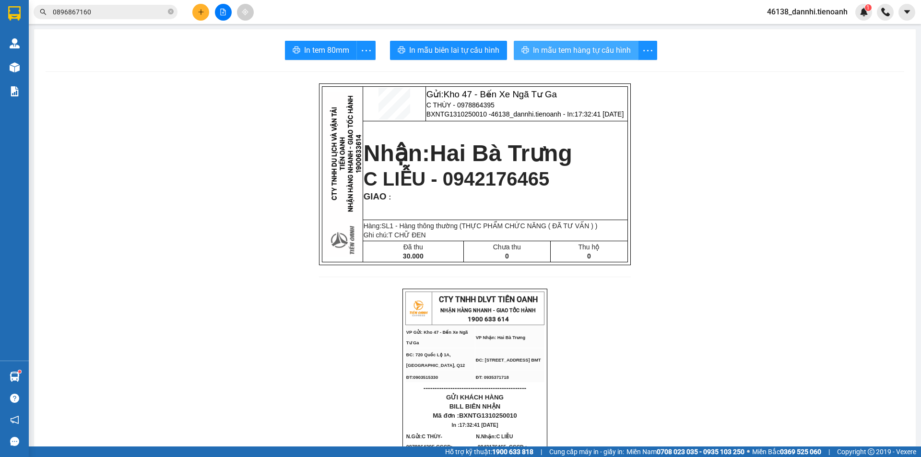
click at [594, 48] on span "In mẫu tem hàng tự cấu hình" at bounding box center [582, 50] width 98 height 12
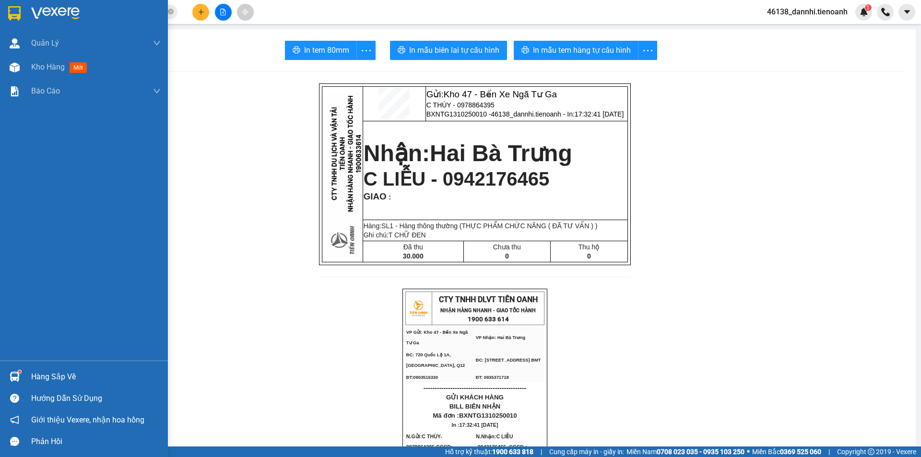
click at [9, 11] on img at bounding box center [14, 13] width 12 height 14
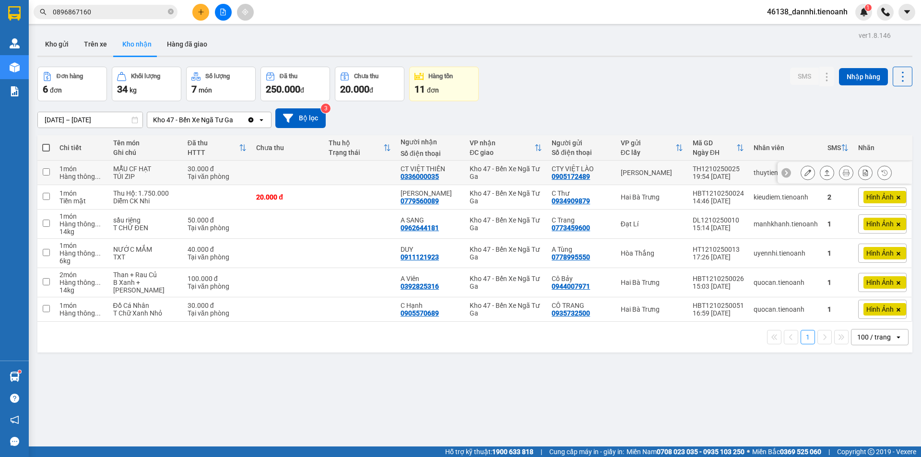
click at [330, 169] on td at bounding box center [360, 173] width 72 height 24
checkbox input "true"
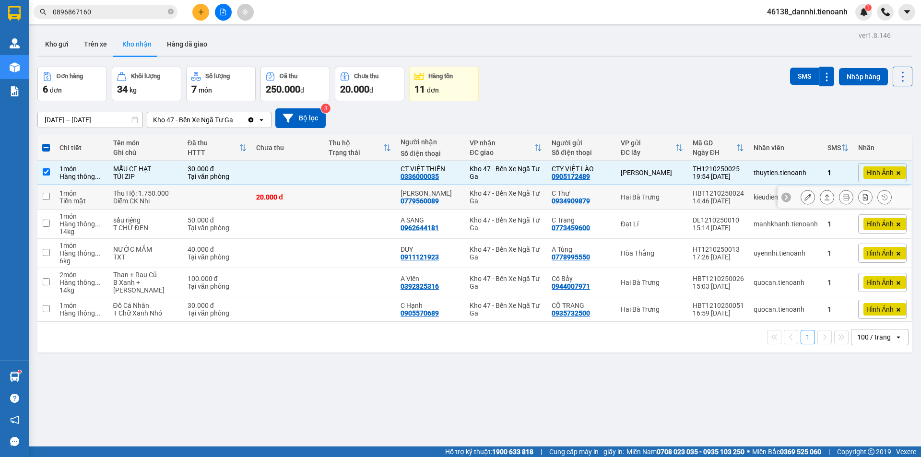
click at [330, 196] on td at bounding box center [360, 197] width 72 height 24
checkbox input "true"
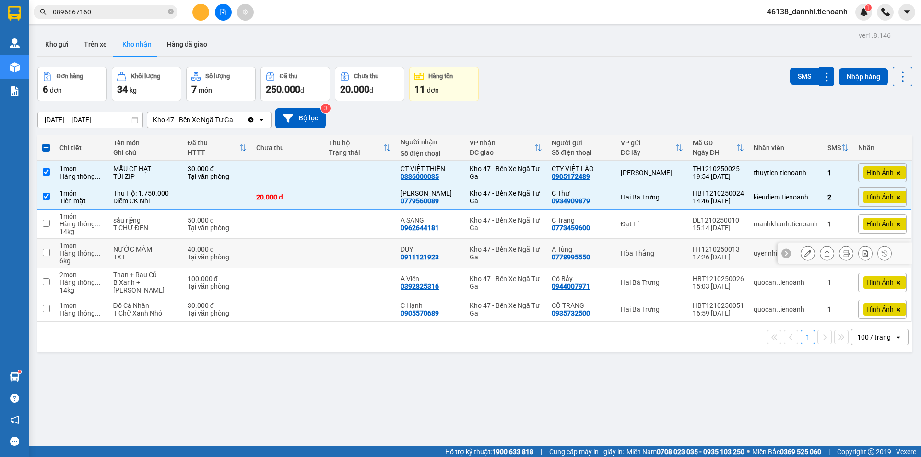
click at [312, 247] on td at bounding box center [287, 253] width 72 height 29
checkbox input "true"
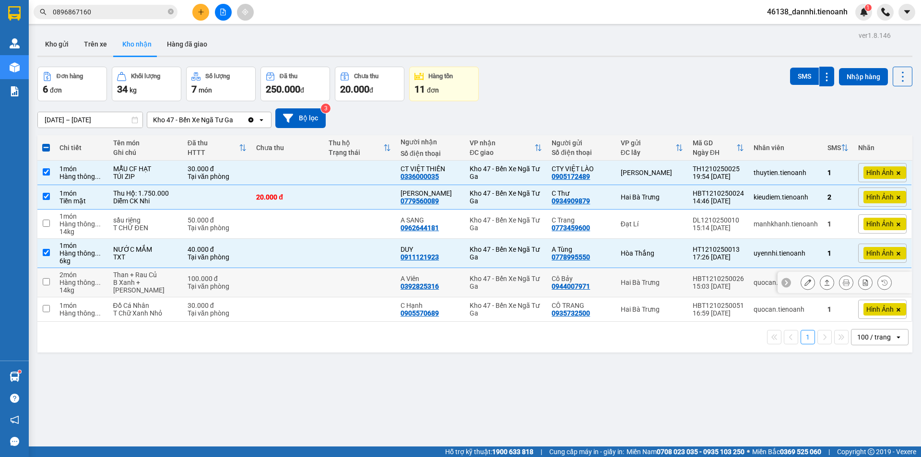
click at [311, 280] on td at bounding box center [287, 282] width 72 height 29
checkbox input "true"
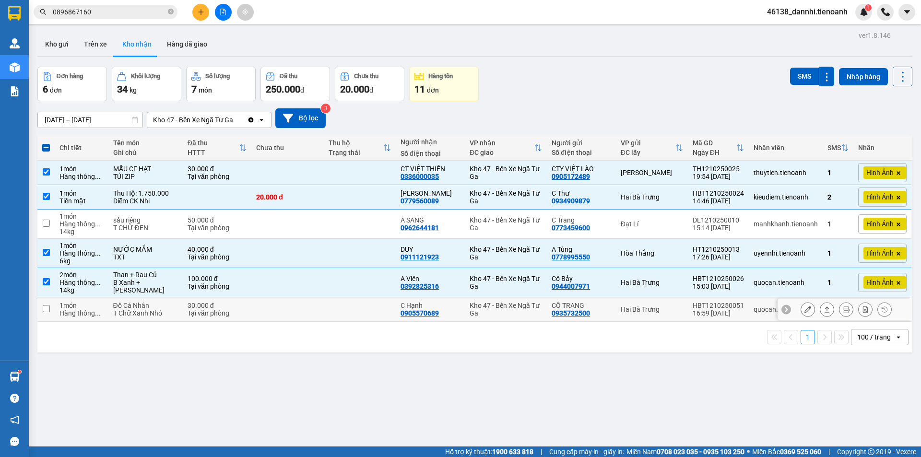
click at [292, 310] on td at bounding box center [287, 309] width 72 height 24
checkbox input "true"
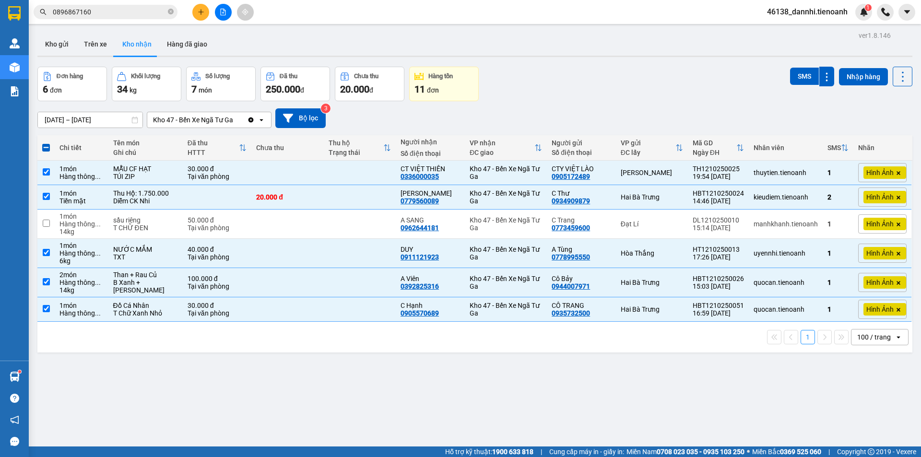
click at [130, 17] on span "0896867160" at bounding box center [106, 12] width 144 height 14
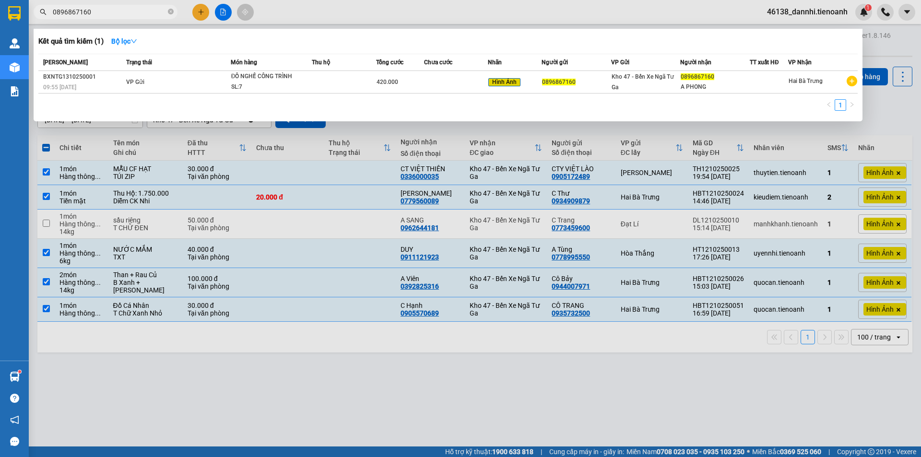
click at [130, 17] on span "0896867160" at bounding box center [106, 12] width 144 height 14
click at [130, 10] on input "0896867160" at bounding box center [109, 12] width 113 height 11
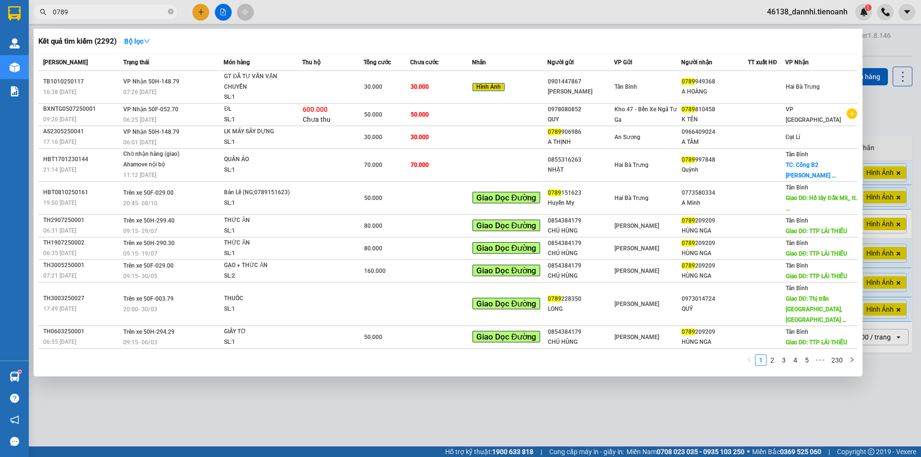
click at [130, 10] on input "0789" at bounding box center [109, 12] width 113 height 11
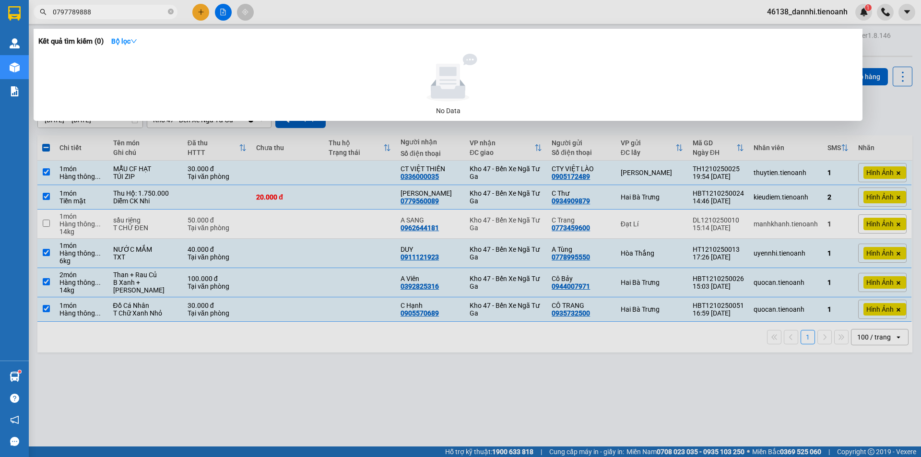
click at [121, 10] on input "0797789888" at bounding box center [109, 12] width 113 height 11
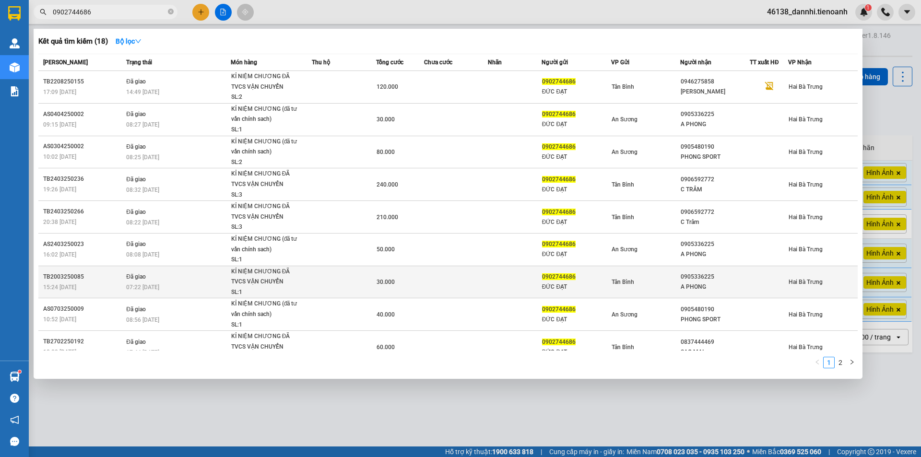
type input "0902744686"
click at [377, 279] on span "30.000" at bounding box center [386, 282] width 18 height 7
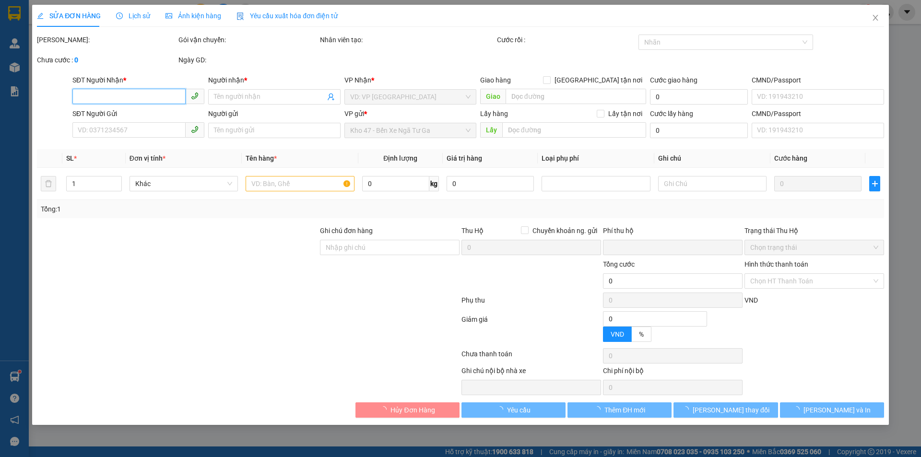
type input "0905336225"
type input "A PHONG"
type input "0902744686"
type input "ĐỨC ĐẠT"
type input "0"
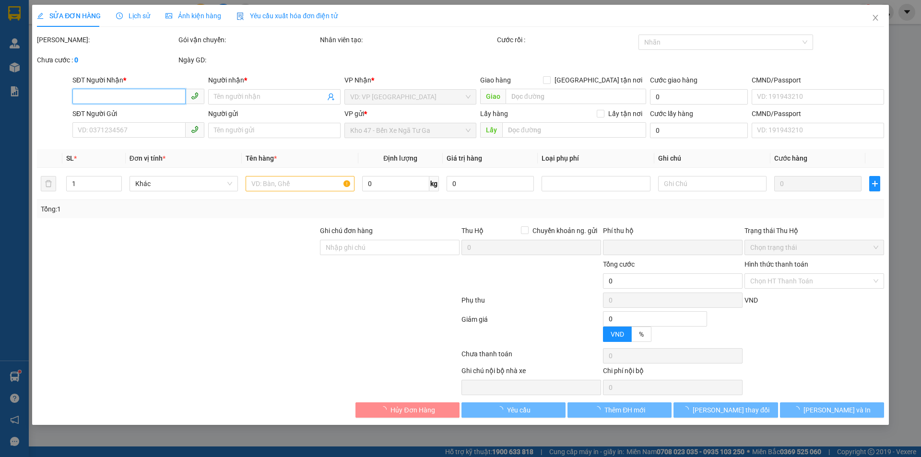
type input "30.000"
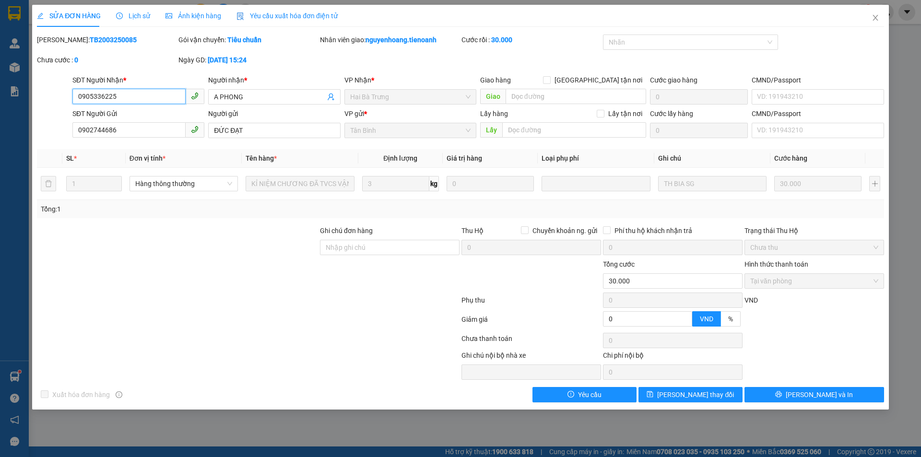
click at [162, 92] on input "0905336225" at bounding box center [128, 96] width 113 height 15
click at [874, 17] on icon "close" at bounding box center [876, 18] width 8 height 8
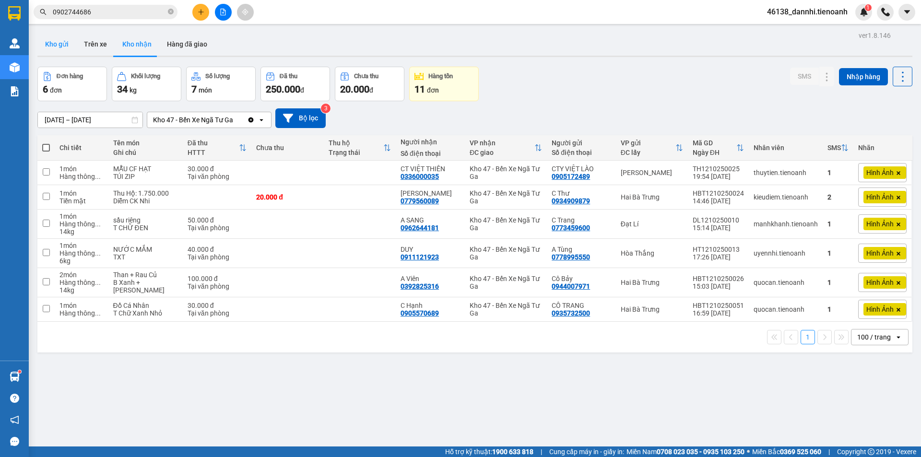
click at [67, 51] on button "Kho gửi" at bounding box center [56, 44] width 39 height 23
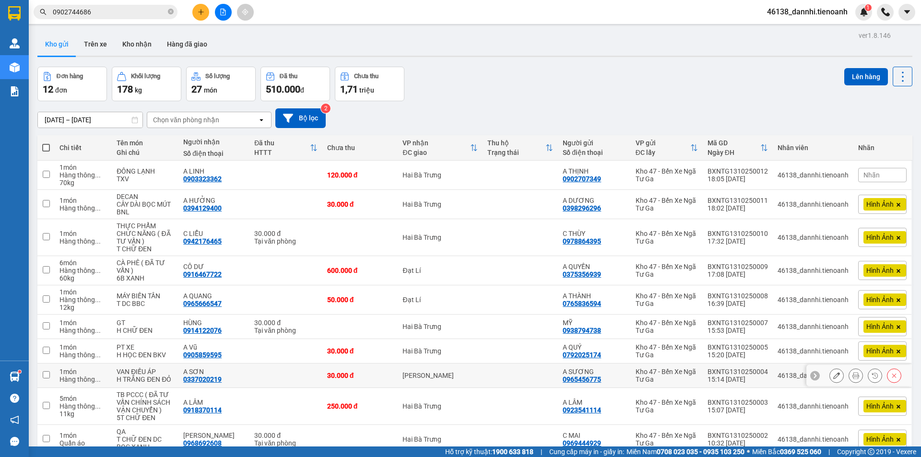
click at [475, 364] on td "[PERSON_NAME]" at bounding box center [440, 376] width 84 height 24
checkbox input "true"
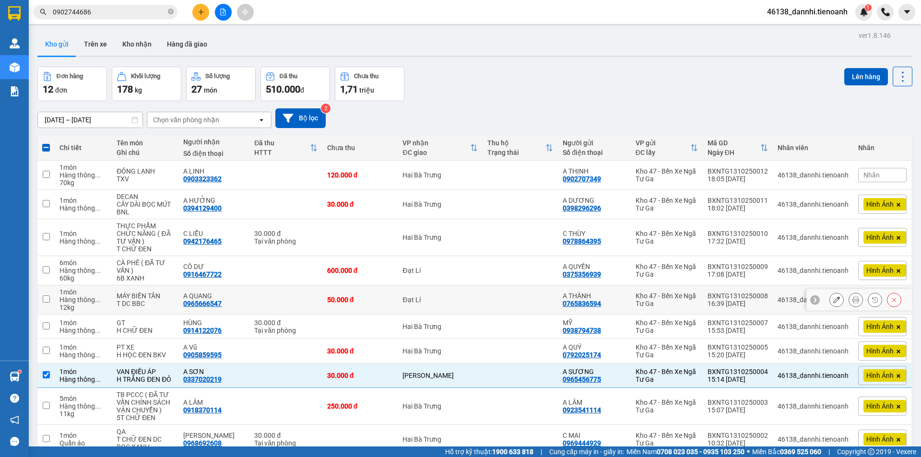
click at [485, 285] on td at bounding box center [521, 299] width 76 height 29
checkbox input "true"
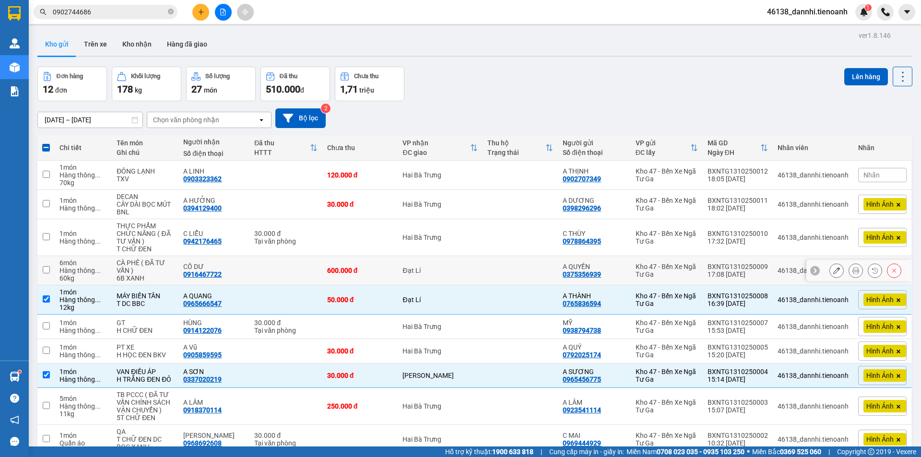
click at [483, 256] on td at bounding box center [521, 270] width 76 height 29
checkbox input "true"
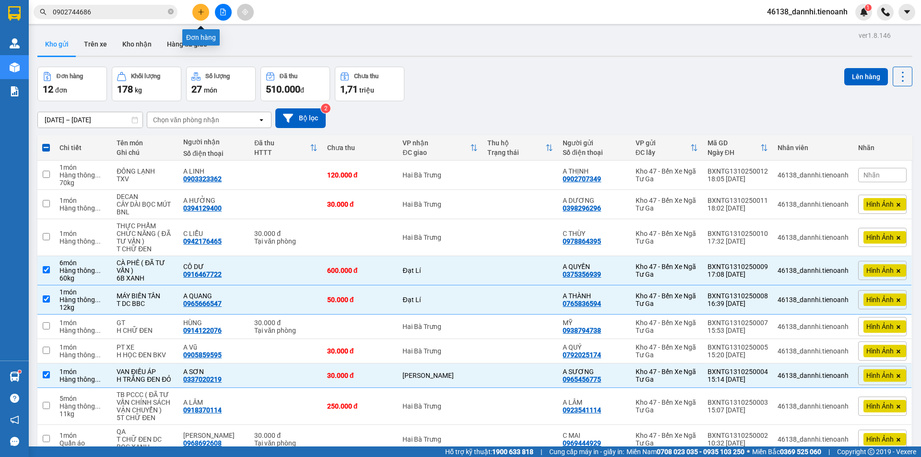
click at [199, 14] on icon "plus" at bounding box center [201, 12] width 7 height 7
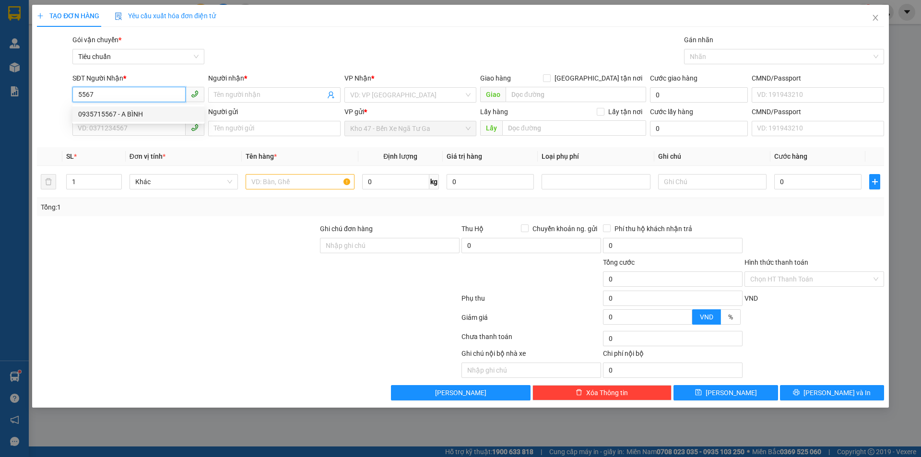
click at [148, 112] on div "0935715567 - A BÌNH" at bounding box center [138, 114] width 120 height 11
type input "0935715567"
type input "A BÌNH"
type input "60.000"
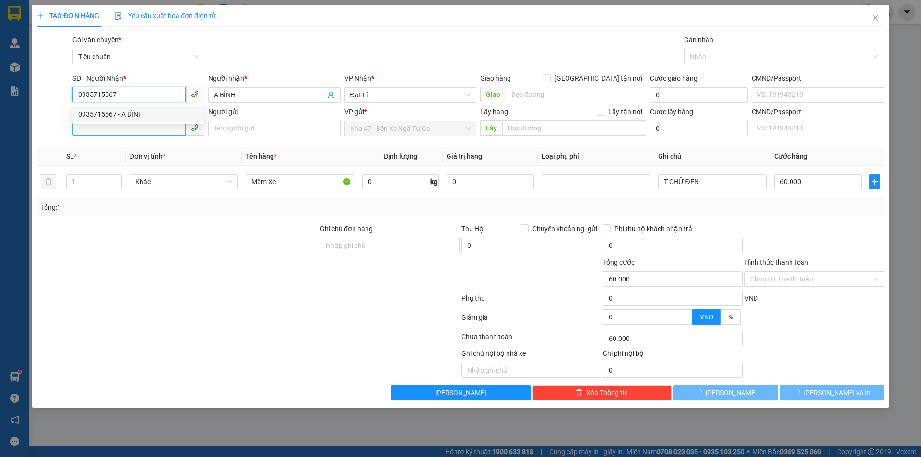
type input "0935715567"
click at [144, 130] on input "SĐT Người Gửi" at bounding box center [128, 127] width 113 height 15
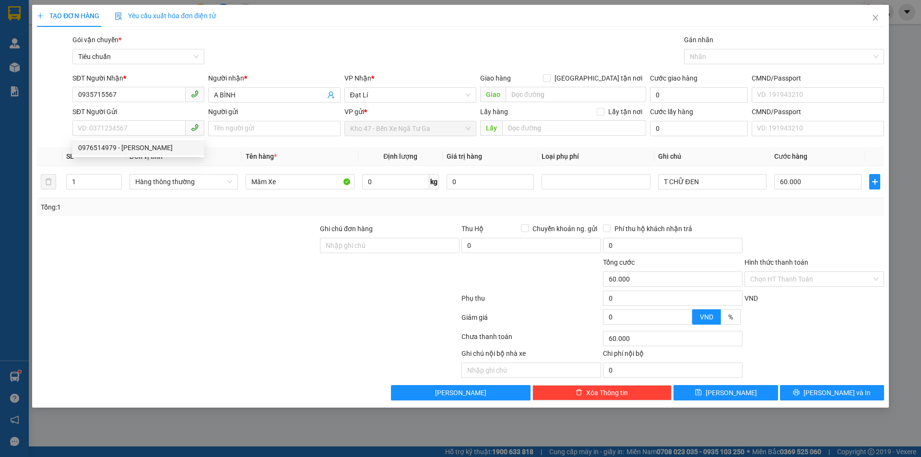
click at [153, 160] on span "Đơn vị tính *" at bounding box center [148, 157] width 36 height 8
drag, startPoint x: 165, startPoint y: 128, endPoint x: 160, endPoint y: 133, distance: 7.1
click at [165, 129] on input "SĐT Người Gửi" at bounding box center [128, 127] width 113 height 15
click at [157, 145] on div "0976514979 - [PERSON_NAME]" at bounding box center [138, 147] width 120 height 11
type input "0976514979"
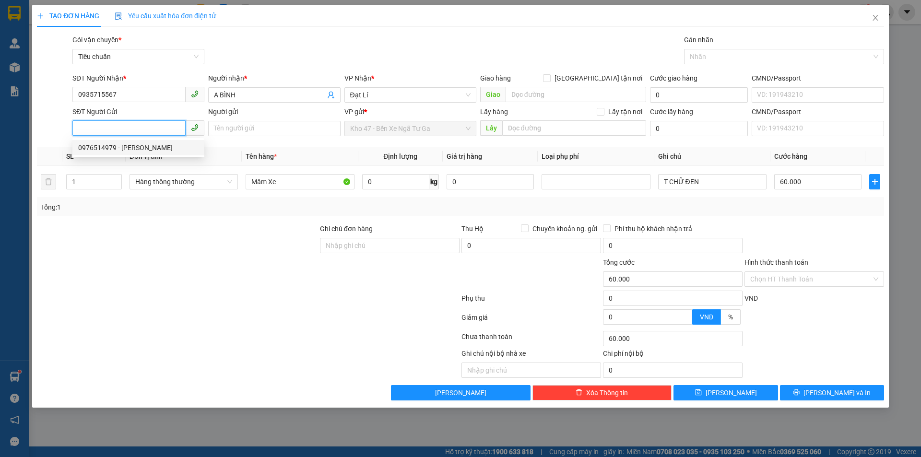
type input "C Ngân"
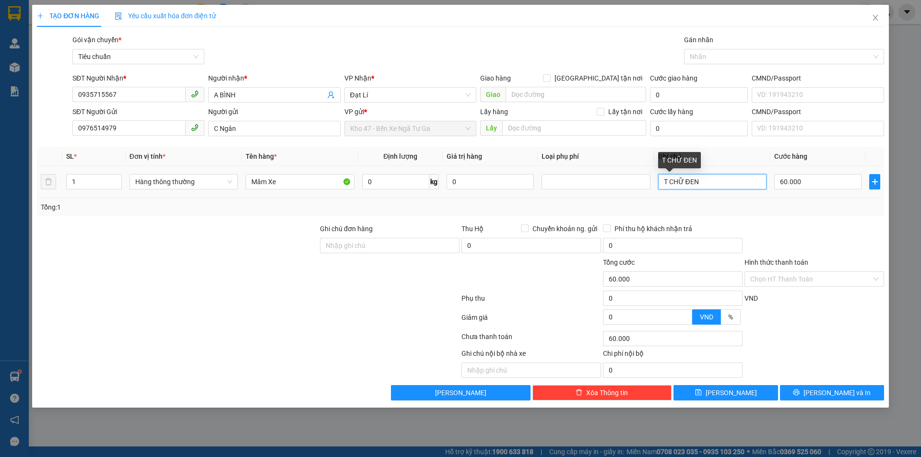
click at [720, 177] on input "T CHỮ ĐEN" at bounding box center [712, 181] width 108 height 15
click at [718, 178] on input "T CHỮ ĐEN" at bounding box center [712, 181] width 108 height 15
click at [720, 177] on input "T CHỮ ĐEN" at bounding box center [712, 181] width 108 height 15
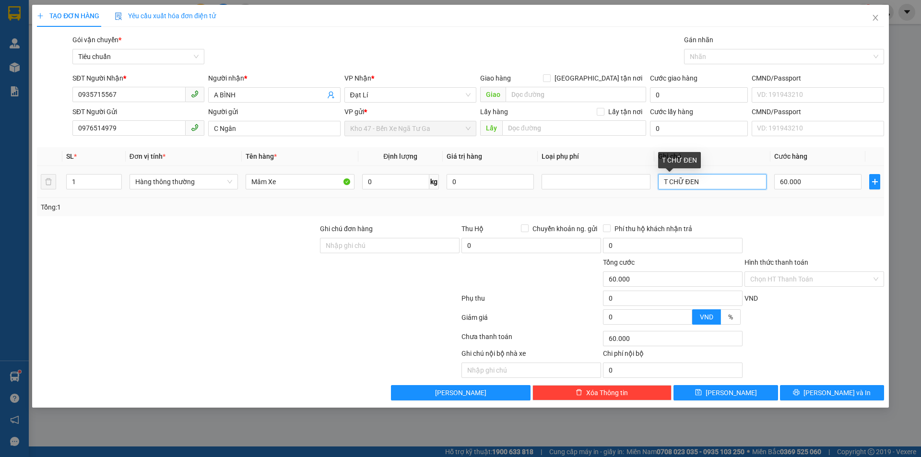
click at [720, 177] on input "T CHỮ ĐEN" at bounding box center [712, 181] width 108 height 15
type input "KIỆN TRÒN CHỮ XANH + KIỆN TRÒN CHỮ XANH ĐEN"
click at [384, 183] on input "0" at bounding box center [395, 181] width 67 height 15
type input "20"
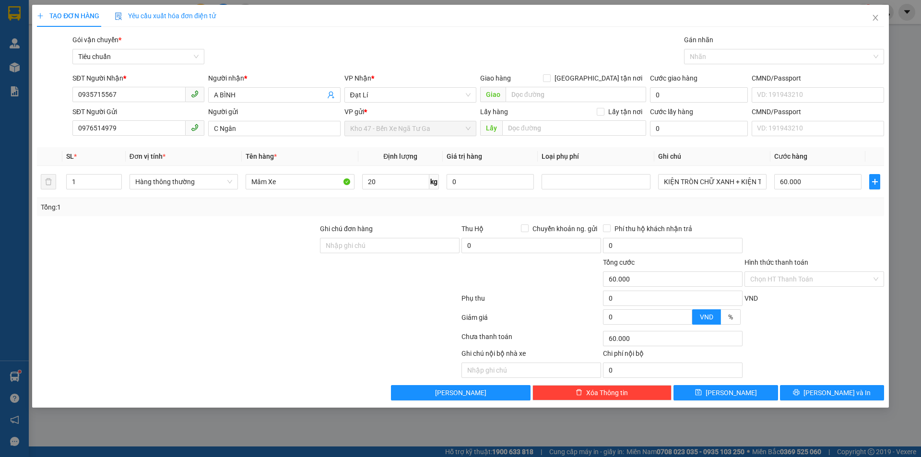
click at [382, 208] on div "Tổng: 1" at bounding box center [460, 207] width 839 height 11
type input "55.000"
click at [818, 181] on input "55.000" at bounding box center [817, 181] width 87 height 15
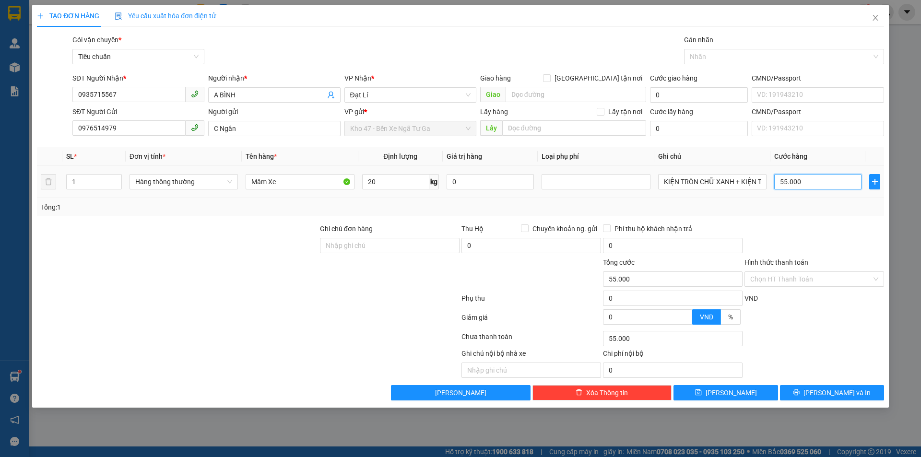
type input "1"
type input "12"
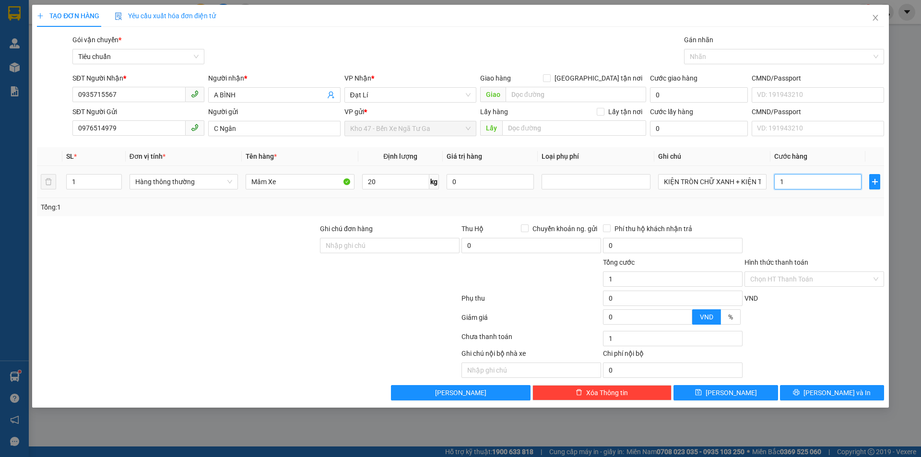
type input "12"
type input "120"
type input "120.000"
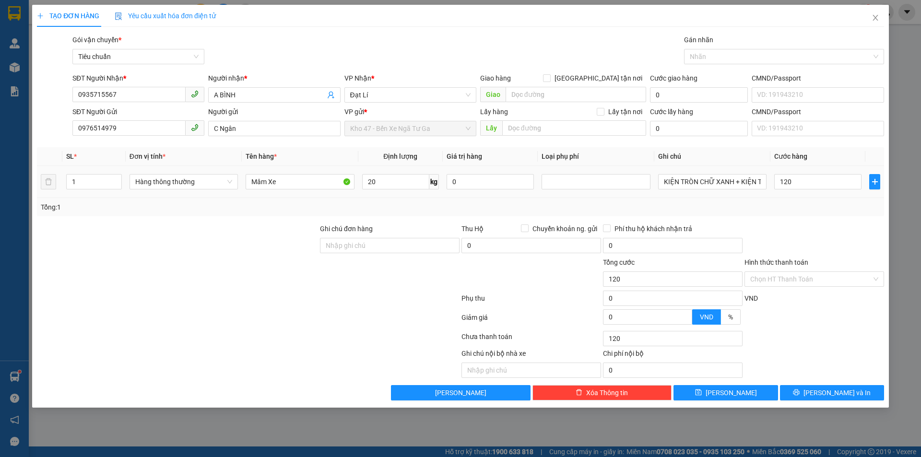
type input "120.000"
click at [816, 205] on div "Tổng: 1" at bounding box center [460, 207] width 839 height 11
click at [807, 393] on button "[PERSON_NAME] và In" at bounding box center [832, 392] width 104 height 15
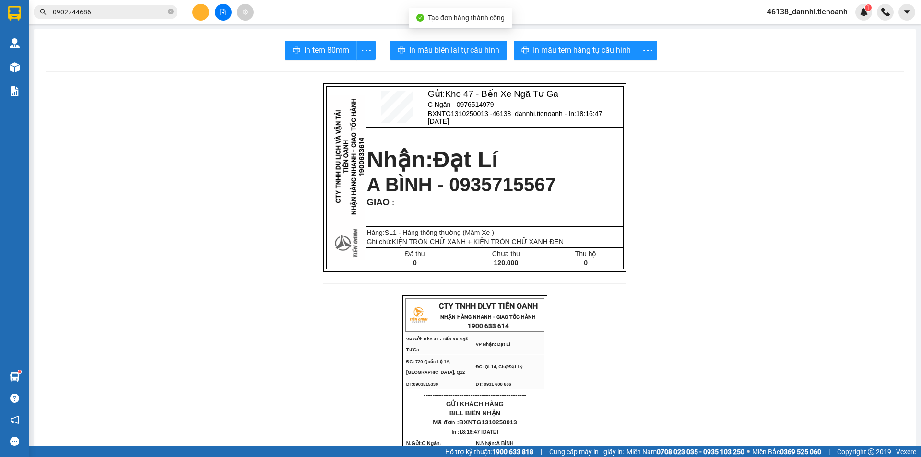
click at [473, 189] on span "A BÌNH - 0935715567" at bounding box center [460, 184] width 189 height 21
click at [157, 8] on input "0902744686" at bounding box center [109, 12] width 113 height 11
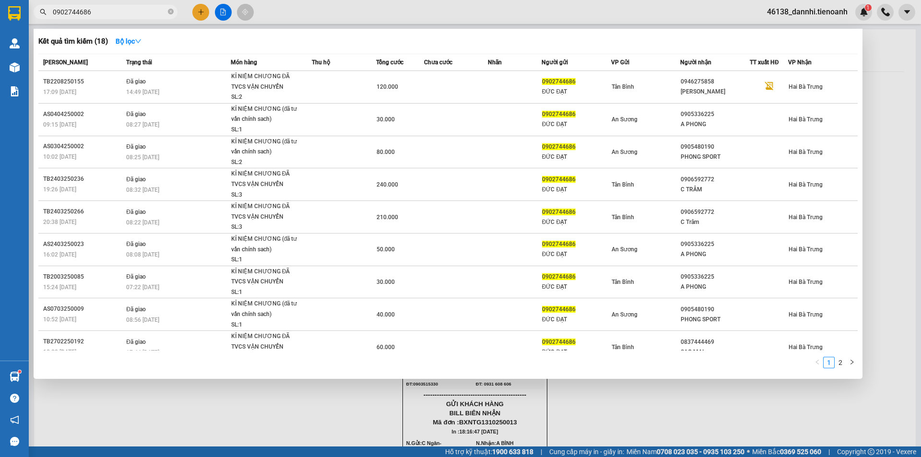
click at [157, 8] on input "0902744686" at bounding box center [109, 12] width 113 height 11
paste input "35715567"
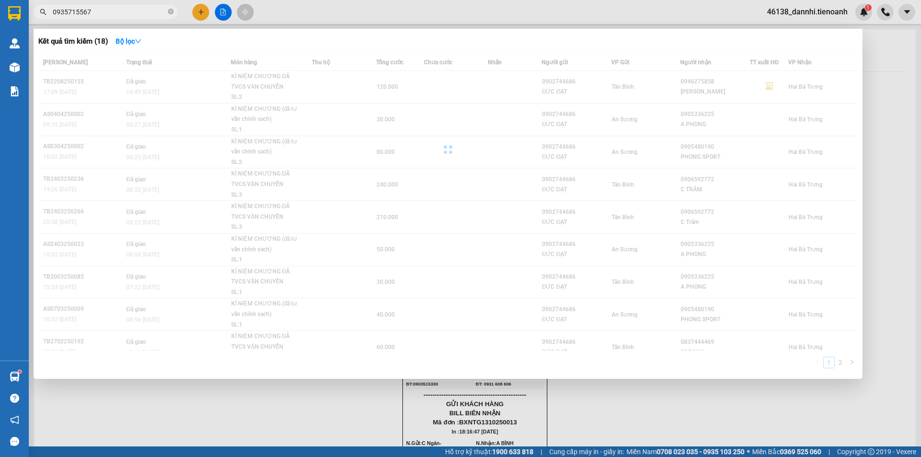
type input "0935715567"
click at [174, 13] on span "0935715567" at bounding box center [106, 12] width 144 height 14
click at [172, 12] on icon "close-circle" at bounding box center [171, 12] width 6 height 6
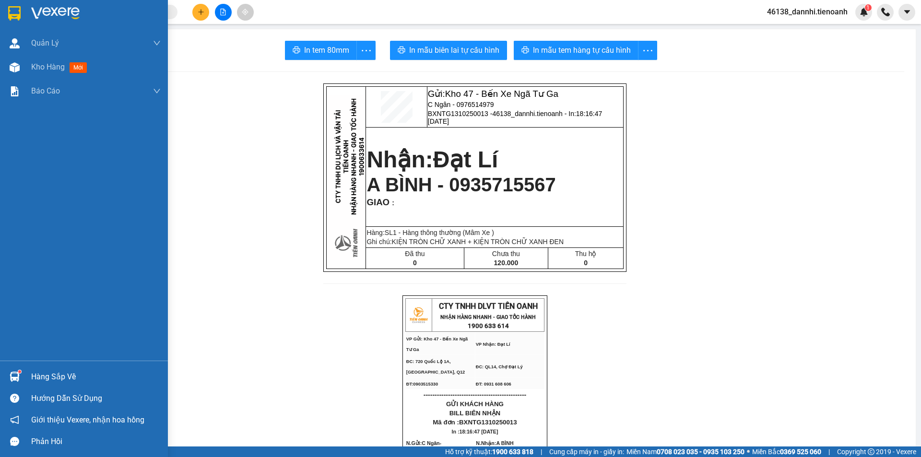
click at [0, 10] on div at bounding box center [84, 15] width 168 height 31
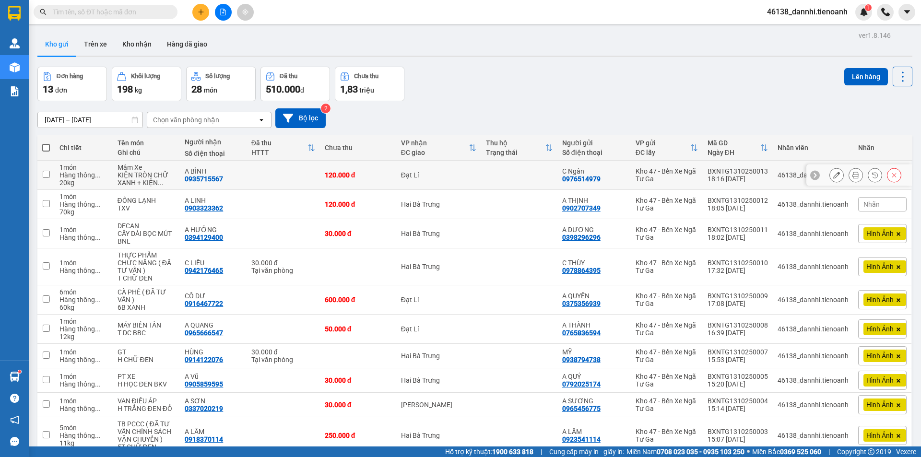
click at [833, 174] on icon at bounding box center [836, 175] width 7 height 7
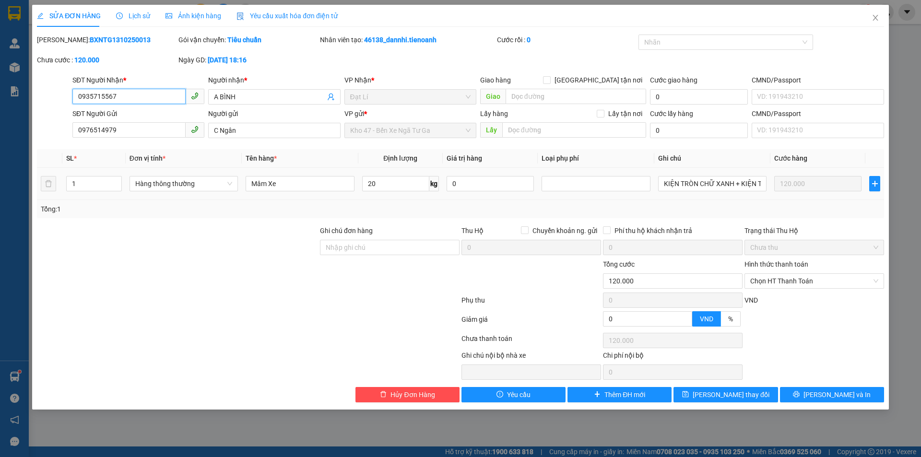
drag, startPoint x: 782, startPoint y: 283, endPoint x: 777, endPoint y: 291, distance: 9.1
click at [779, 286] on span "Chọn HT Thanh Toán" at bounding box center [814, 281] width 128 height 14
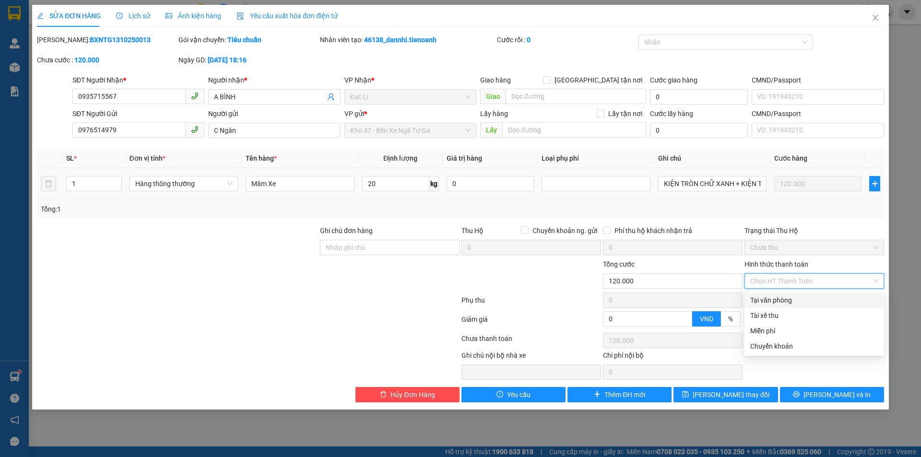
click at [777, 300] on div "Tại văn phòng" at bounding box center [814, 300] width 128 height 11
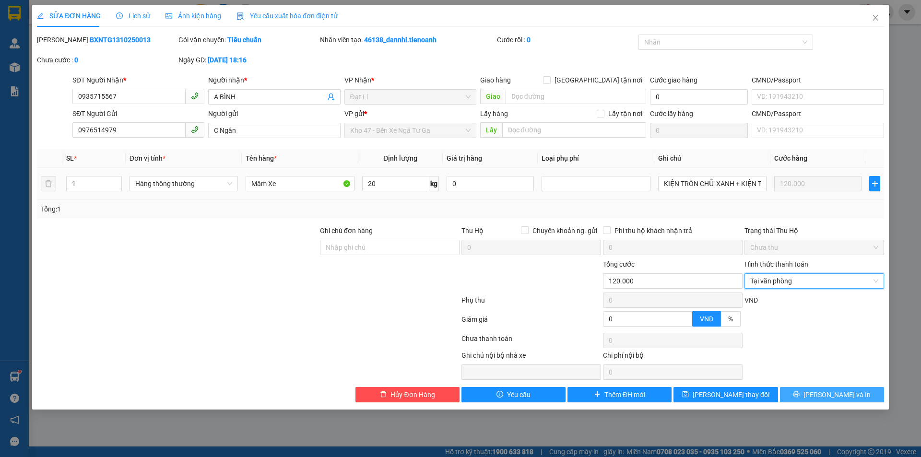
click at [827, 393] on span "[PERSON_NAME] và In" at bounding box center [836, 395] width 67 height 11
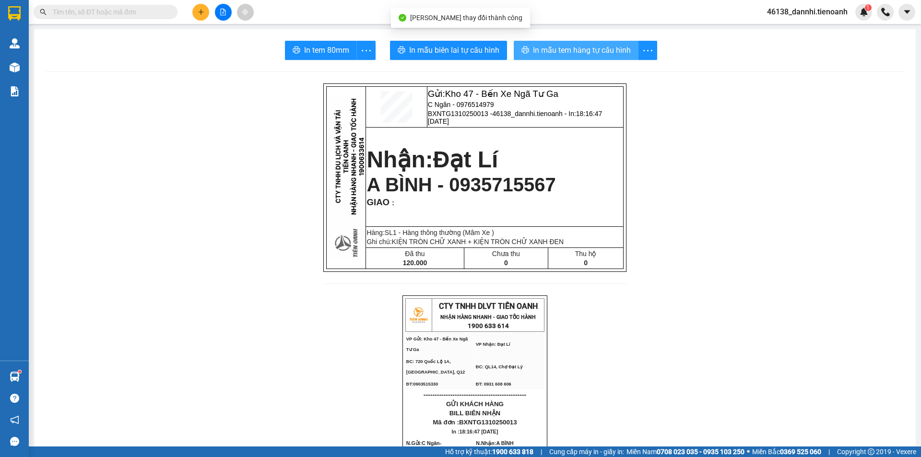
click at [560, 50] on span "In mẫu tem hàng tự cấu hình" at bounding box center [582, 50] width 98 height 12
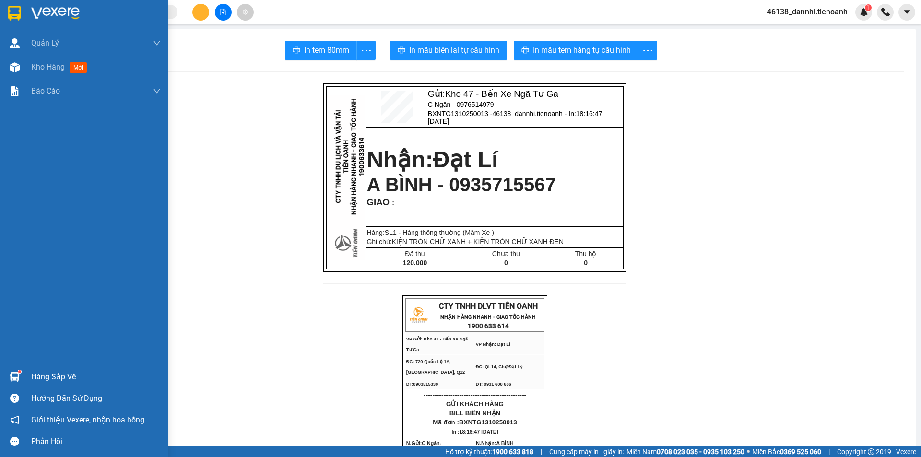
click at [0, 8] on div at bounding box center [84, 15] width 168 height 31
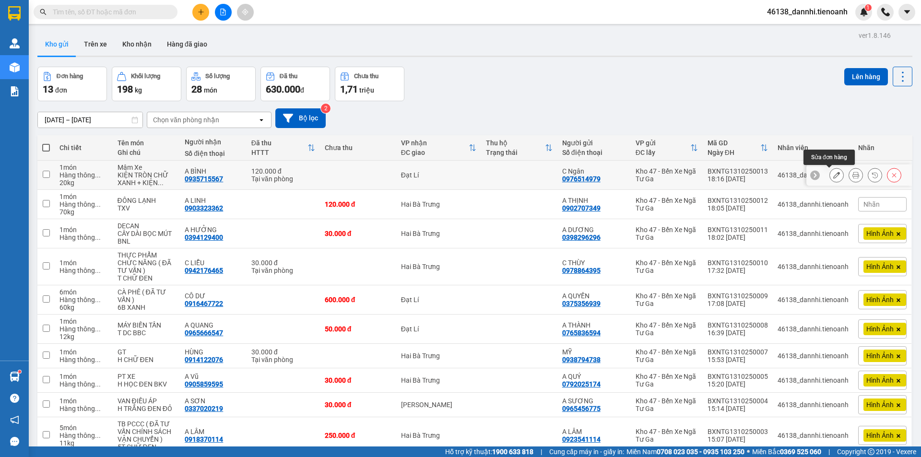
click at [830, 179] on button at bounding box center [836, 175] width 13 height 17
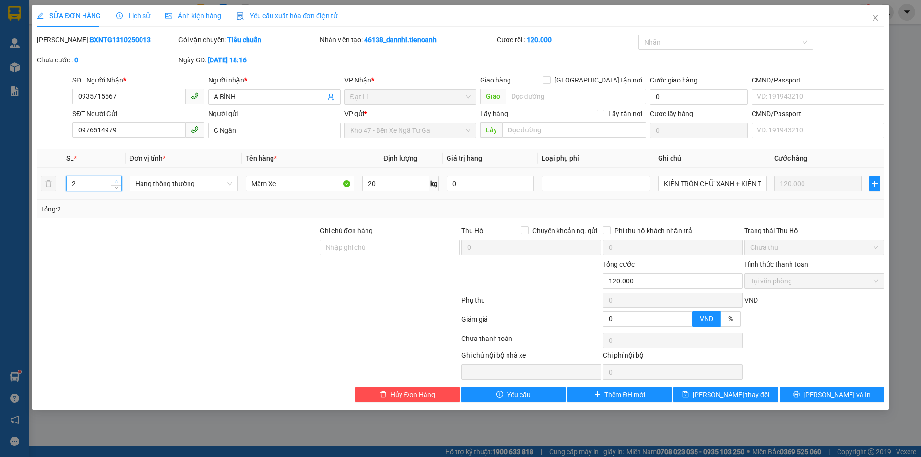
click at [115, 179] on span "up" at bounding box center [117, 181] width 6 height 6
click at [800, 393] on icon "printer" at bounding box center [796, 394] width 7 height 7
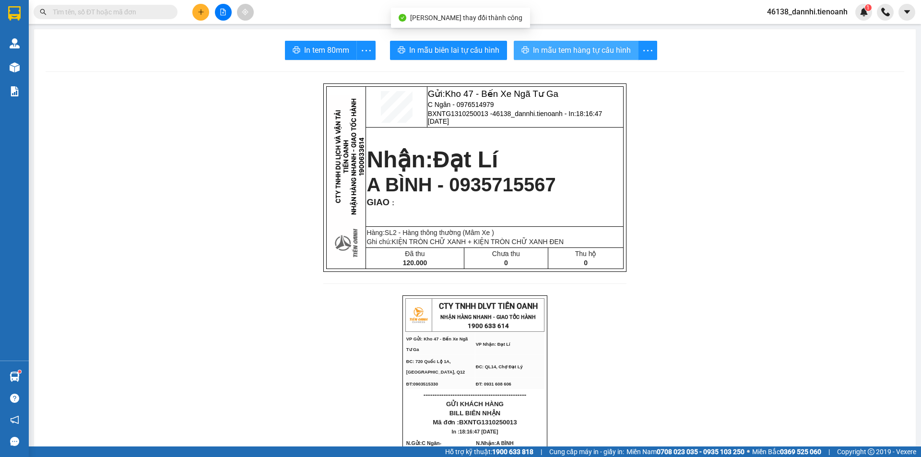
click at [594, 49] on span "In mẫu tem hàng tự cấu hình" at bounding box center [582, 50] width 98 height 12
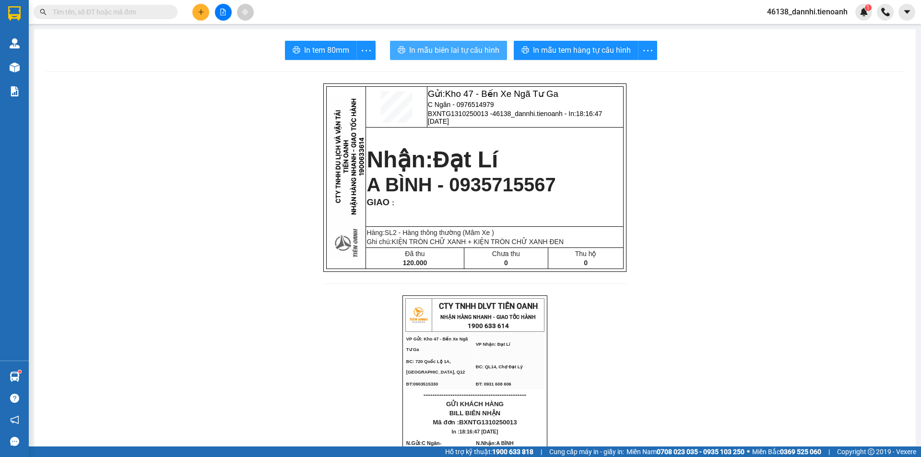
click at [433, 59] on button "In mẫu biên lai tự cấu hình" at bounding box center [448, 50] width 117 height 19
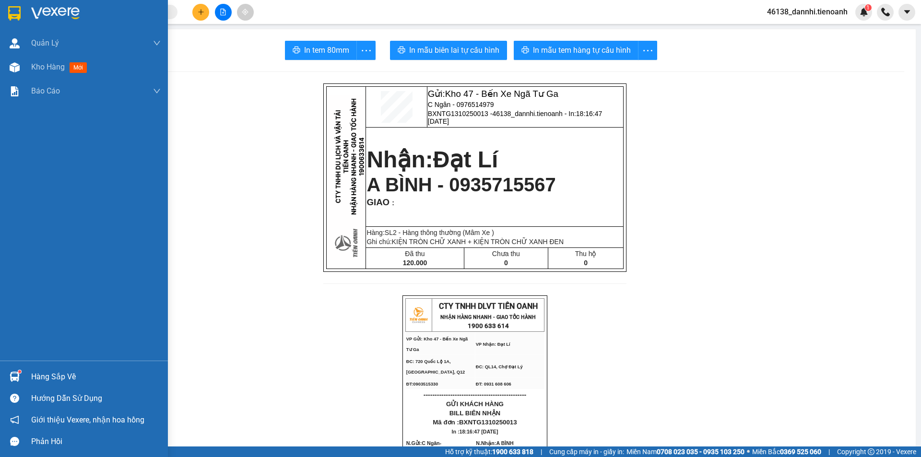
click at [2, 10] on div at bounding box center [84, 15] width 168 height 31
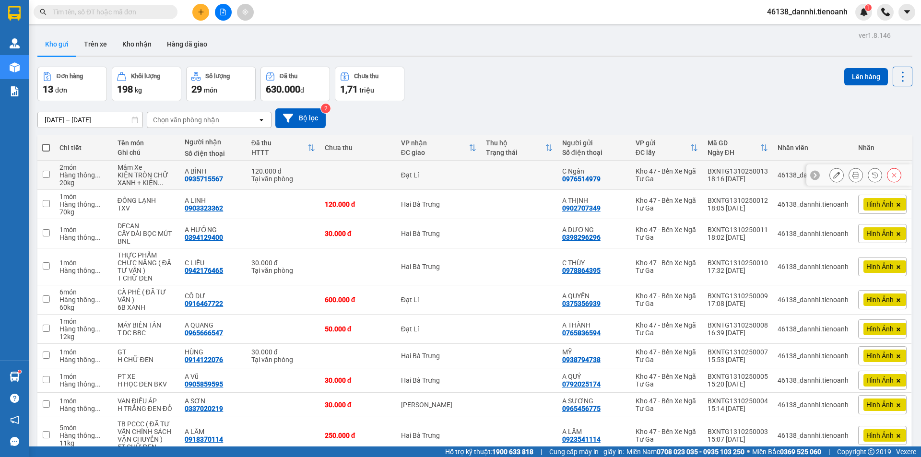
click at [481, 168] on td at bounding box center [519, 175] width 76 height 29
checkbox input "true"
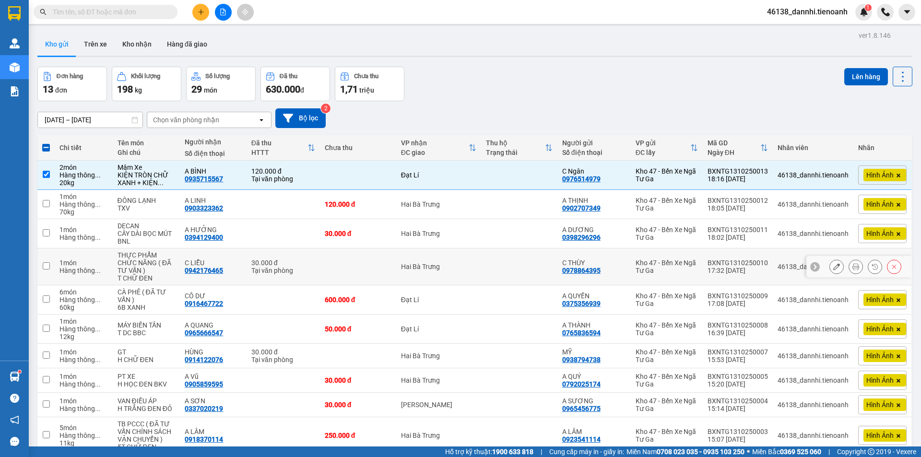
click at [476, 283] on td "Hai Bà Trưng" at bounding box center [438, 266] width 85 height 37
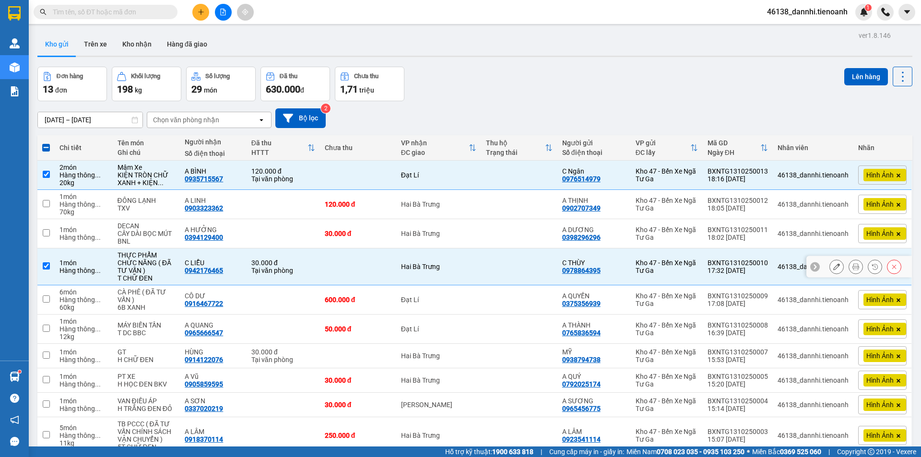
click at [476, 277] on td "Hai Bà Trưng" at bounding box center [438, 266] width 85 height 37
checkbox input "false"
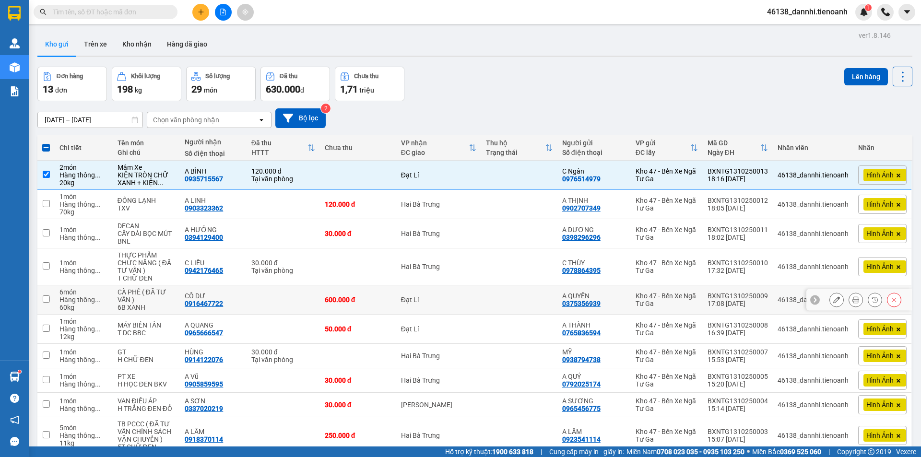
click at [468, 297] on div "Đạt Lí" at bounding box center [438, 300] width 75 height 8
checkbox input "true"
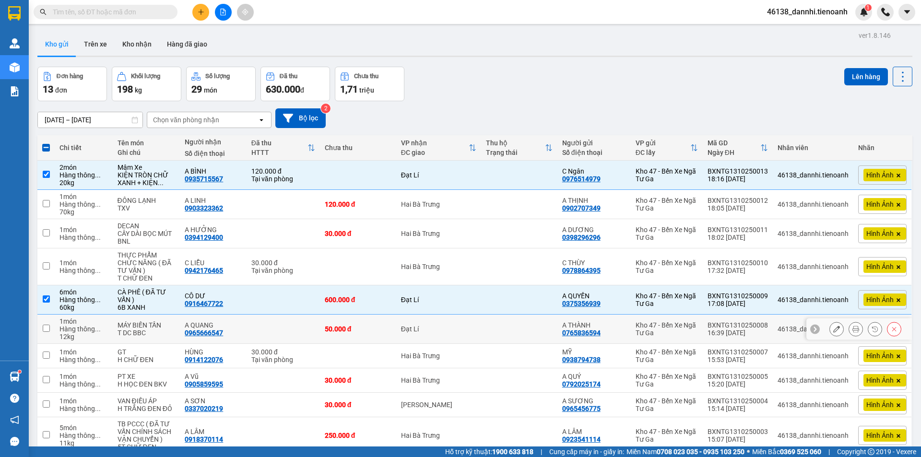
click at [458, 331] on div "Đạt Lí" at bounding box center [438, 329] width 75 height 8
checkbox input "true"
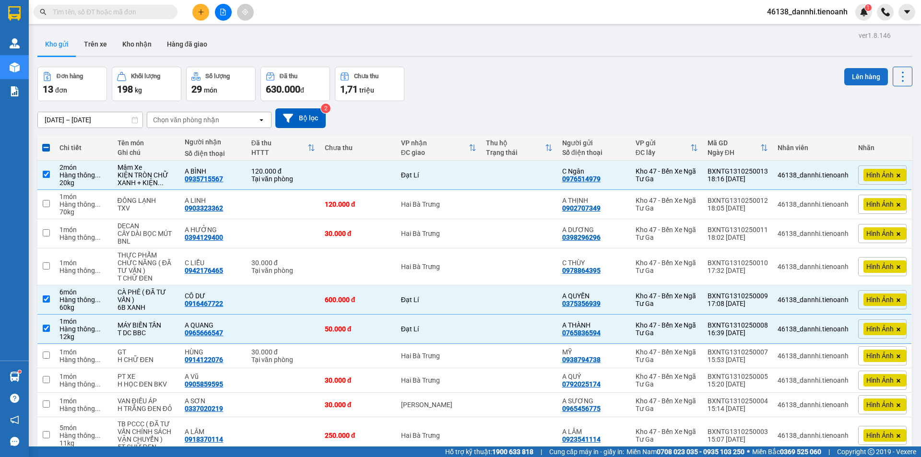
click at [860, 68] on button "Lên hàng" at bounding box center [866, 76] width 44 height 17
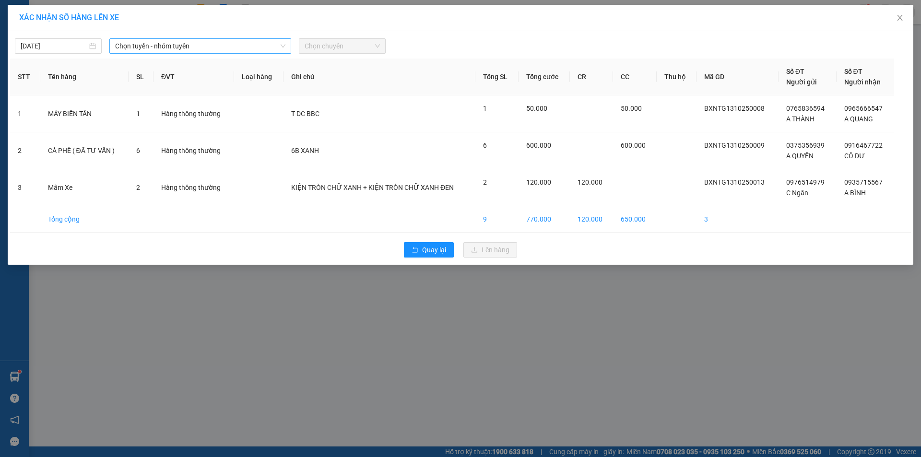
click at [195, 47] on span "Chọn tuyến - nhóm tuyến" at bounding box center [200, 46] width 170 height 14
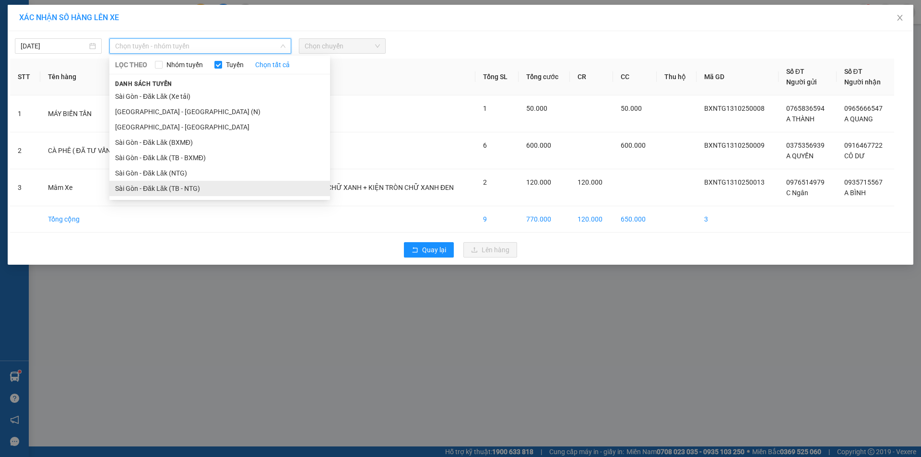
click at [171, 183] on li "Sài Gòn - Đăk Lăk (TB - NTG)" at bounding box center [219, 188] width 221 height 15
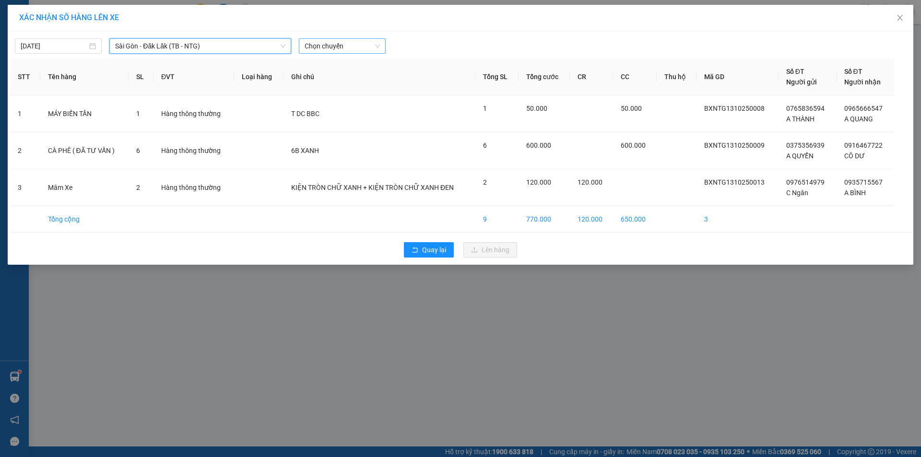
click at [316, 47] on span "Chọn chuyến" at bounding box center [342, 46] width 75 height 14
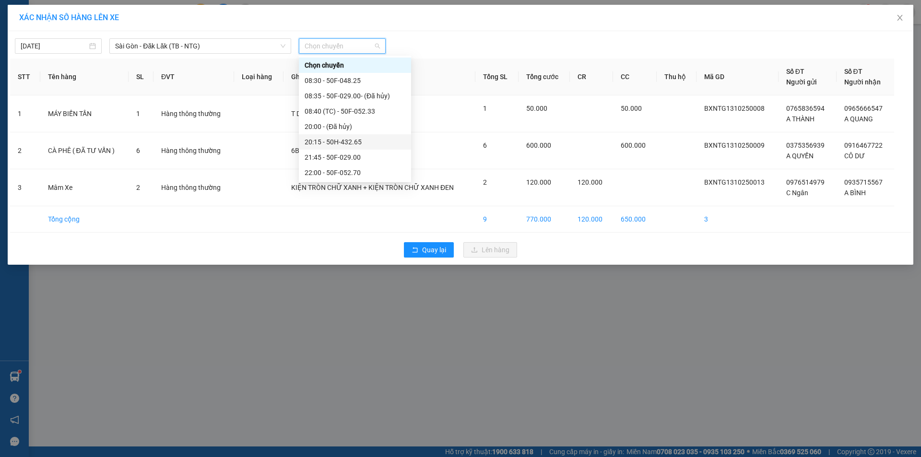
click at [348, 138] on div "20:15 - 50H-432.65" at bounding box center [355, 142] width 101 height 11
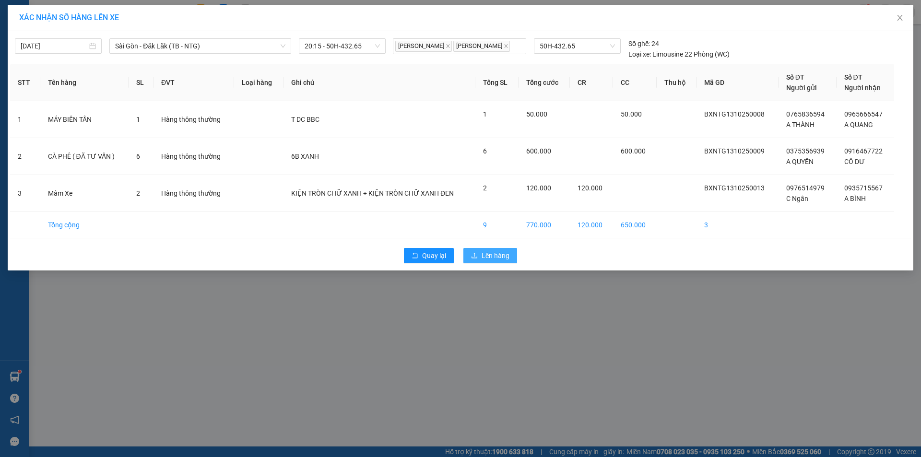
click at [504, 257] on span "Lên hàng" at bounding box center [496, 255] width 28 height 11
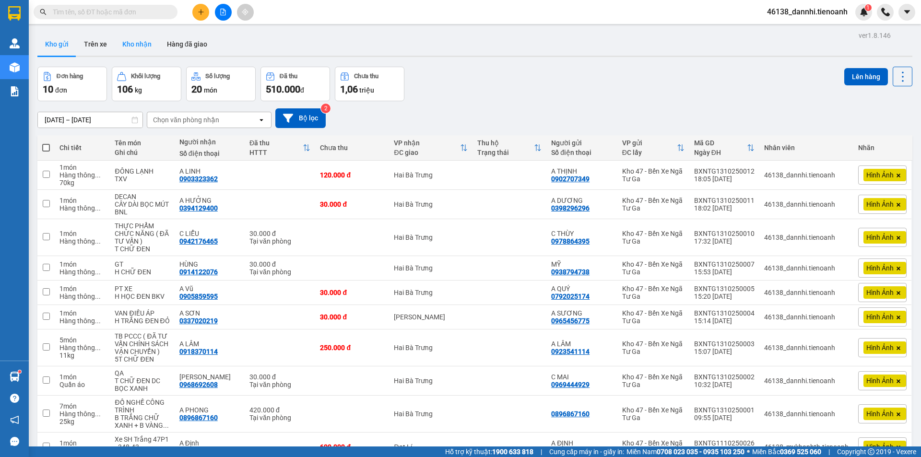
click at [145, 40] on button "Kho nhận" at bounding box center [137, 44] width 45 height 23
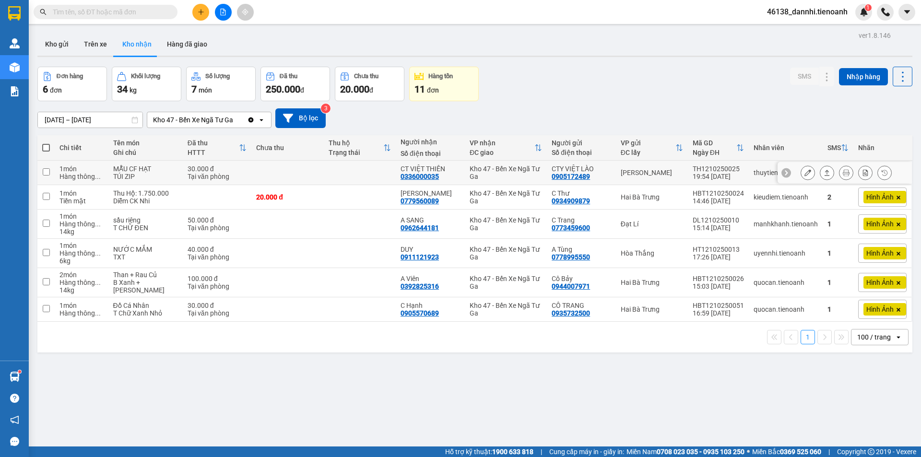
click at [299, 171] on td at bounding box center [287, 173] width 72 height 24
checkbox input "true"
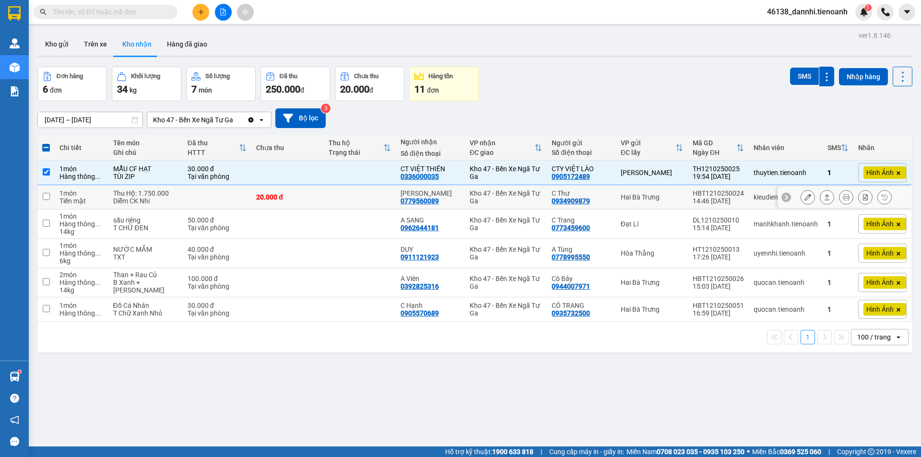
click at [305, 201] on div "20.000 đ" at bounding box center [287, 197] width 62 height 8
checkbox input "true"
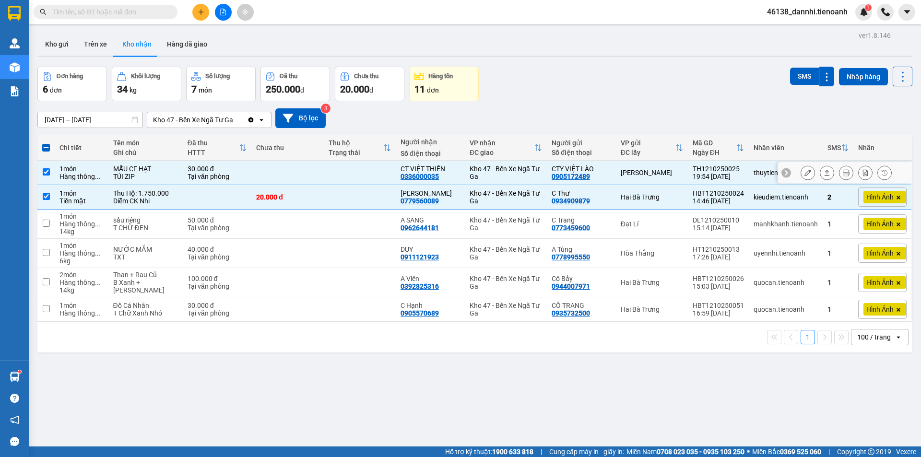
click at [310, 174] on td at bounding box center [287, 173] width 72 height 24
checkbox input "false"
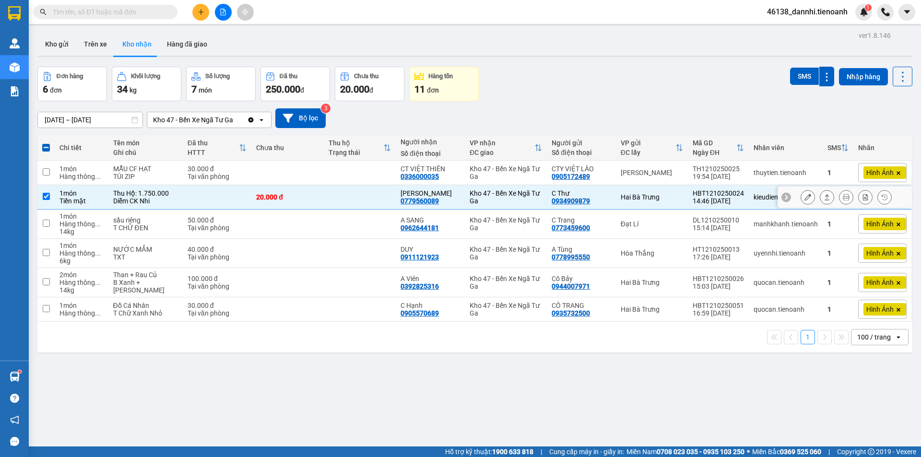
click at [310, 208] on td "20.000 đ" at bounding box center [287, 197] width 72 height 24
checkbox input "false"
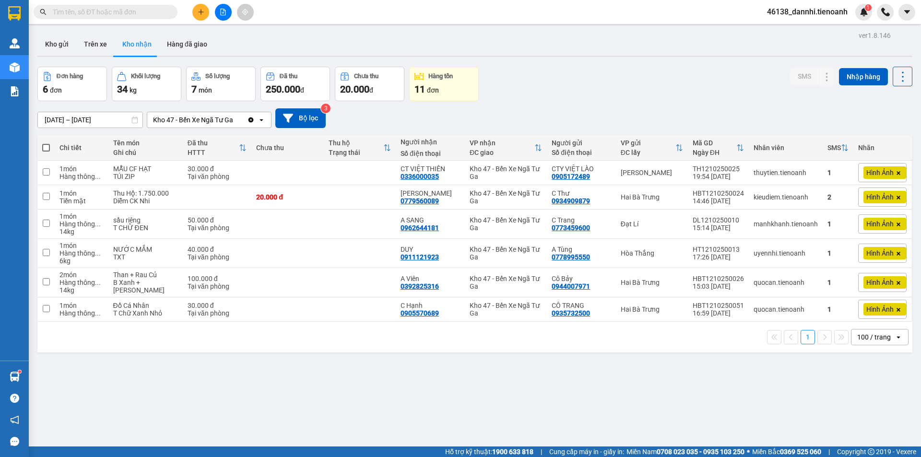
click at [201, 13] on icon "plus" at bounding box center [201, 11] width 0 height 5
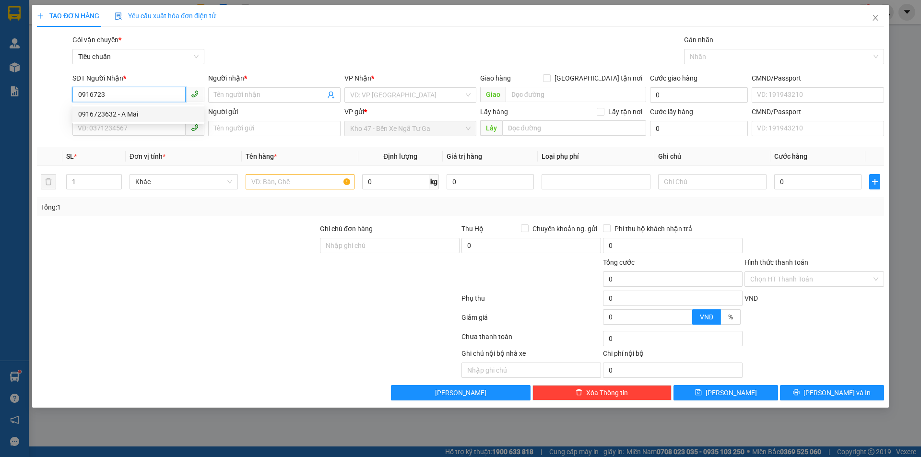
click at [167, 113] on div "0916723632 - A Mai" at bounding box center [138, 114] width 120 height 11
type input "0916723632"
type input "A Mai"
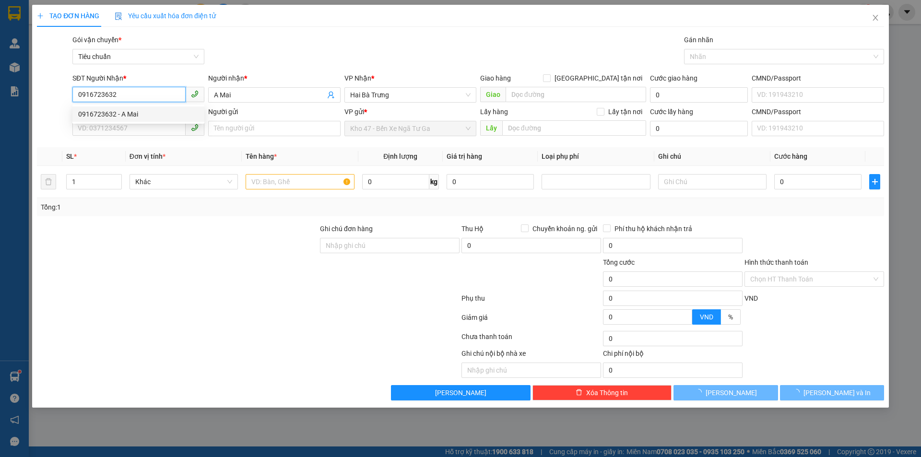
type input "30.000"
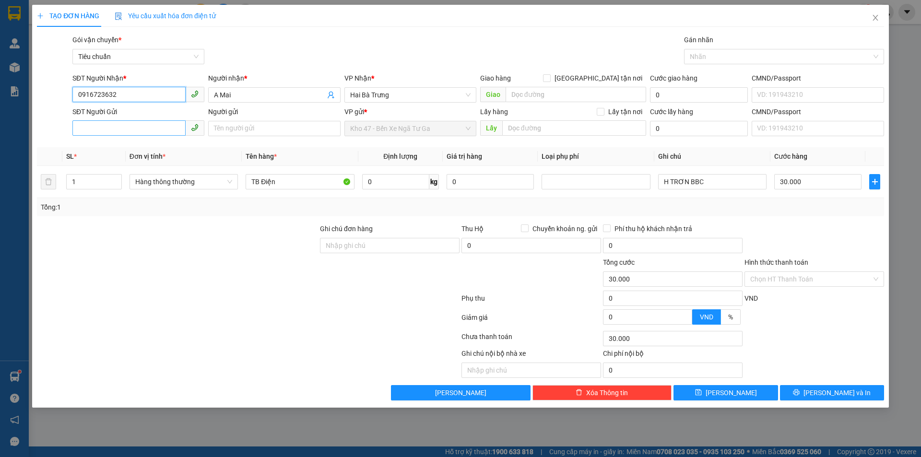
type input "0916723632"
click at [154, 130] on input "SĐT Người Gửi" at bounding box center [128, 127] width 113 height 15
click at [171, 161] on div "0869221419 - A LỢI" at bounding box center [138, 163] width 120 height 11
click at [827, 398] on span "[PERSON_NAME] và In" at bounding box center [836, 393] width 67 height 11
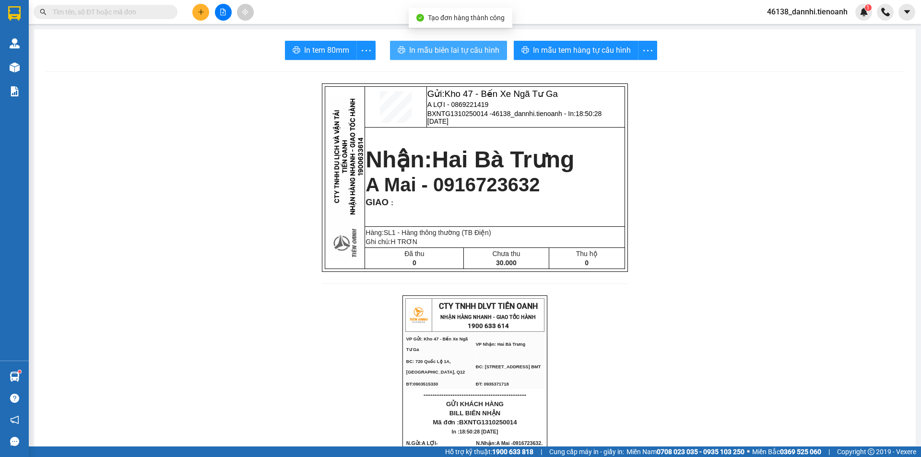
click at [467, 49] on span "In mẫu biên lai tự cấu hình" at bounding box center [454, 50] width 90 height 12
click at [452, 50] on span "In mẫu biên lai tự cấu hình" at bounding box center [454, 50] width 90 height 12
click at [420, 57] on button "In mẫu biên lai tự cấu hình" at bounding box center [448, 50] width 117 height 19
click at [415, 49] on span "In mẫu biên lai tự cấu hình" at bounding box center [454, 50] width 90 height 12
click at [451, 47] on span "In mẫu biên lai tự cấu hình" at bounding box center [454, 50] width 90 height 12
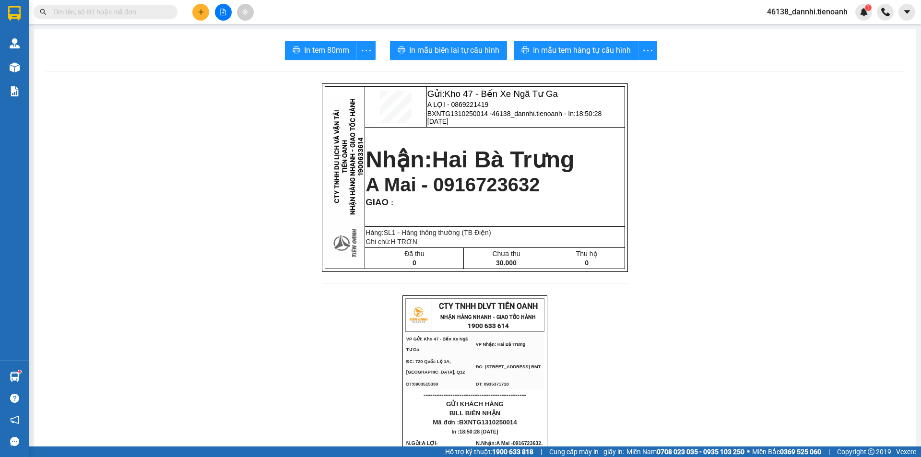
click at [505, 189] on span "A Mai - 0916723632" at bounding box center [453, 184] width 174 height 21
click at [131, 11] on input "text" at bounding box center [109, 12] width 113 height 11
paste input "0916723632"
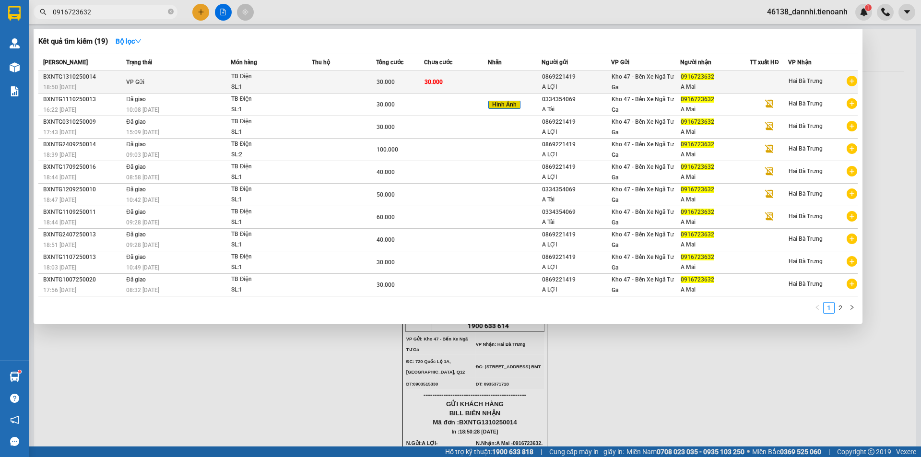
type input "0916723632"
click at [328, 81] on td at bounding box center [344, 82] width 64 height 23
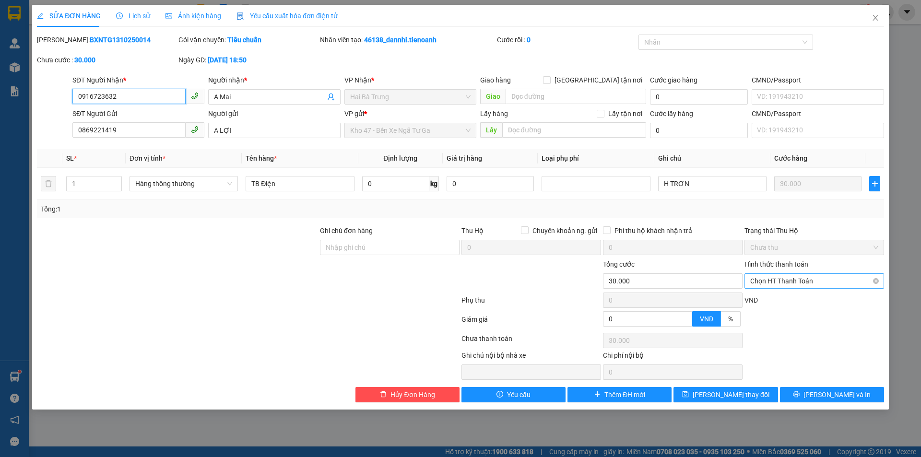
click at [820, 278] on span "Chọn HT Thanh Toán" at bounding box center [814, 281] width 128 height 14
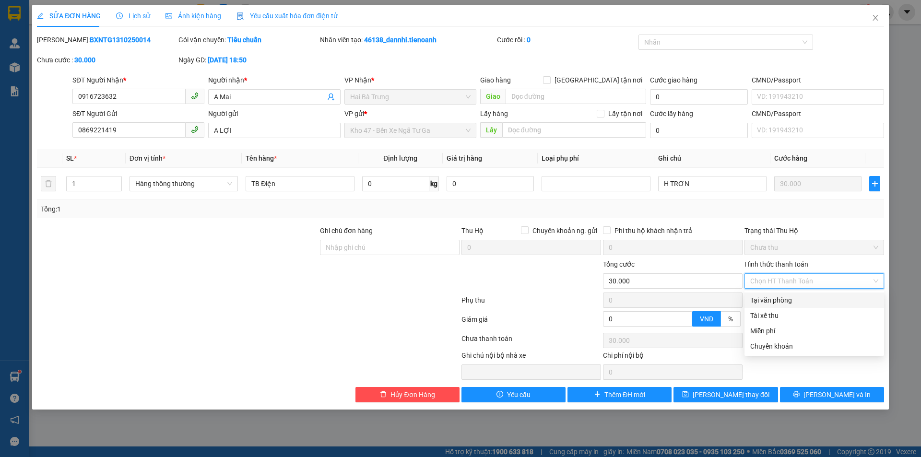
click at [794, 305] on div "Tại văn phòng" at bounding box center [814, 300] width 128 height 11
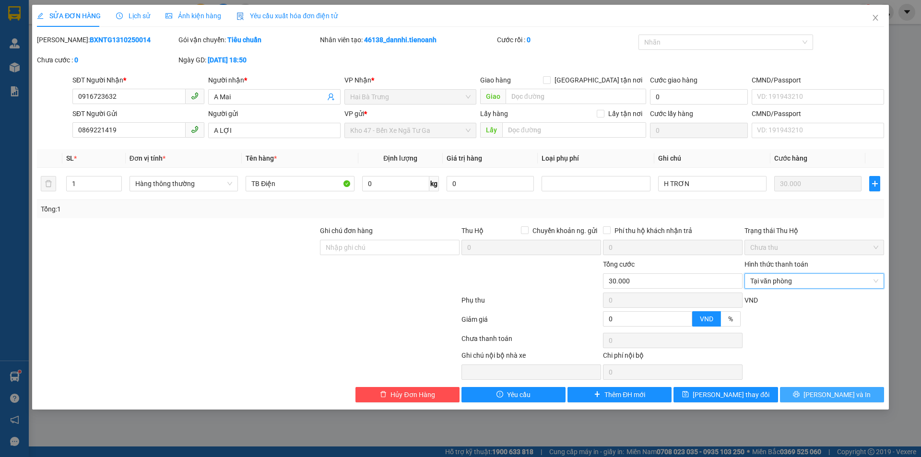
drag, startPoint x: 813, startPoint y: 381, endPoint x: 815, endPoint y: 392, distance: 11.2
click at [814, 389] on div "Total Paid Fee 0 Total UnPaid Fee 30.000 Cash Collection Total Fee Mã ĐH: BXNTG…" at bounding box center [460, 219] width 847 height 368
click at [800, 392] on icon "printer" at bounding box center [796, 394] width 6 height 6
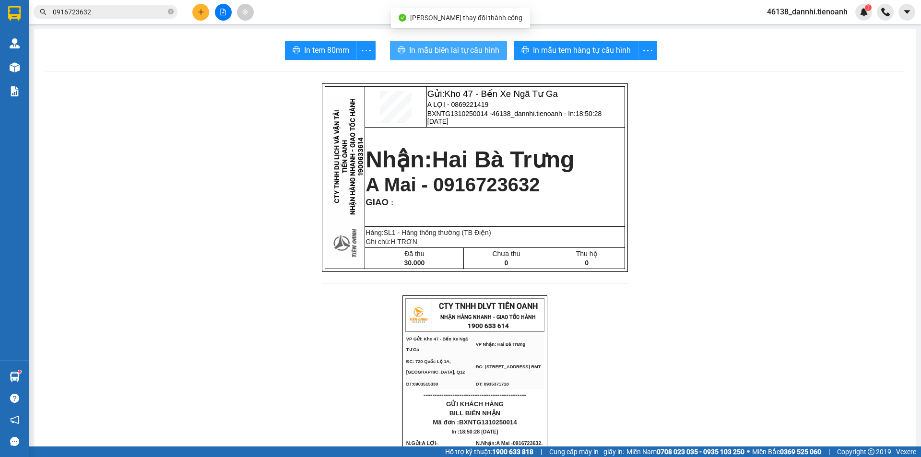
click at [472, 47] on span "In mẫu biên lai tự cấu hình" at bounding box center [454, 50] width 90 height 12
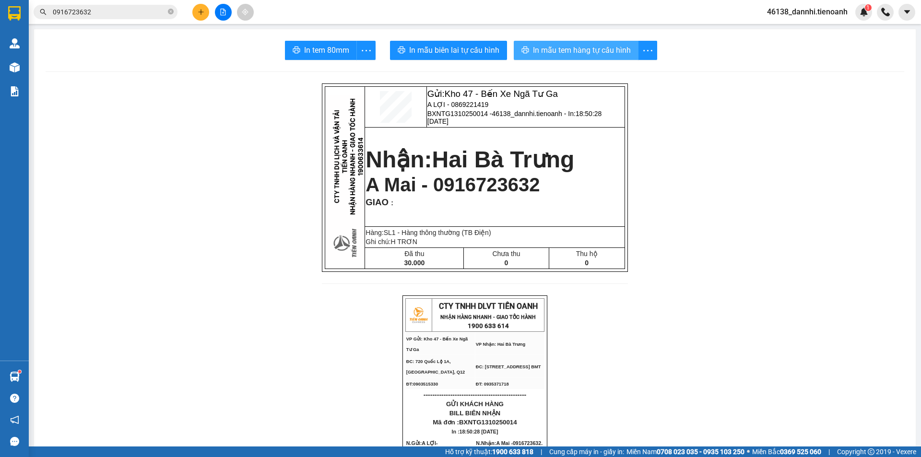
click at [577, 51] on span "In mẫu tem hàng tự cấu hình" at bounding box center [582, 50] width 98 height 12
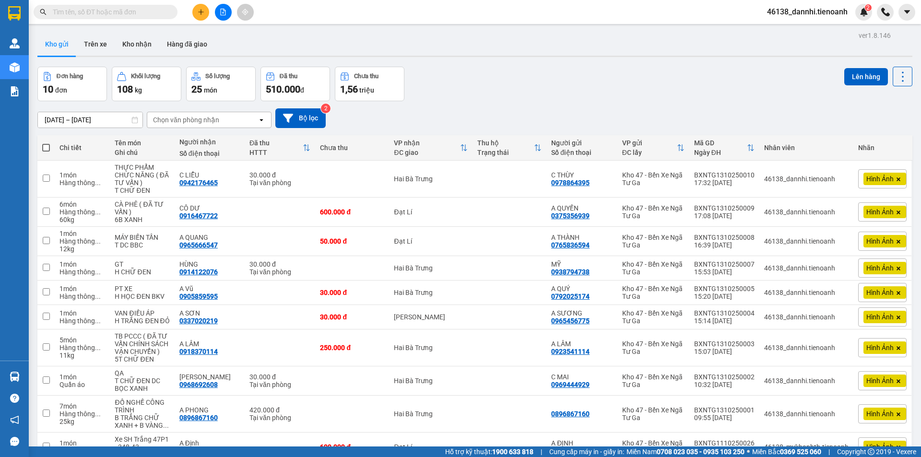
click at [197, 16] on button at bounding box center [200, 12] width 17 height 17
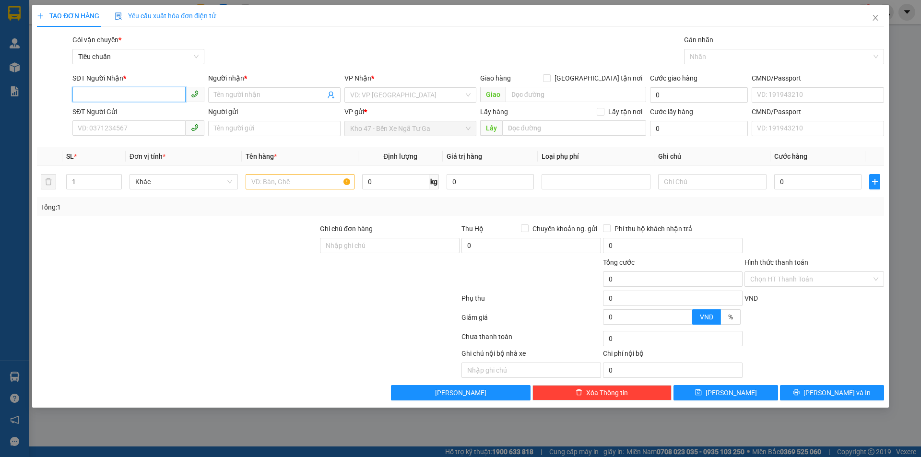
click at [124, 95] on input "SĐT Người Nhận *" at bounding box center [128, 94] width 113 height 15
paste input "0905336225"
click at [154, 90] on input "0905336225" at bounding box center [128, 94] width 113 height 15
type input "0905336225"
click at [256, 92] on input "Người nhận *" at bounding box center [269, 95] width 111 height 11
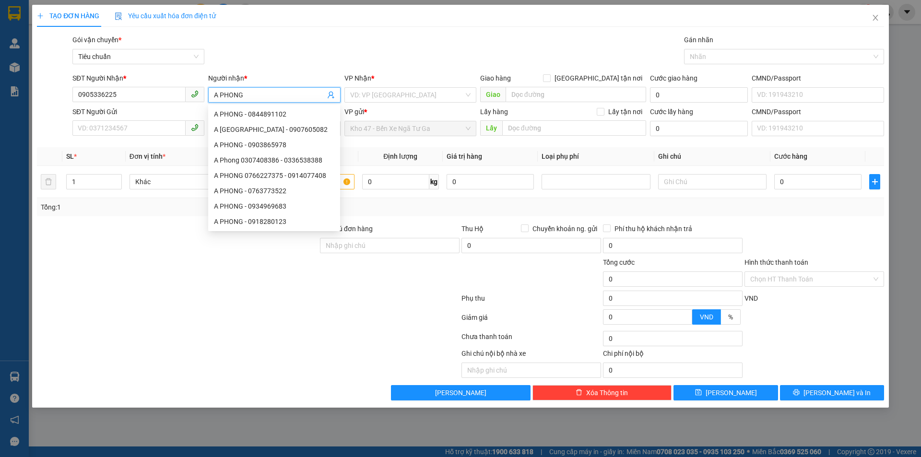
type input "A PHONG"
click at [260, 68] on div "Gói vận chuyển * Tiêu chuẩn Gán nhãn Nhãn" at bounding box center [478, 52] width 815 height 34
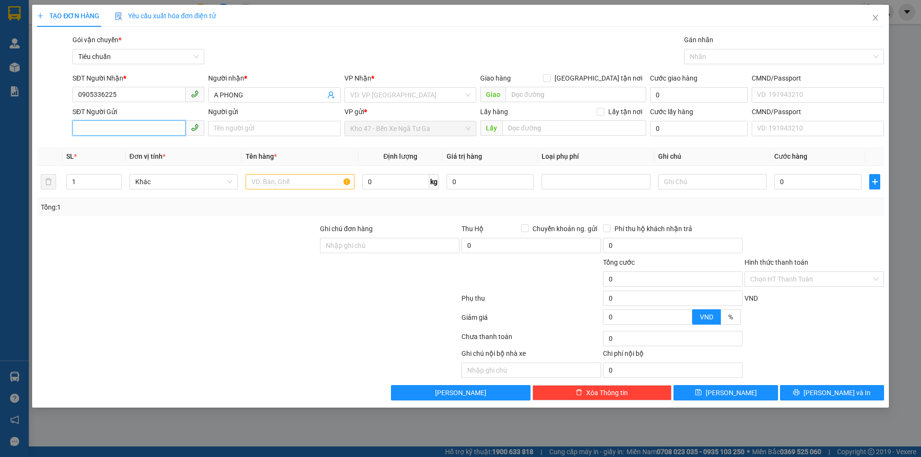
click at [145, 126] on input "SĐT Người Gửi" at bounding box center [128, 127] width 113 height 15
click at [163, 129] on input "SĐT Người Gửi" at bounding box center [128, 127] width 113 height 15
click at [163, 128] on input "SĐT Người Gửi" at bounding box center [128, 127] width 113 height 15
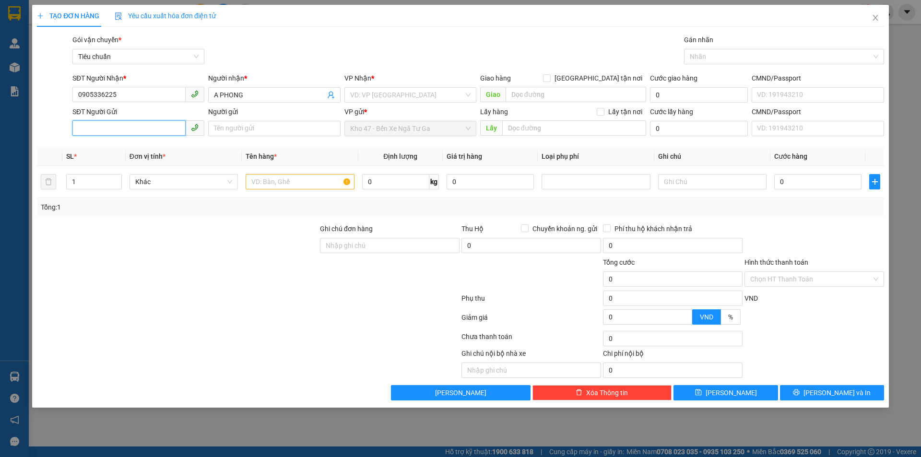
click at [177, 121] on input "SĐT Người Gửi" at bounding box center [128, 127] width 113 height 15
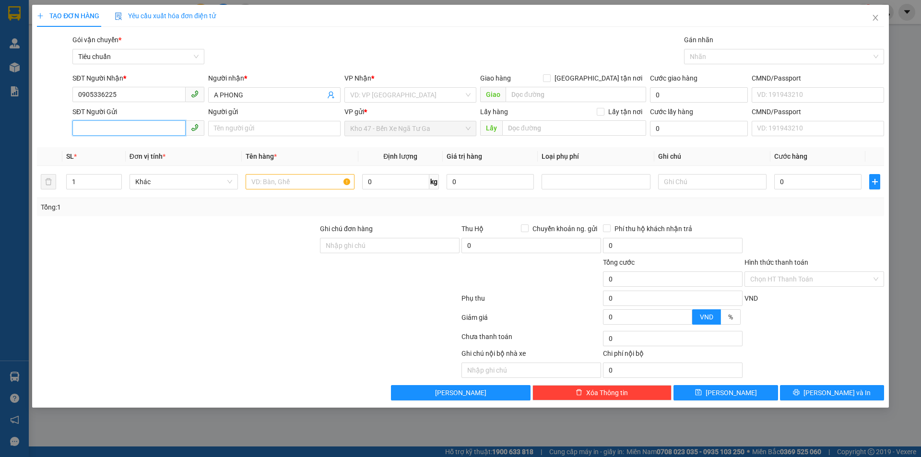
click at [155, 125] on input "SĐT Người Gửi" at bounding box center [128, 127] width 113 height 15
click at [878, 20] on icon "close" at bounding box center [876, 18] width 8 height 8
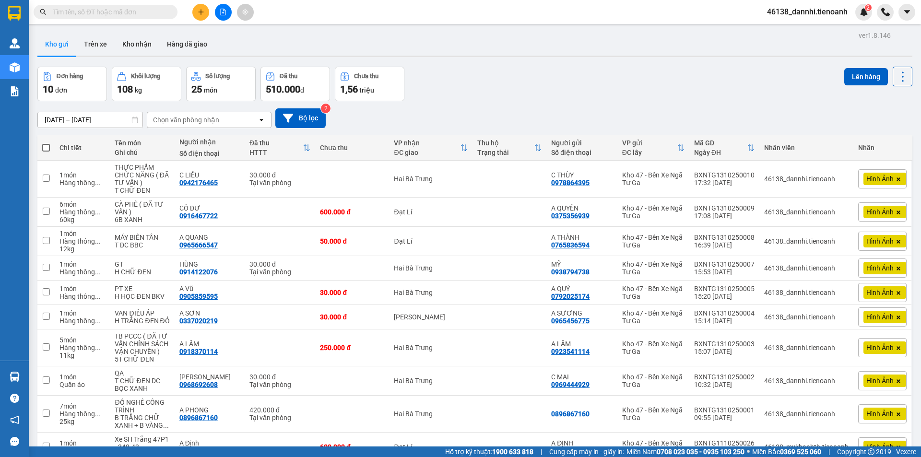
click at [203, 14] on icon "plus" at bounding box center [201, 12] width 7 height 7
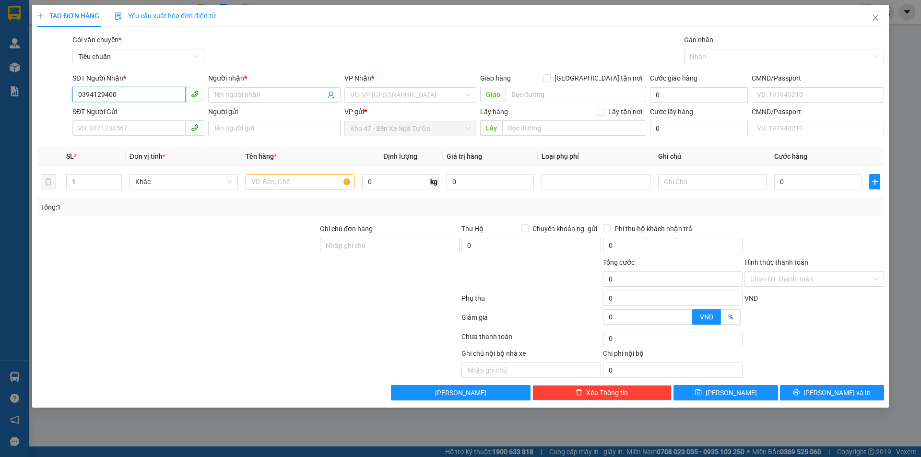
click at [142, 92] on input "0394129400" at bounding box center [128, 94] width 113 height 15
type input "0394129400"
click at [265, 97] on input "Người nhận *" at bounding box center [269, 95] width 111 height 11
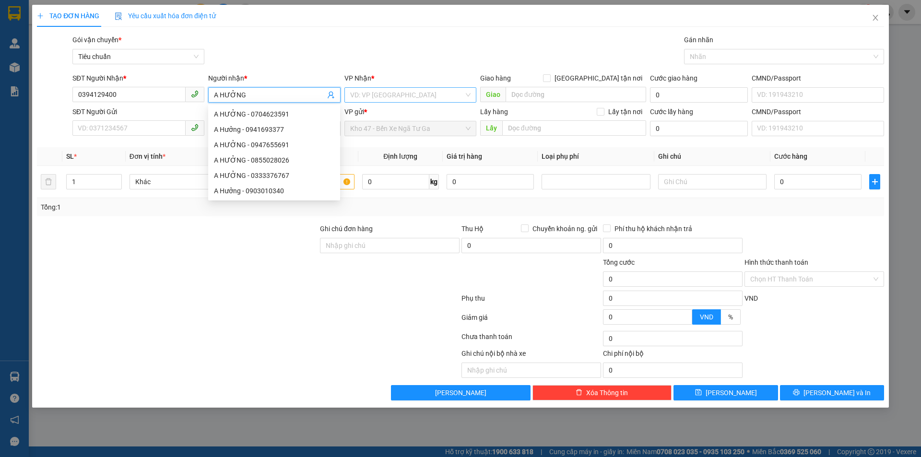
click at [346, 97] on div "VD: VP [GEOGRAPHIC_DATA]" at bounding box center [410, 94] width 132 height 15
type input "A HƯỞNG"
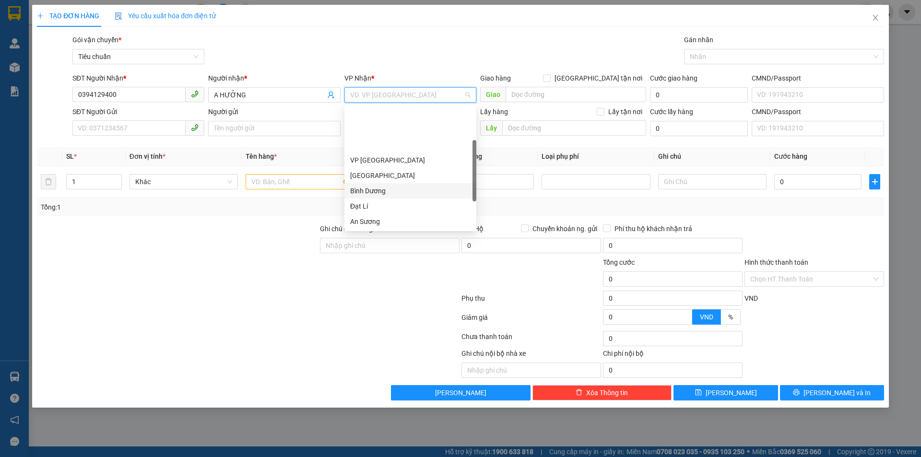
scroll to position [48, 0]
drag, startPoint x: 390, startPoint y: 189, endPoint x: 93, endPoint y: 113, distance: 306.8
click at [389, 189] on div "Hai Bà Trưng" at bounding box center [410, 189] width 120 height 11
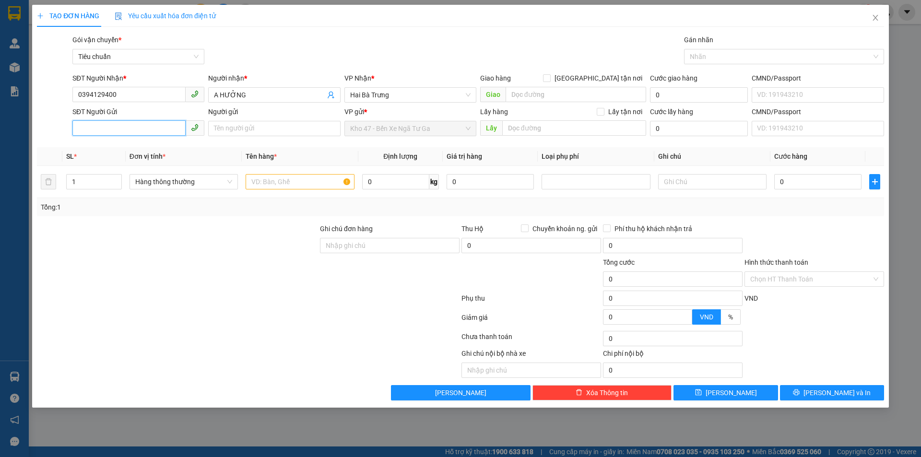
click at [126, 129] on input "SĐT Người Gửi" at bounding box center [128, 127] width 113 height 15
type input "0398296296"
drag, startPoint x: 169, startPoint y: 153, endPoint x: 156, endPoint y: 154, distance: 13.0
click at [168, 153] on div "0398296296 - A DƯƠNG" at bounding box center [138, 147] width 132 height 15
type input "A DƯƠNG"
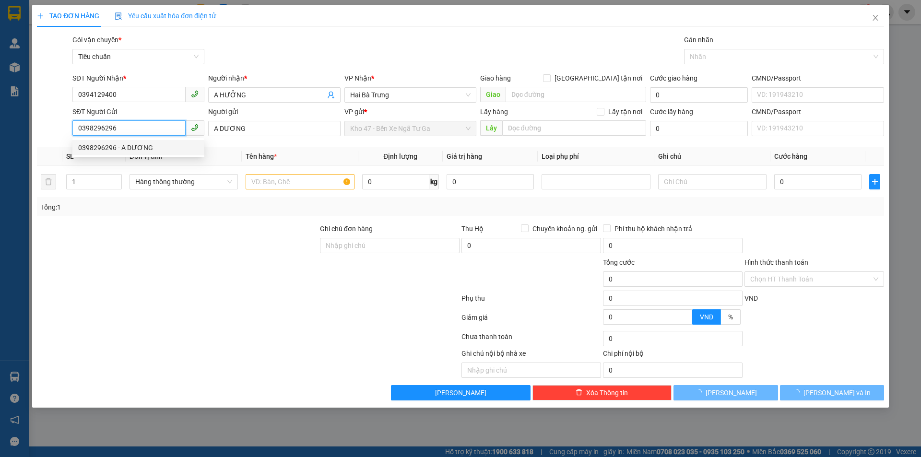
type input "30.000"
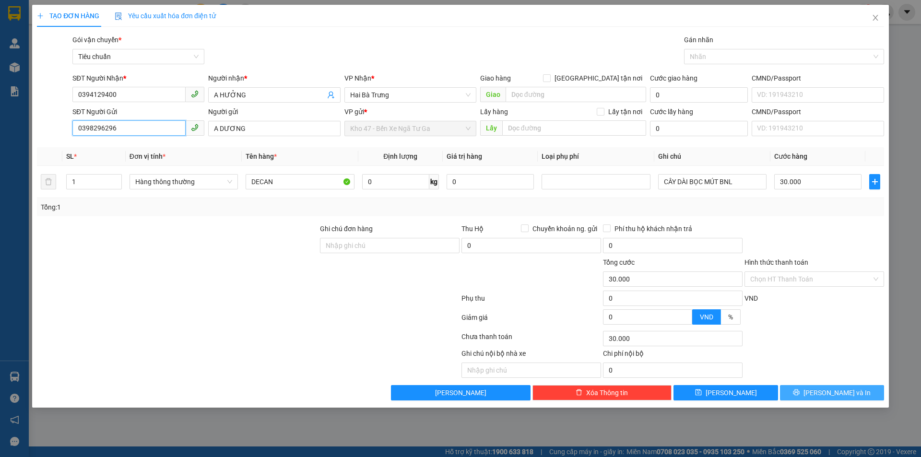
type input "0398296296"
click at [814, 388] on button "[PERSON_NAME] và In" at bounding box center [832, 392] width 104 height 15
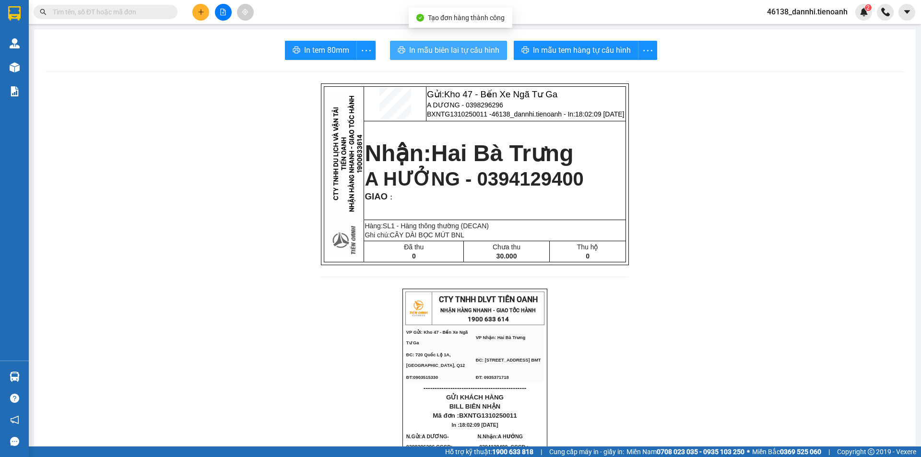
click at [426, 45] on span "In mẫu biên lai tự cấu hình" at bounding box center [454, 50] width 90 height 12
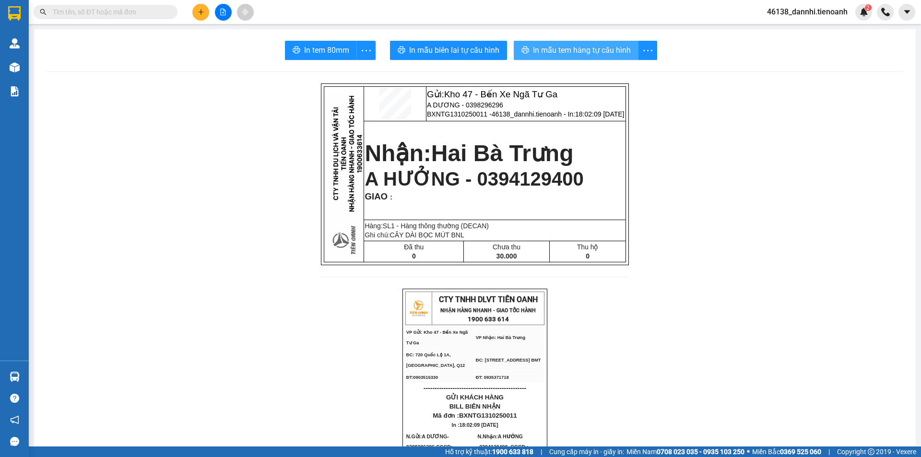
click at [576, 59] on button "In mẫu tem hàng tự cấu hình" at bounding box center [576, 50] width 125 height 19
click at [199, 8] on button at bounding box center [200, 12] width 17 height 17
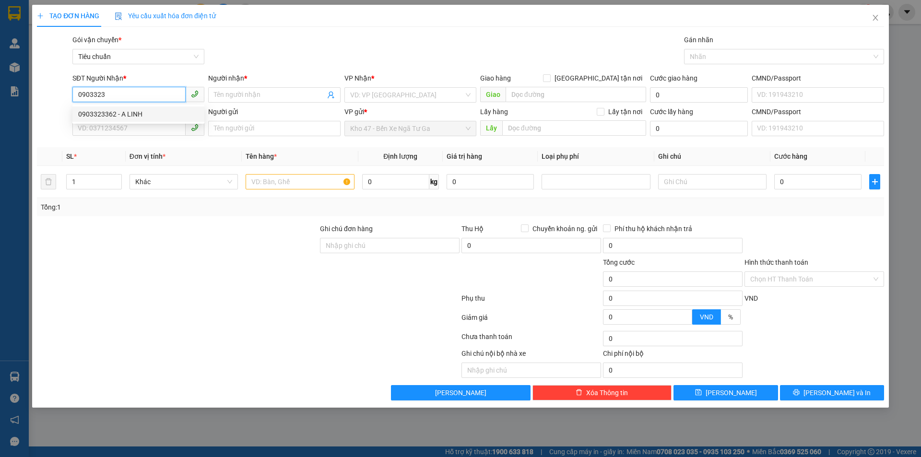
click at [174, 109] on div "0903323362 - A LINH" at bounding box center [138, 114] width 120 height 11
type input "0903323362"
type input "A LINH"
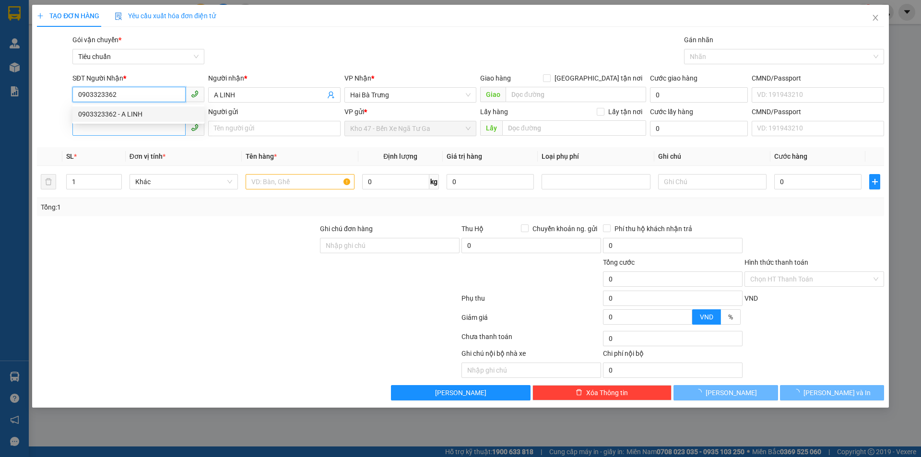
type input "0903323362"
type input "120.000"
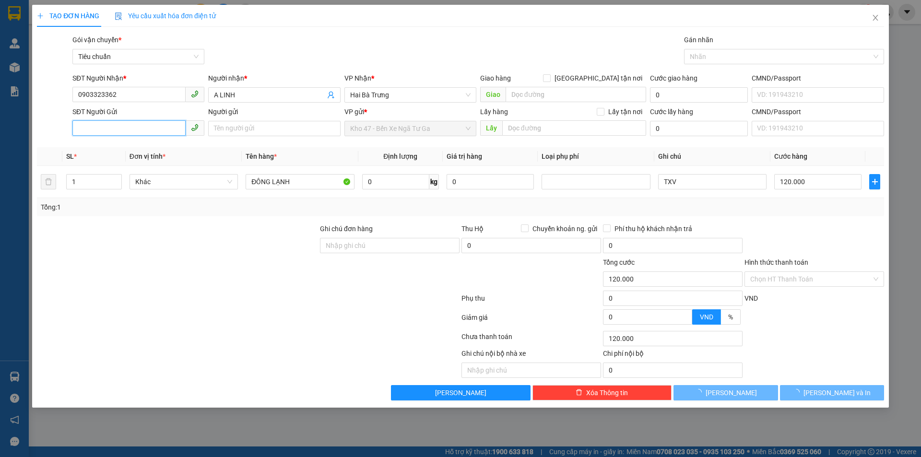
click at [166, 124] on input "SĐT Người Gửi" at bounding box center [128, 127] width 113 height 15
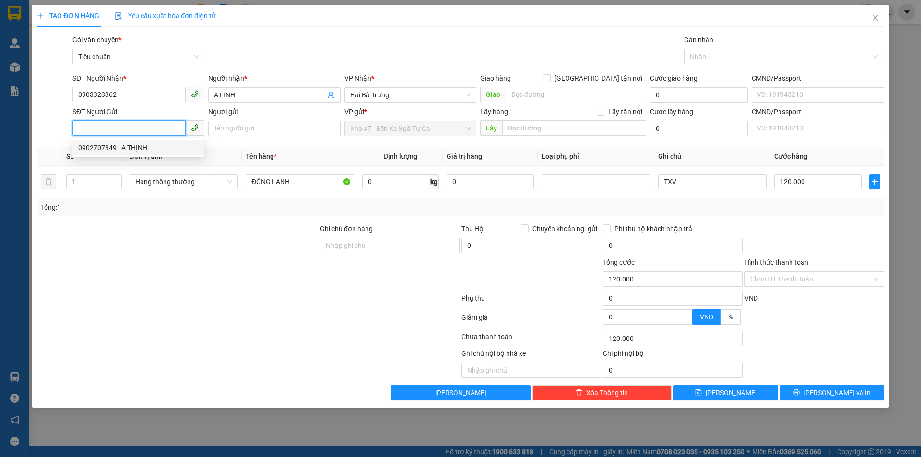
click at [161, 149] on div "0902707349 - A THỊNH" at bounding box center [138, 147] width 120 height 11
type input "0902707349"
type input "A THỊNH"
click at [381, 186] on input "0" at bounding box center [395, 181] width 67 height 15
type input "70"
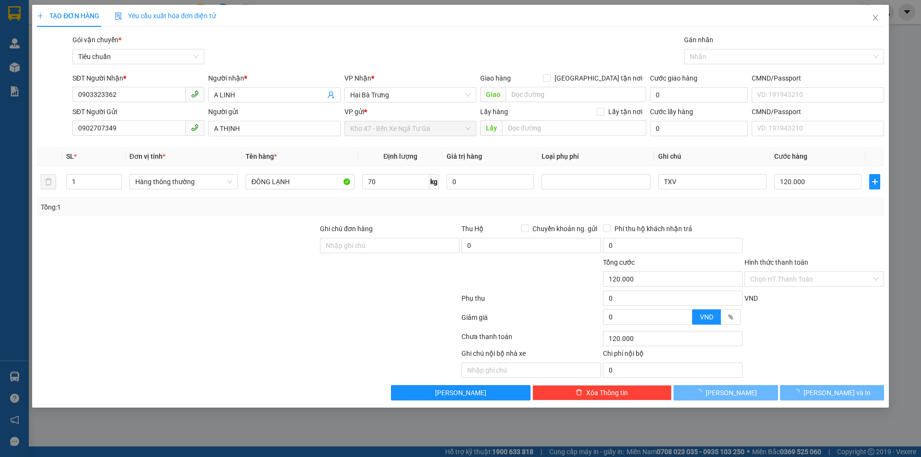
click at [383, 206] on div "Tổng: 1" at bounding box center [460, 207] width 839 height 11
type input "110.800"
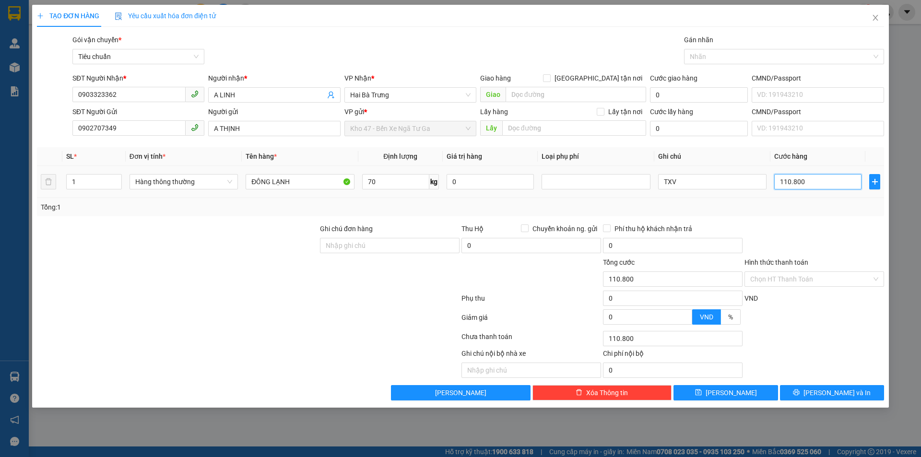
click at [848, 181] on input "110.800" at bounding box center [817, 181] width 87 height 15
type input "1"
type input "12"
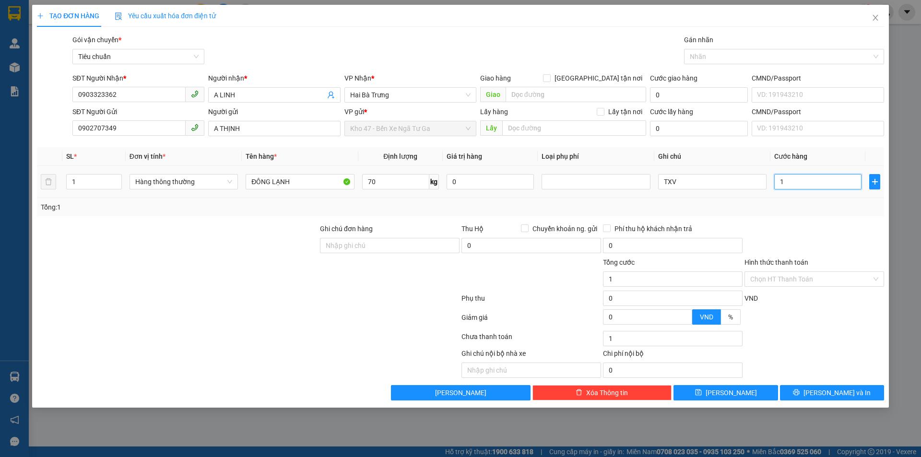
type input "12"
type input "120"
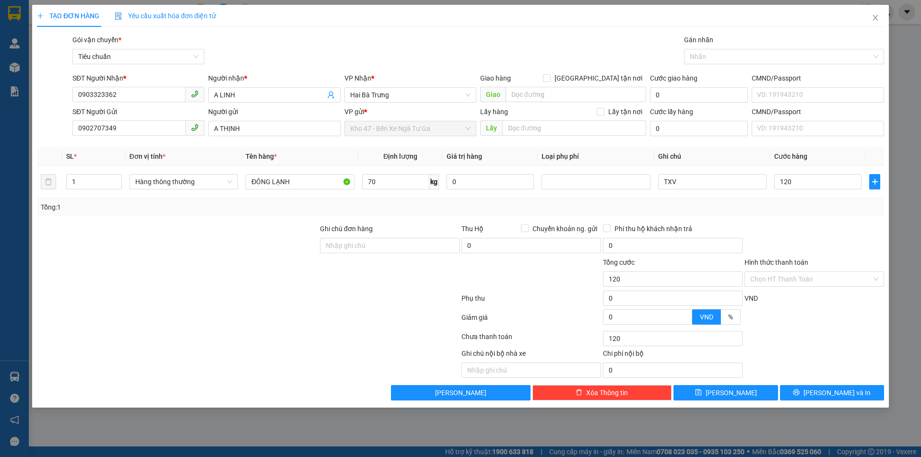
type input "120.000"
click at [832, 251] on div at bounding box center [815, 241] width 142 height 34
drag, startPoint x: 832, startPoint y: 400, endPoint x: 827, endPoint y: 391, distance: 10.0
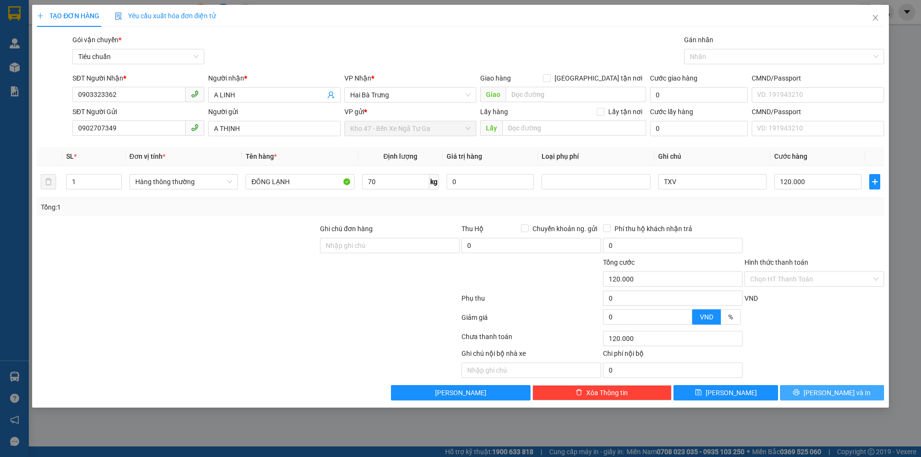
click at [831, 397] on button "[PERSON_NAME] và In" at bounding box center [832, 392] width 104 height 15
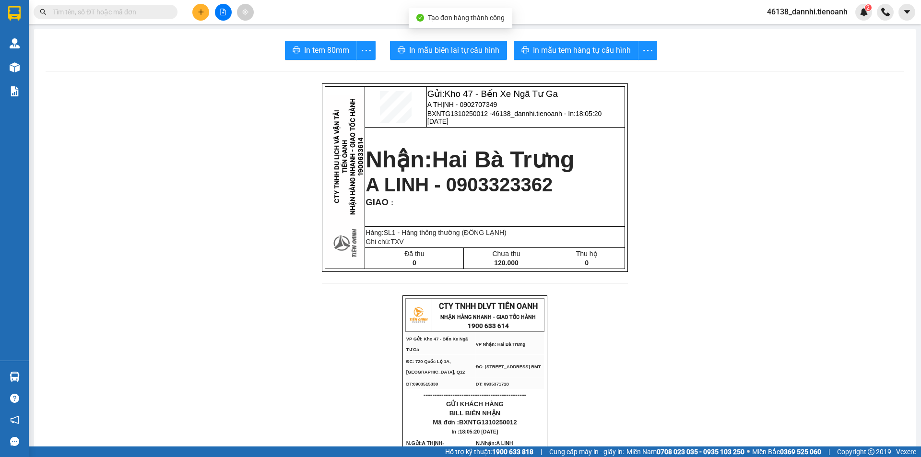
click at [470, 52] on span "In mẫu biên lai tự cấu hình" at bounding box center [454, 50] width 90 height 12
click at [552, 44] on span "In mẫu tem hàng tự cấu hình" at bounding box center [582, 50] width 98 height 12
